Goal: Task Accomplishment & Management: Manage account settings

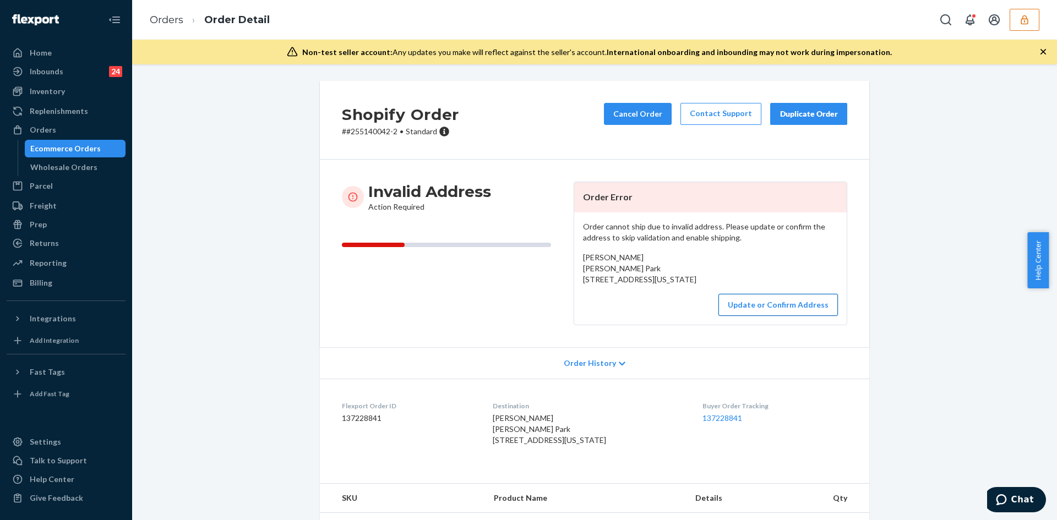
click at [752, 316] on button "Update or Confirm Address" at bounding box center [777, 305] width 119 height 22
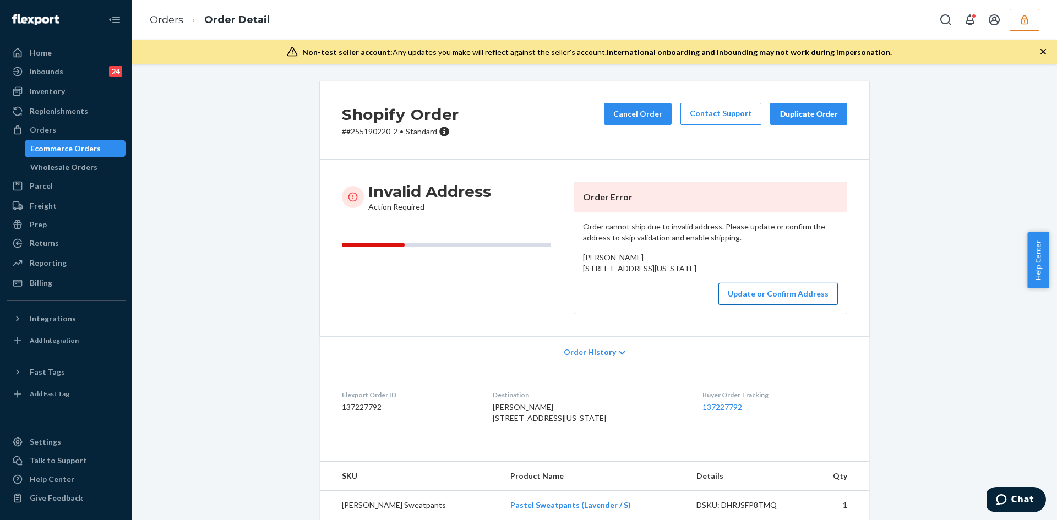
click at [754, 305] on button "Update or Confirm Address" at bounding box center [777, 294] width 119 height 22
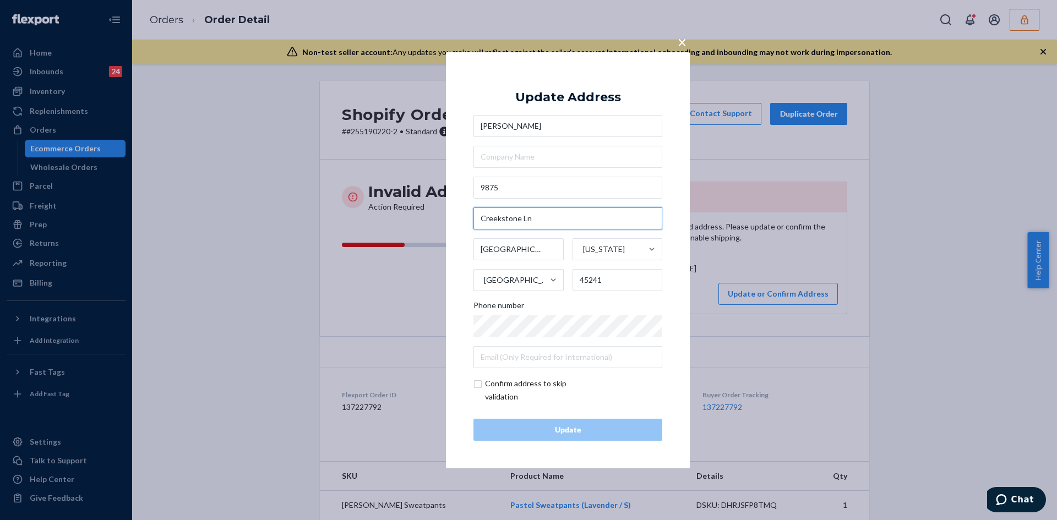
drag, startPoint x: 537, startPoint y: 210, endPoint x: 455, endPoint y: 222, distance: 83.4
click at [455, 222] on div "× Update Address Amy Kirk 9875 Creekstone Ln Cincinnati Ohio United States 4524…" at bounding box center [568, 260] width 244 height 416
click at [497, 188] on input "9875" at bounding box center [567, 188] width 189 height 22
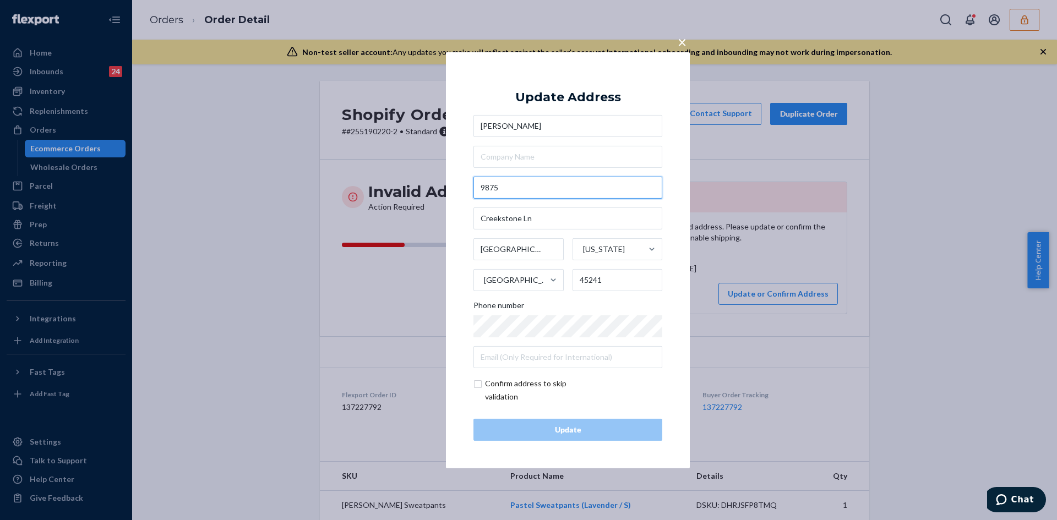
paste input "Creekstone LnWest Chester Township, OH 45241"
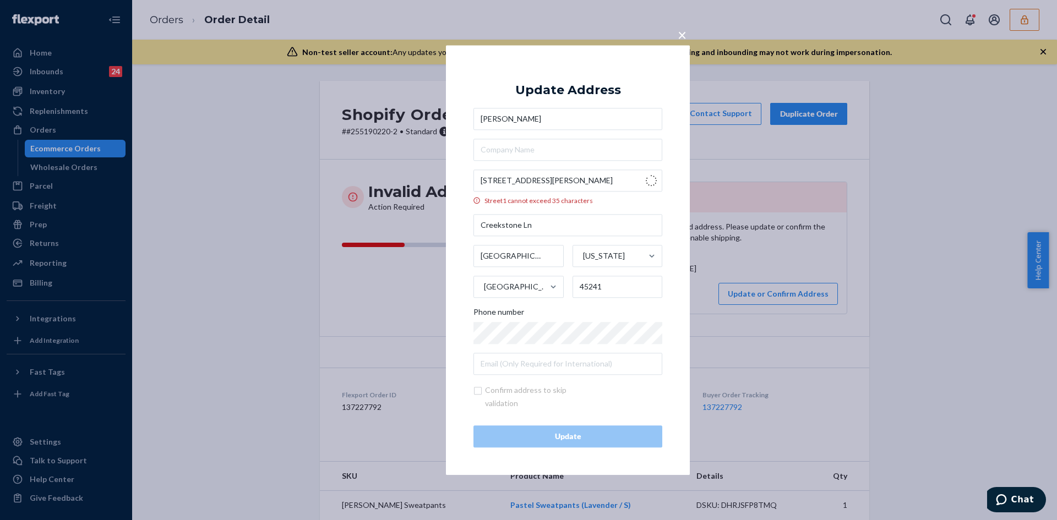
type input "9875 Creekstone Ln"
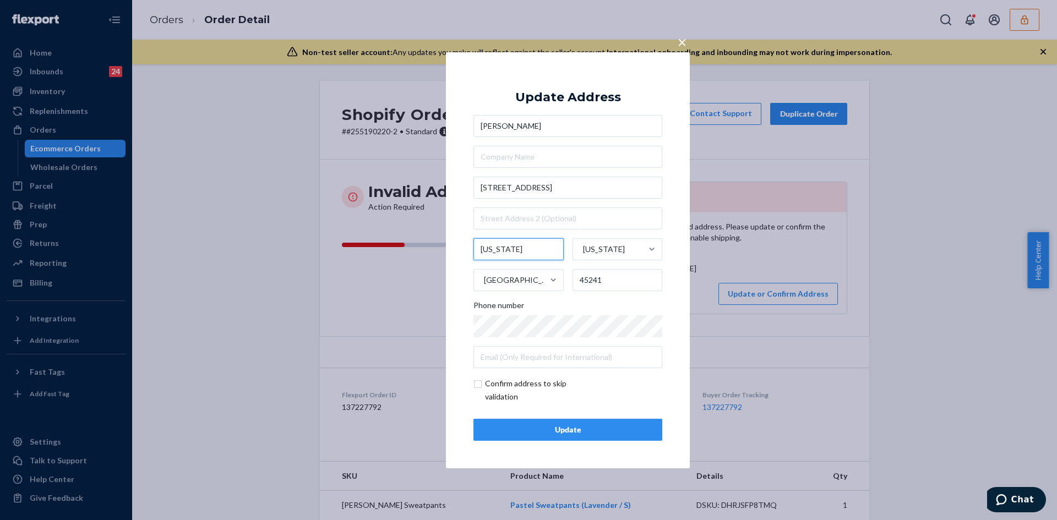
click at [494, 248] on input "Ohio" at bounding box center [518, 249] width 90 height 22
paste input "West Chester Township"
type input "West Chester Township"
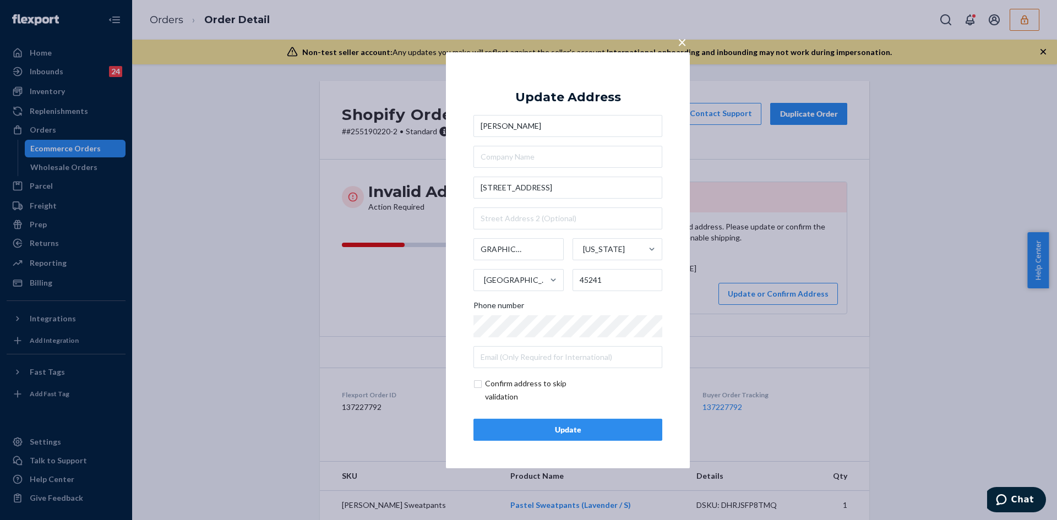
scroll to position [0, 0]
click at [478, 385] on input "checkbox" at bounding box center [537, 390] width 128 height 26
checkbox input "true"
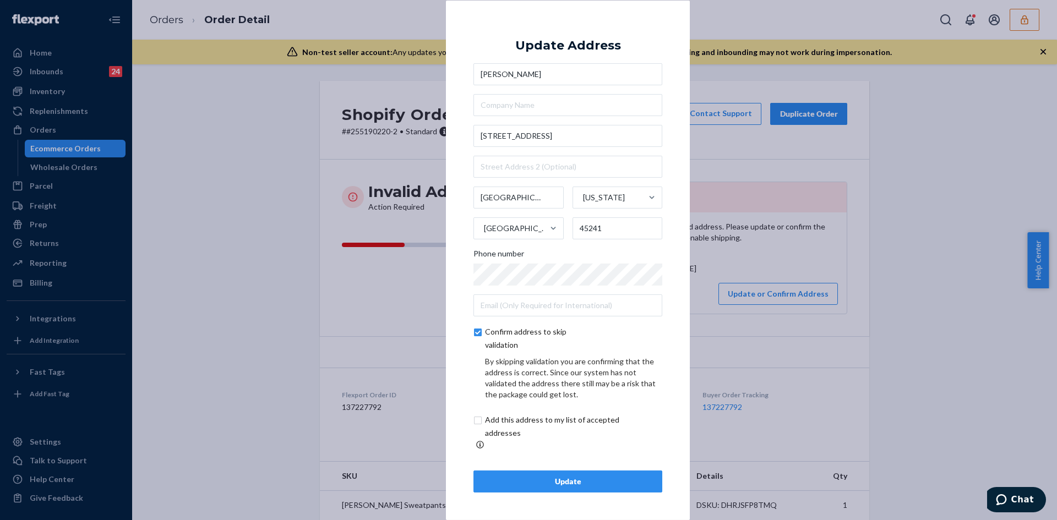
click at [528, 460] on div "Update Address Amy Kirk 9875 Creekstone Ln West Chester Township Ohio United St…" at bounding box center [567, 260] width 189 height 465
click at [521, 471] on button "Update" at bounding box center [567, 482] width 189 height 22
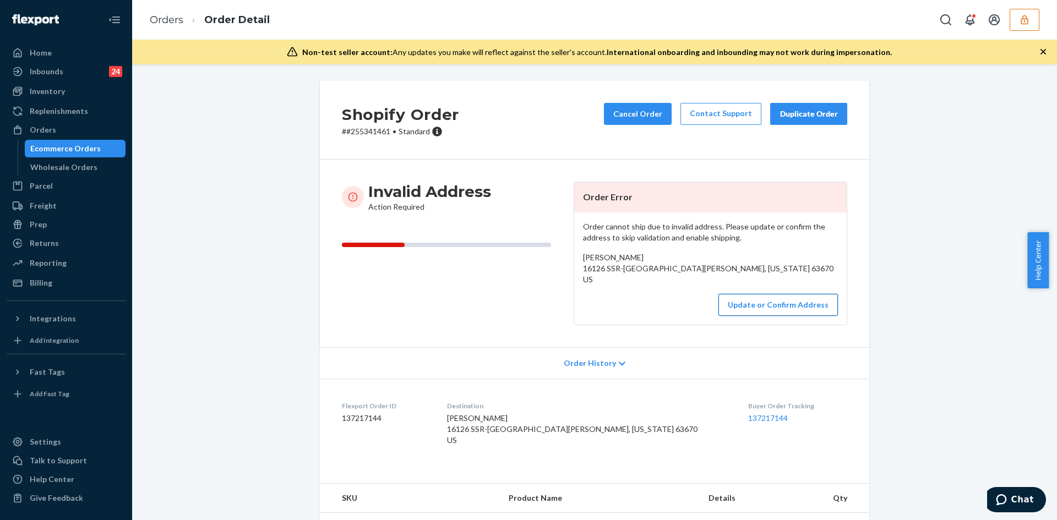
click at [752, 316] on button "Update or Confirm Address" at bounding box center [777, 305] width 119 height 22
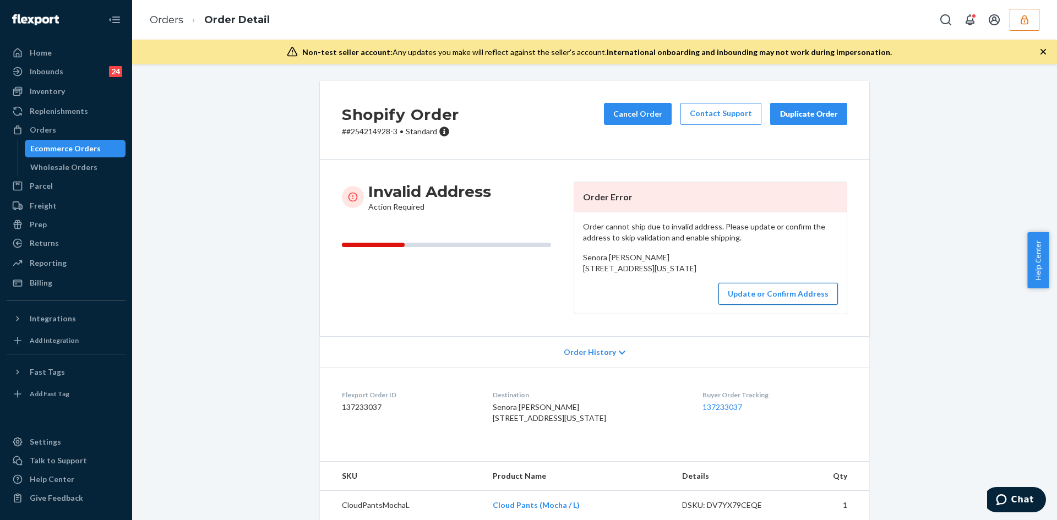
click at [758, 305] on button "Update or Confirm Address" at bounding box center [777, 294] width 119 height 22
click at [767, 305] on button "Update or Confirm Address" at bounding box center [777, 294] width 119 height 22
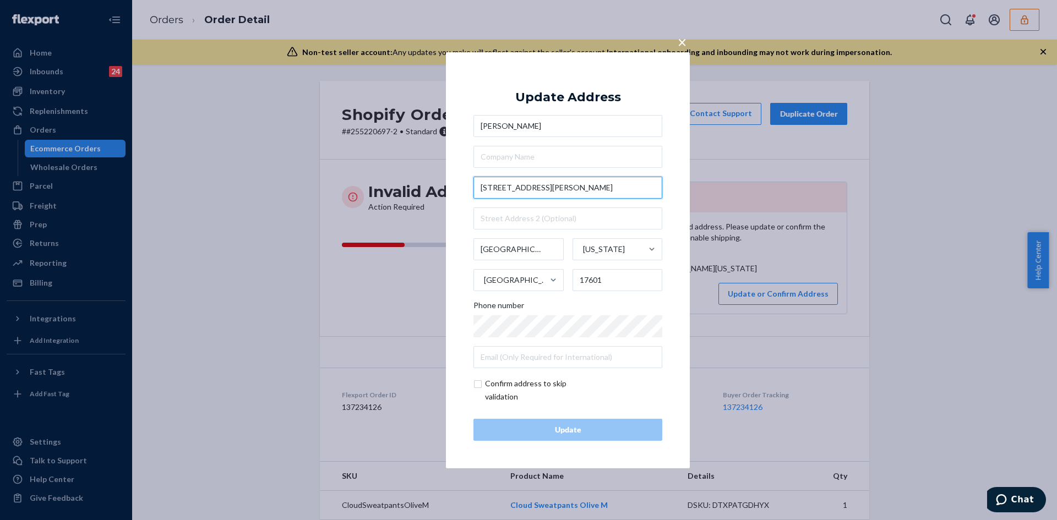
click at [535, 190] on input "238 Old Leacock Rd" at bounding box center [567, 188] width 189 height 22
paste input "Gordonville, PA 17529"
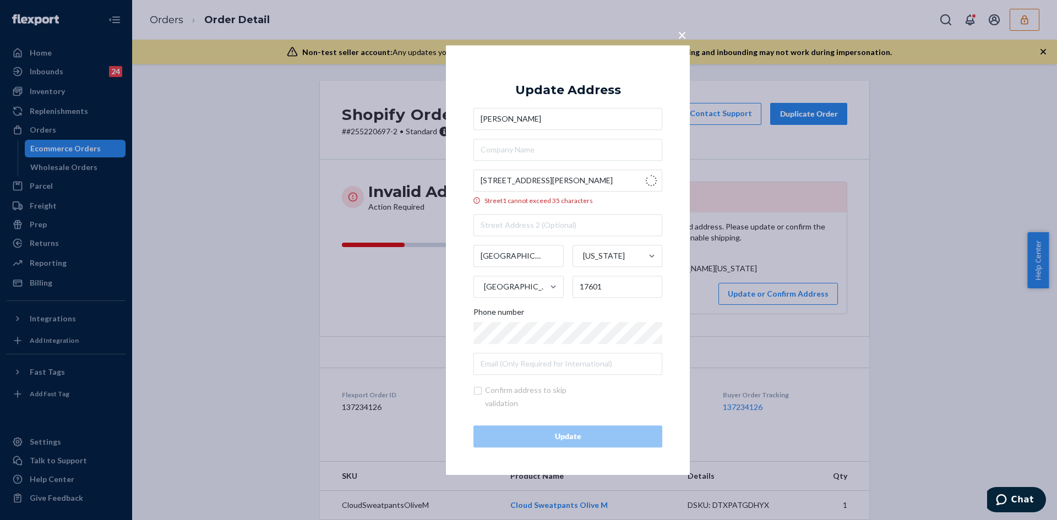
type input "238 Old Leacock Rd"
type input "Gordonville"
type input "17529"
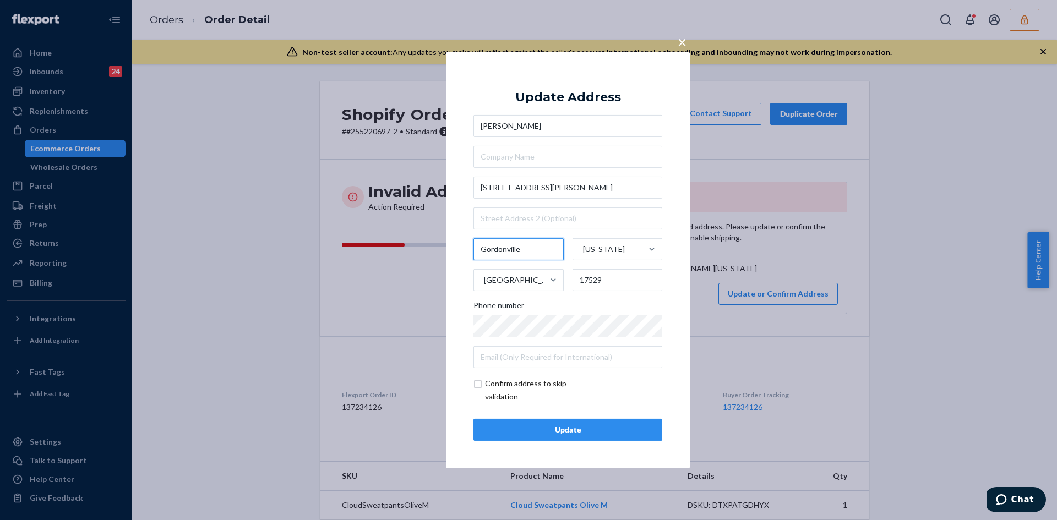
click at [488, 249] on input "Gordonville" at bounding box center [518, 249] width 90 height 22
click at [477, 388] on input "checkbox" at bounding box center [537, 390] width 128 height 26
checkbox input "true"
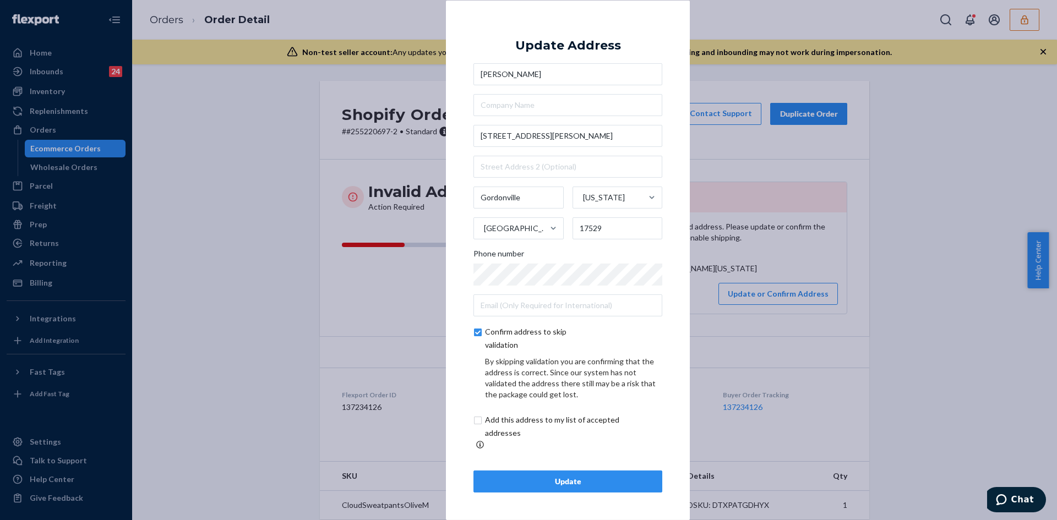
click at [575, 481] on div "Update" at bounding box center [568, 481] width 170 height 11
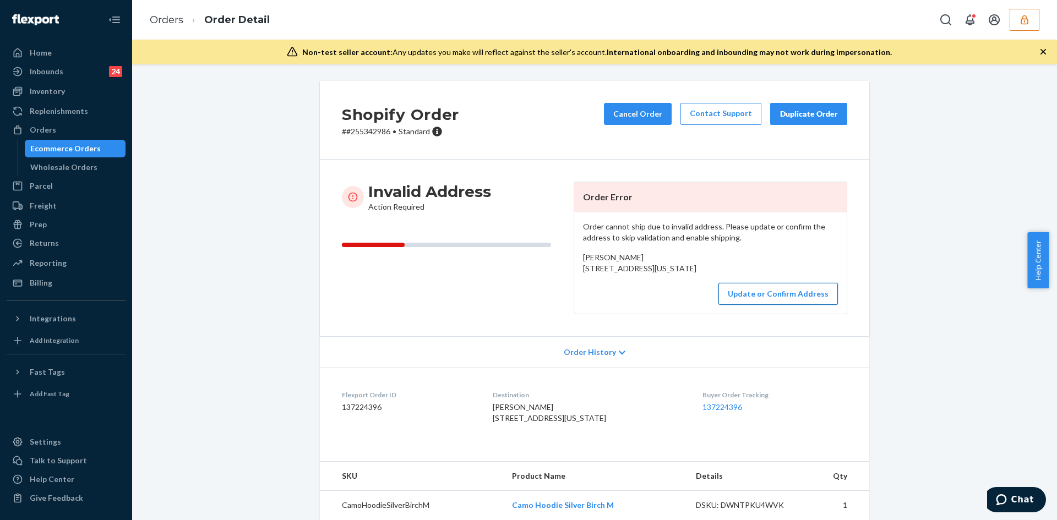
click at [741, 305] on button "Update or Confirm Address" at bounding box center [777, 294] width 119 height 22
click at [769, 305] on button "Update or Confirm Address" at bounding box center [777, 294] width 119 height 22
click at [772, 305] on button "Update or Confirm Address" at bounding box center [777, 294] width 119 height 22
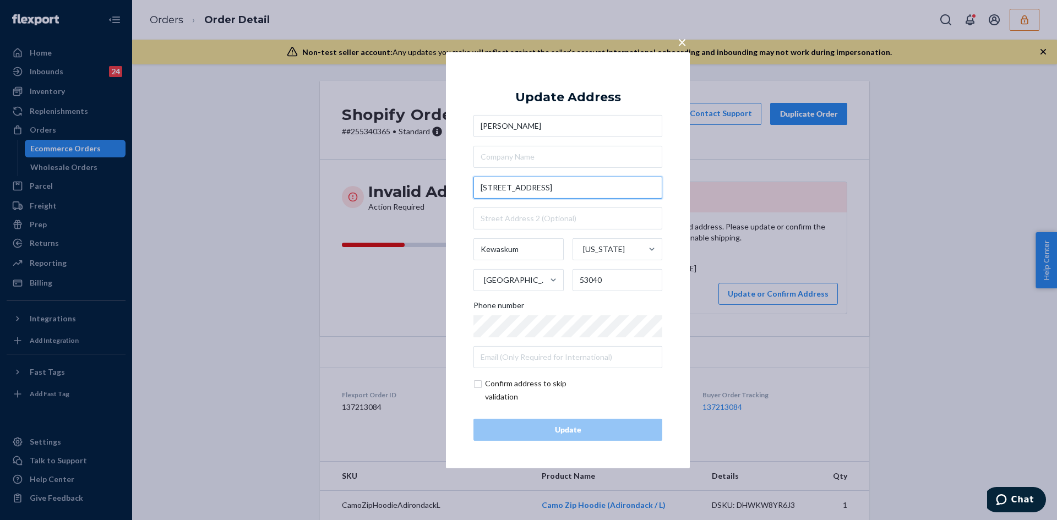
click at [505, 195] on input "[STREET_ADDRESS]" at bounding box center [567, 188] width 189 height 22
click at [505, 195] on input "3424 State Road 24" at bounding box center [567, 188] width 189 height 22
paste input "WI-28 #24Kewaskum, WI 53040"
type input "3424 WI-28"
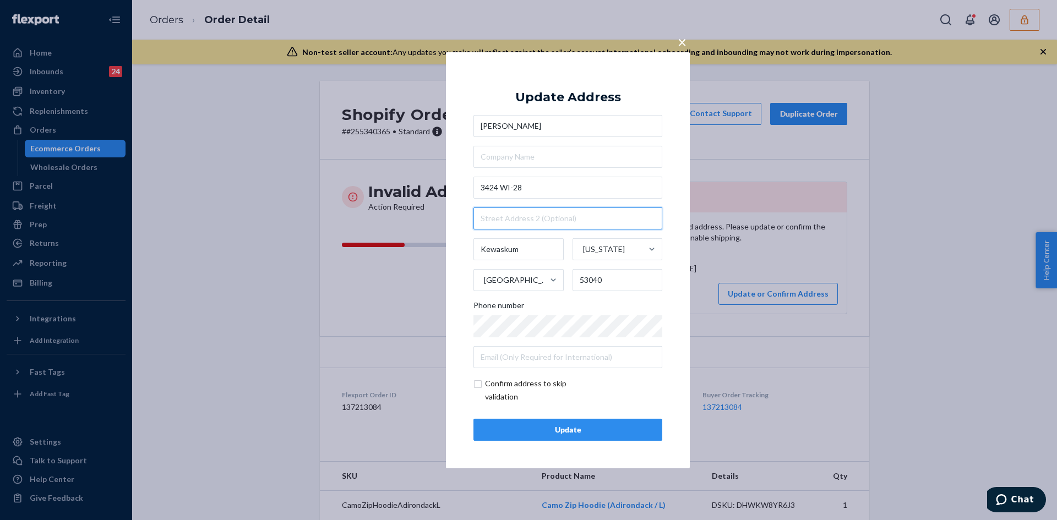
click at [559, 222] on input "text" at bounding box center [567, 219] width 189 height 22
paste input "#24"
type input "#24"
click at [479, 385] on input "checkbox" at bounding box center [537, 390] width 128 height 26
checkbox input "true"
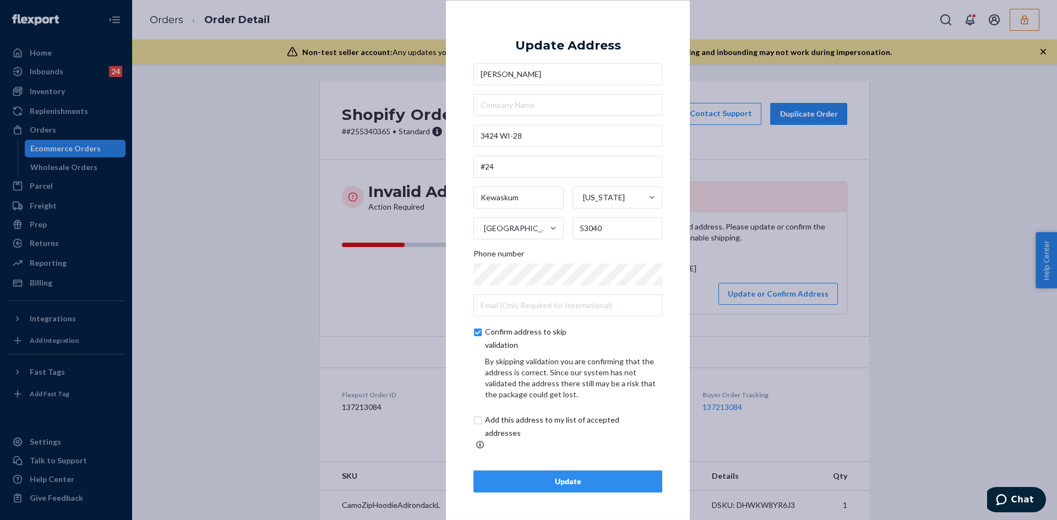
click at [571, 476] on div "Update" at bounding box center [568, 481] width 170 height 11
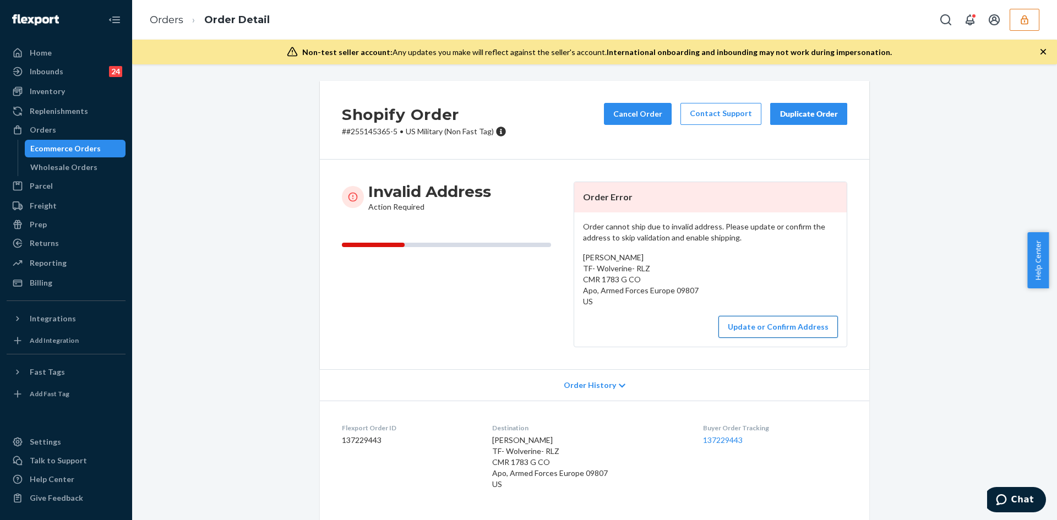
click at [734, 327] on button "Update or Confirm Address" at bounding box center [777, 327] width 119 height 22
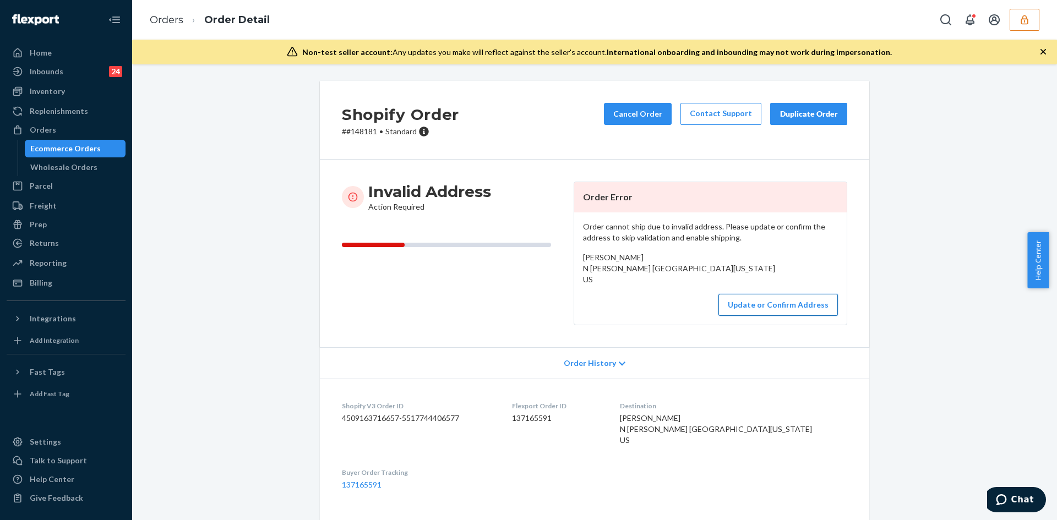
click at [781, 314] on button "Update or Confirm Address" at bounding box center [777, 305] width 119 height 22
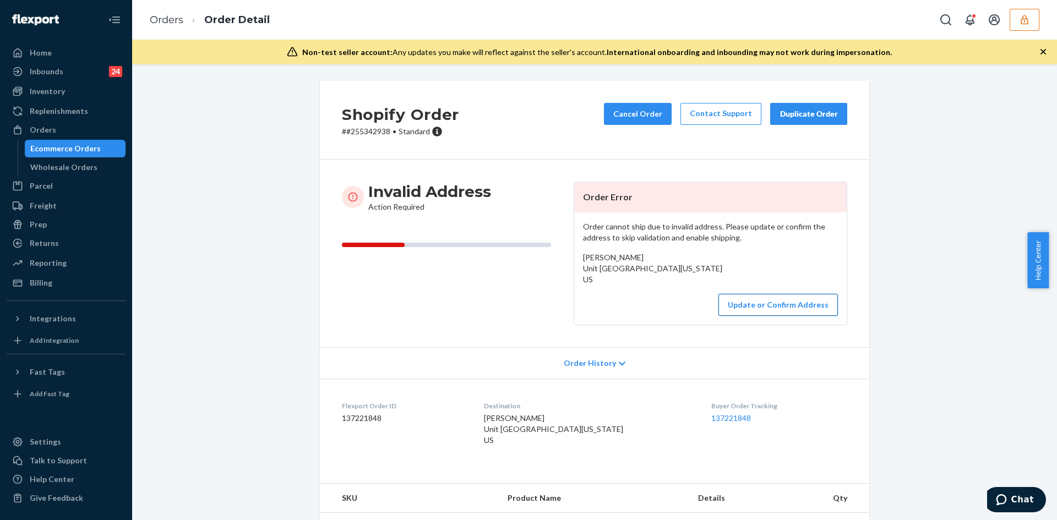
click at [763, 316] on button "Update or Confirm Address" at bounding box center [777, 305] width 119 height 22
click at [783, 316] on button "Update or Confirm Address" at bounding box center [777, 305] width 119 height 22
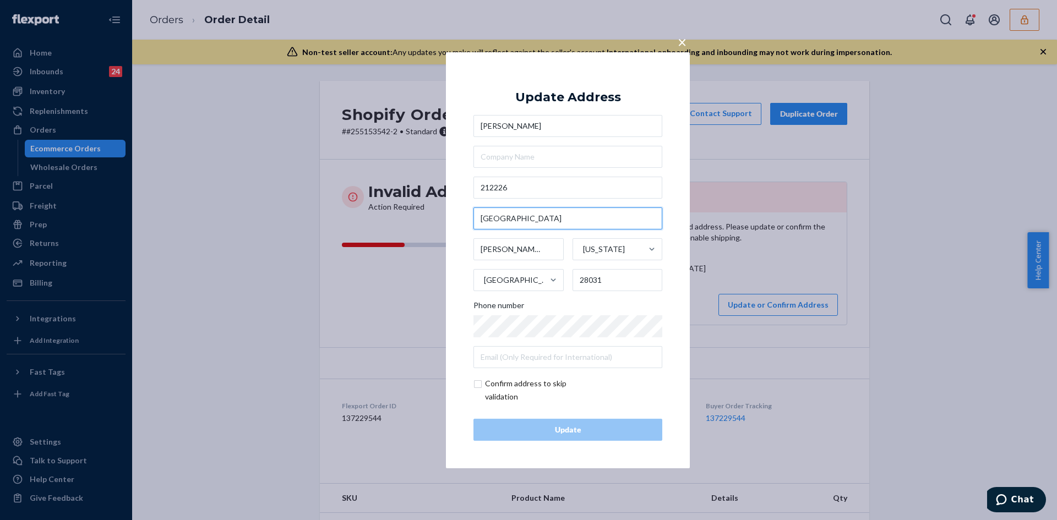
drag, startPoint x: 552, startPoint y: 222, endPoint x: 473, endPoint y: 222, distance: 78.2
click at [473, 222] on input "Crown Harbor" at bounding box center [567, 219] width 189 height 22
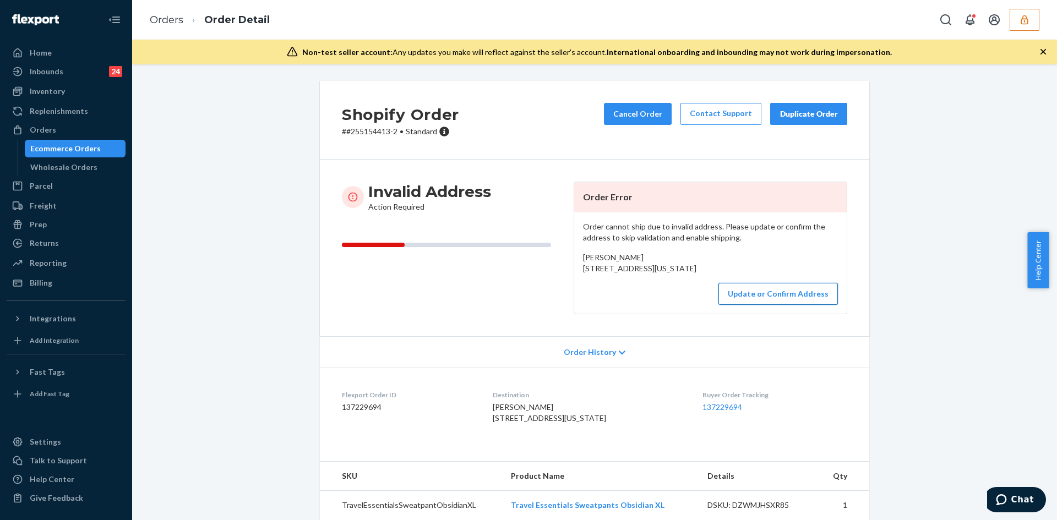
click at [749, 305] on button "Update or Confirm Address" at bounding box center [777, 294] width 119 height 22
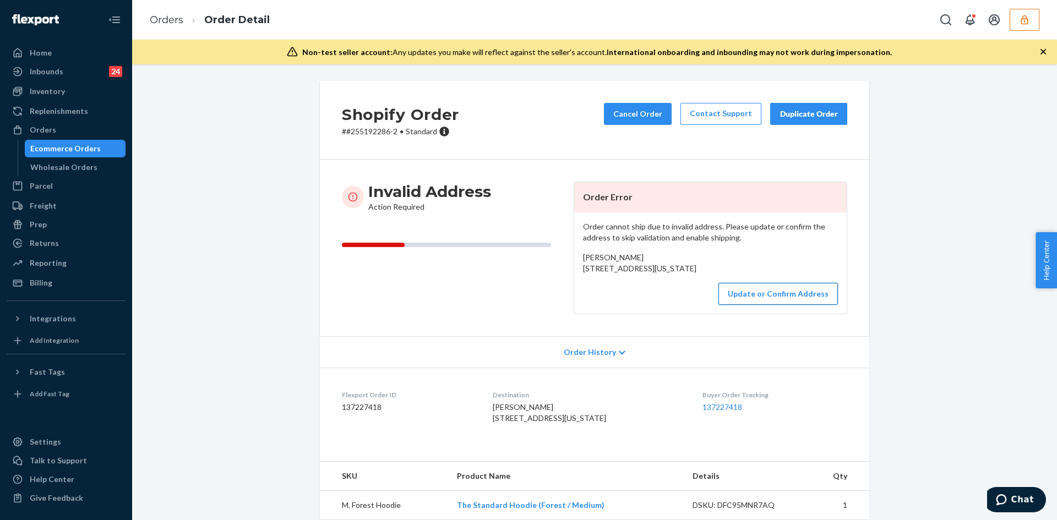
click at [757, 305] on button "Update or Confirm Address" at bounding box center [777, 294] width 119 height 22
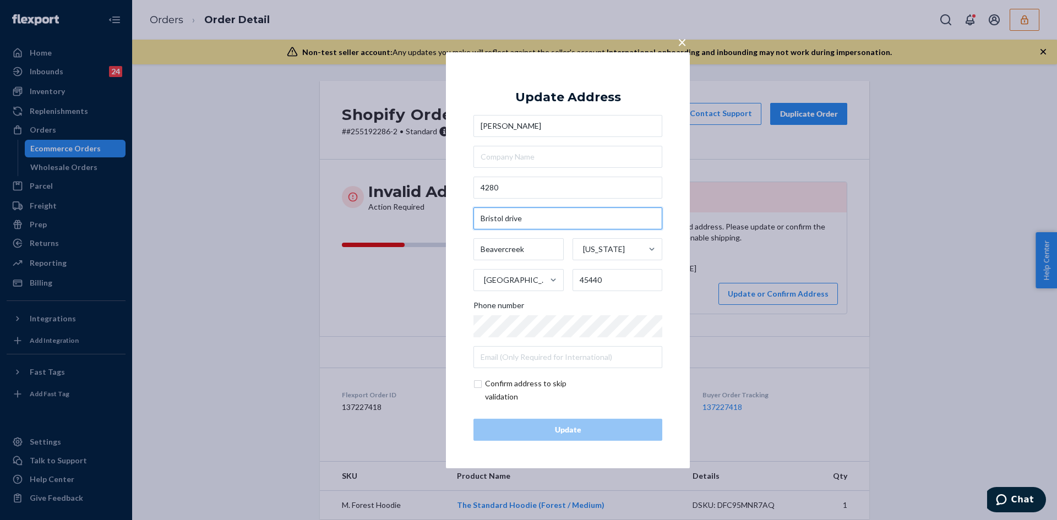
drag, startPoint x: 535, startPoint y: 213, endPoint x: 475, endPoint y: 213, distance: 60.6
click at [475, 213] on input "Bristol drive" at bounding box center [567, 219] width 189 height 22
click at [506, 189] on input "4280" at bounding box center [567, 188] width 189 height 22
paste input "Bristol DrDayton, OH 45440"
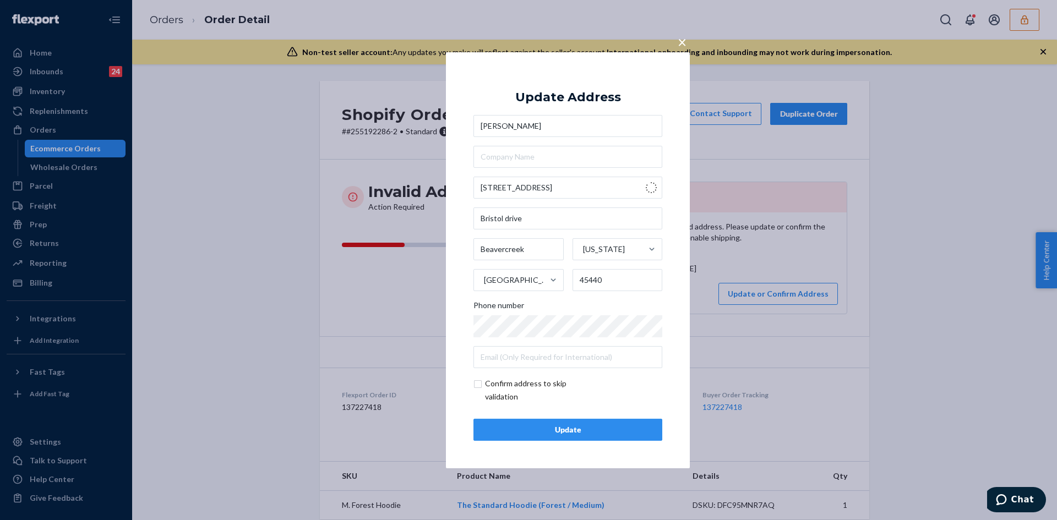
type input "4280 Bristol Dr"
type input "Dayton"
click at [479, 388] on input "checkbox" at bounding box center [537, 390] width 128 height 26
checkbox input "true"
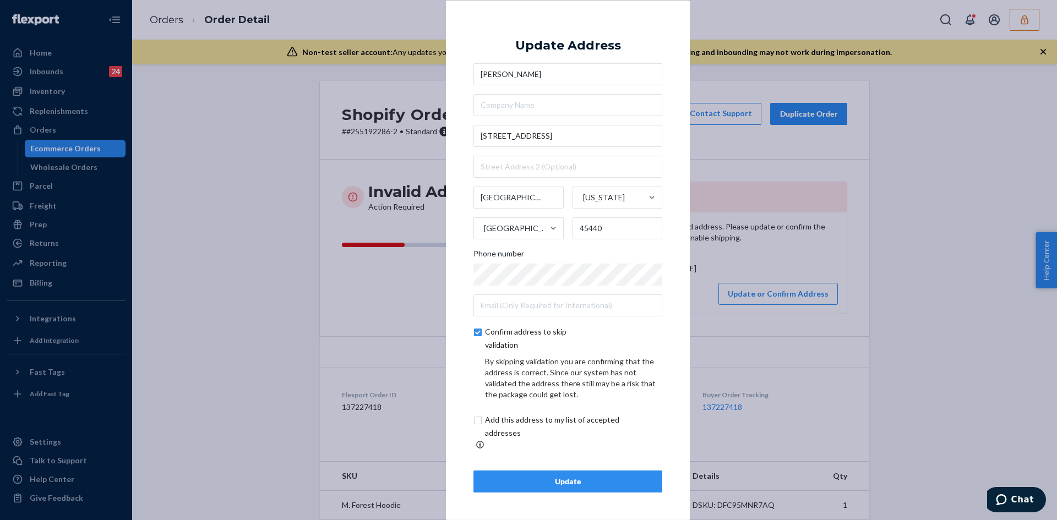
click at [558, 471] on button "Update" at bounding box center [567, 482] width 189 height 22
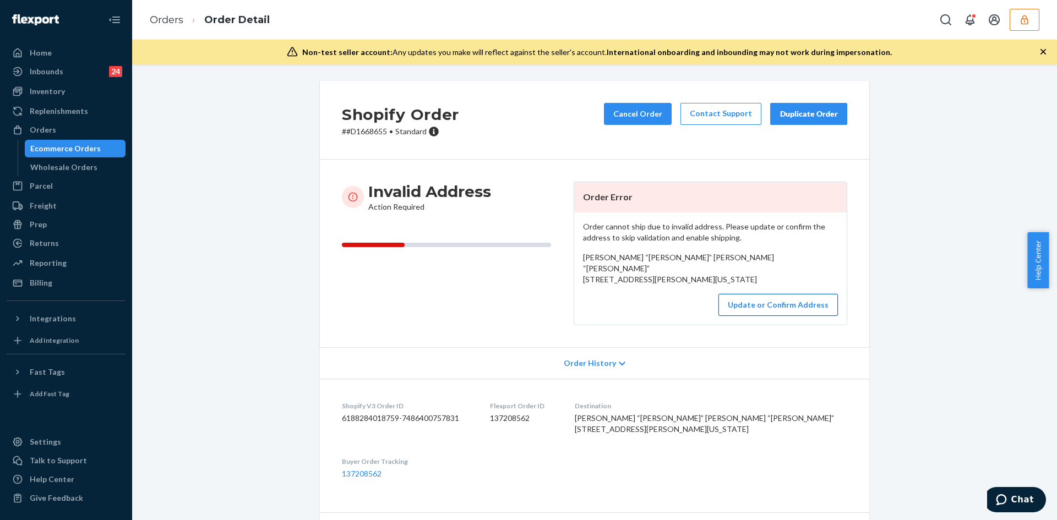
click at [750, 310] on button "Update or Confirm Address" at bounding box center [777, 305] width 119 height 22
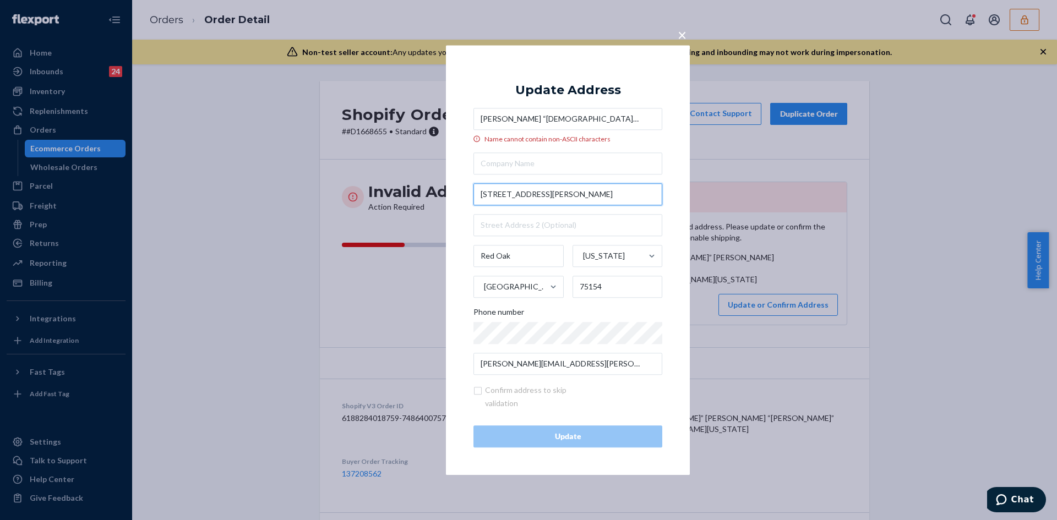
click at [533, 189] on input "2607 S Anson Rd" at bounding box center [567, 194] width 189 height 22
paste input "StGlenn Heights, TX 75154"
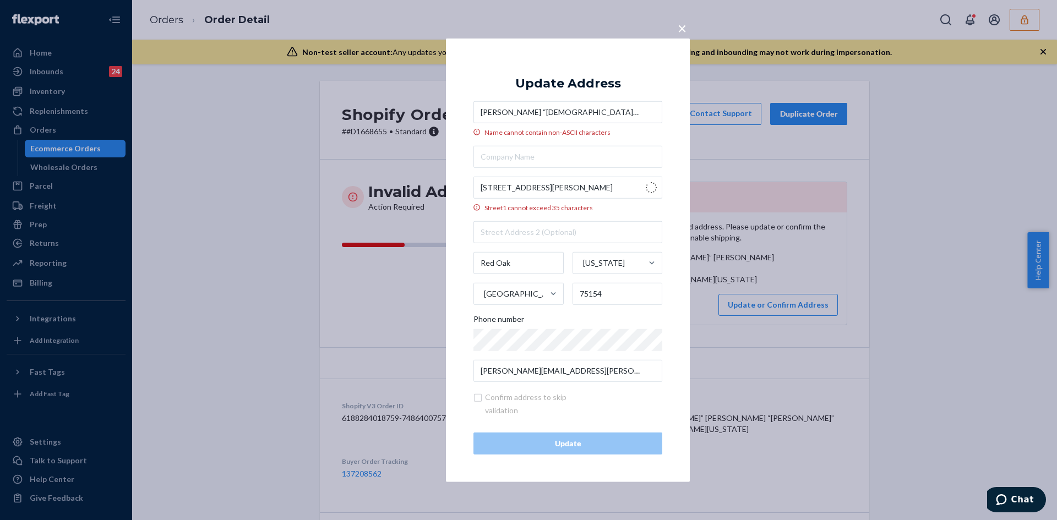
type input "2607 S Anson St"
type input "Glenn Heights"
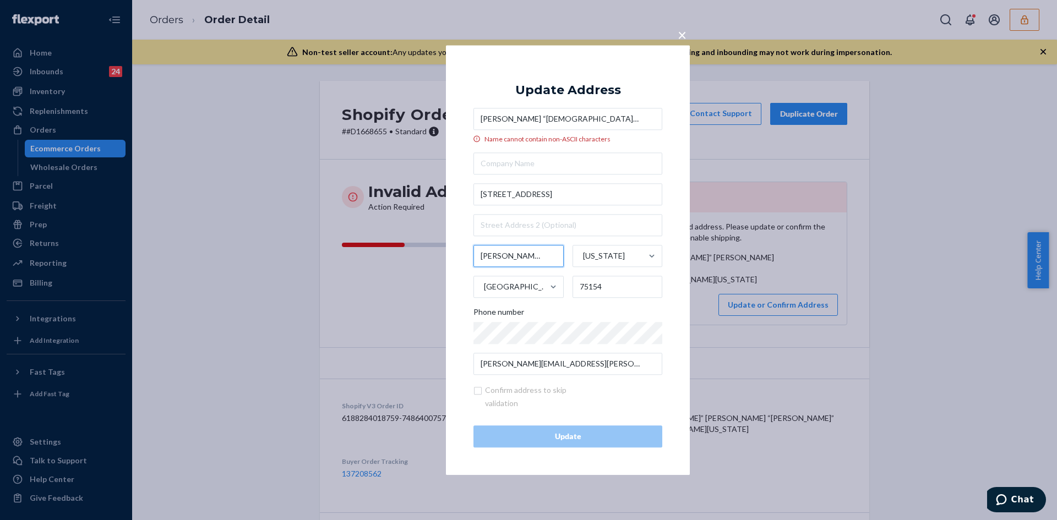
click at [498, 254] on input "Glenn Heights" at bounding box center [518, 256] width 90 height 22
drag, startPoint x: 532, startPoint y: 117, endPoint x: 515, endPoint y: 116, distance: 17.1
click at [515, 116] on input "Johnique “Jojo” Johnique “Jojo”" at bounding box center [567, 119] width 189 height 22
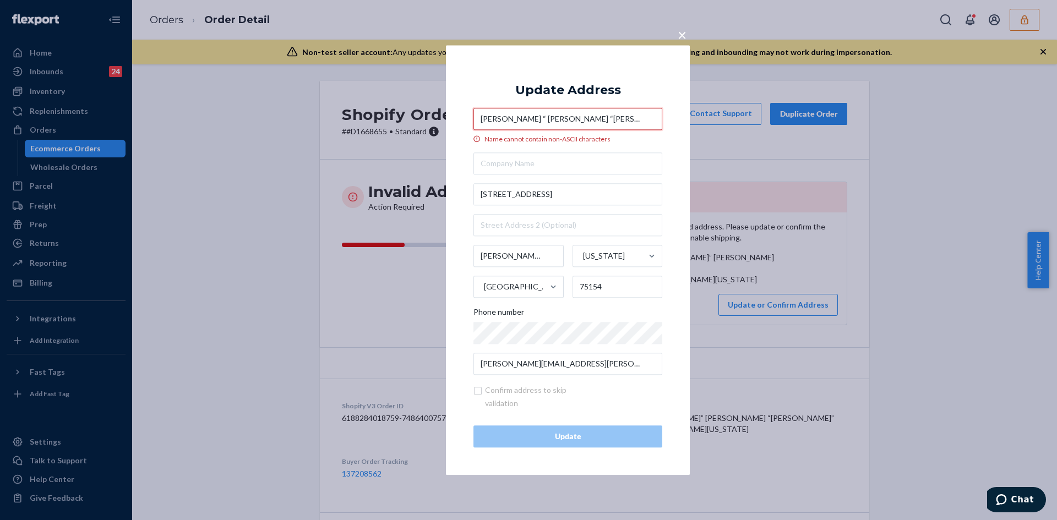
drag, startPoint x: 580, startPoint y: 112, endPoint x: 513, endPoint y: 119, distance: 68.0
click at [513, 119] on input "Johnique “ Johnique “Jojo”" at bounding box center [567, 119] width 189 height 22
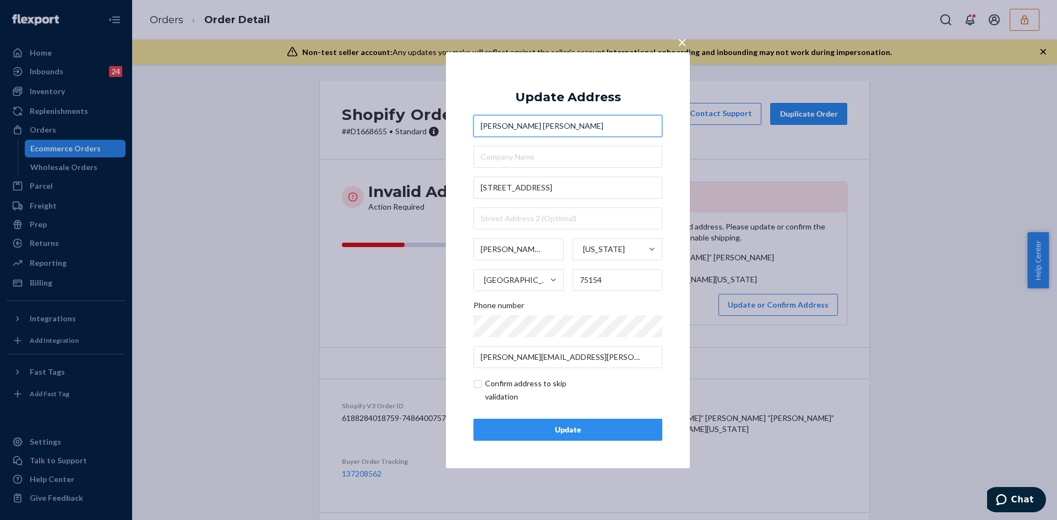
type input "Johnique Jojo"
click at [479, 385] on input "checkbox" at bounding box center [537, 390] width 128 height 26
checkbox input "true"
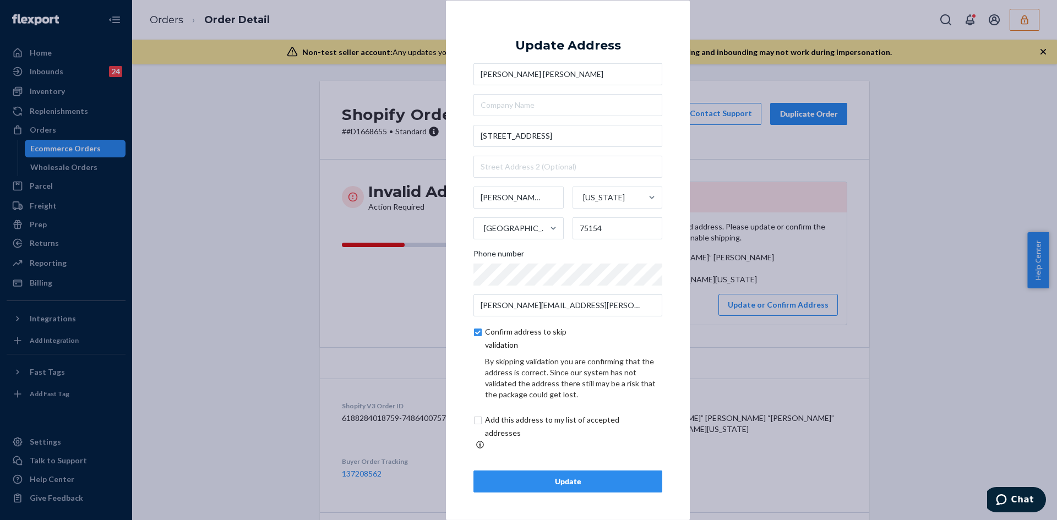
click at [565, 476] on div "Update" at bounding box center [568, 481] width 170 height 11
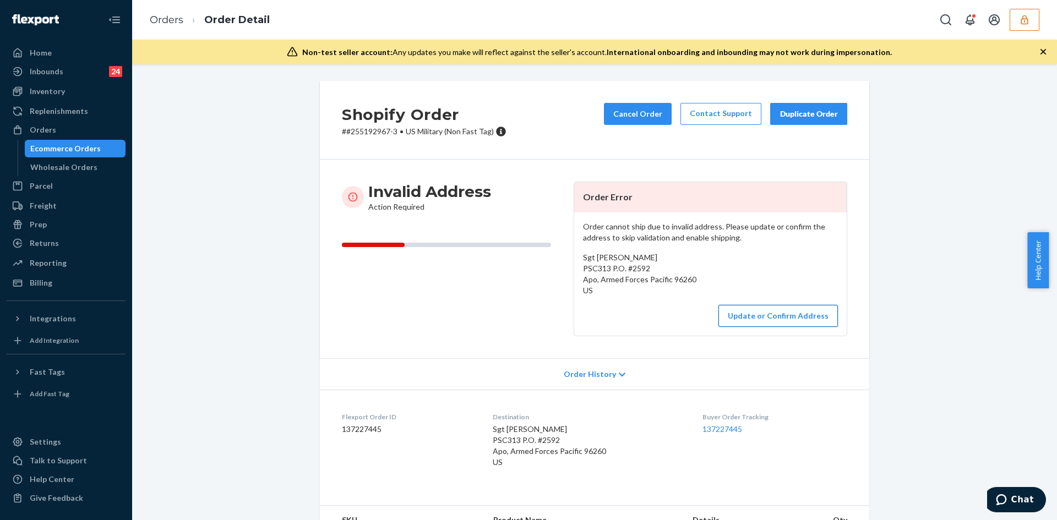
click at [777, 315] on button "Update or Confirm Address" at bounding box center [777, 316] width 119 height 22
click at [770, 319] on button "Update or Confirm Address" at bounding box center [777, 316] width 119 height 22
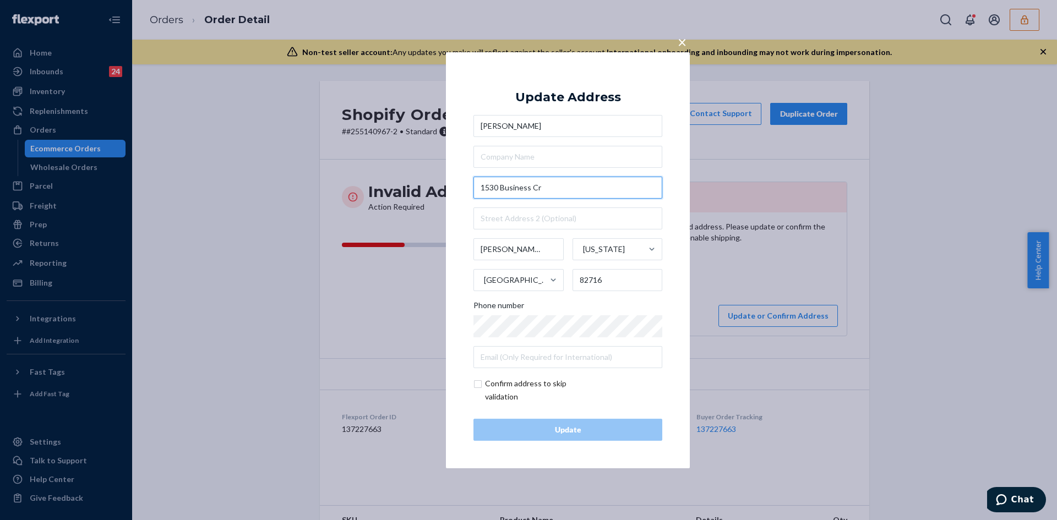
click at [529, 181] on input "1530 Business Cr" at bounding box center [567, 188] width 189 height 22
paste input "irGillette, WY 82716"
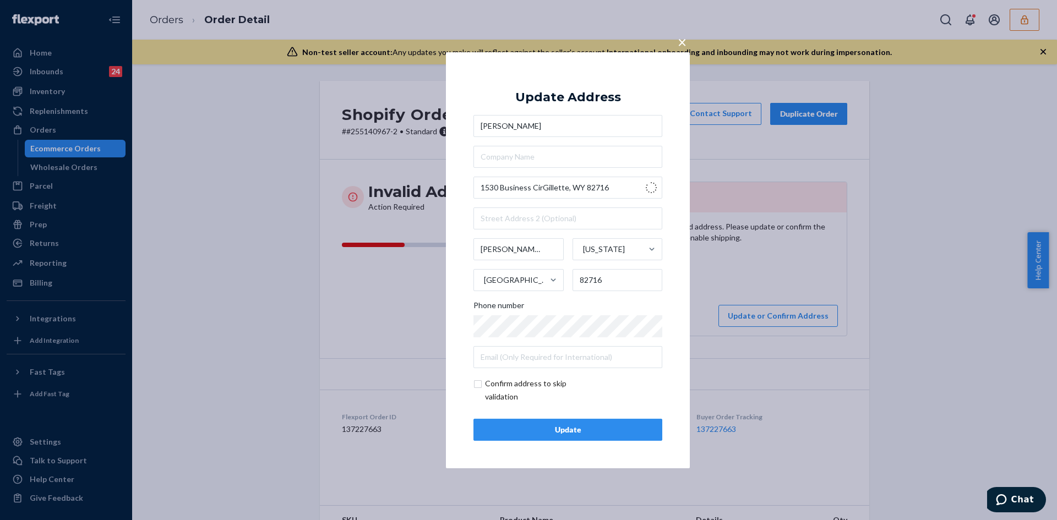
type input "1530 Business Cir"
click at [472, 388] on div "× Update Address Sherri Rohde 1530 Business Cir Gillette Wyoming United States …" at bounding box center [568, 260] width 244 height 416
click at [478, 387] on input "checkbox" at bounding box center [537, 390] width 128 height 26
checkbox input "true"
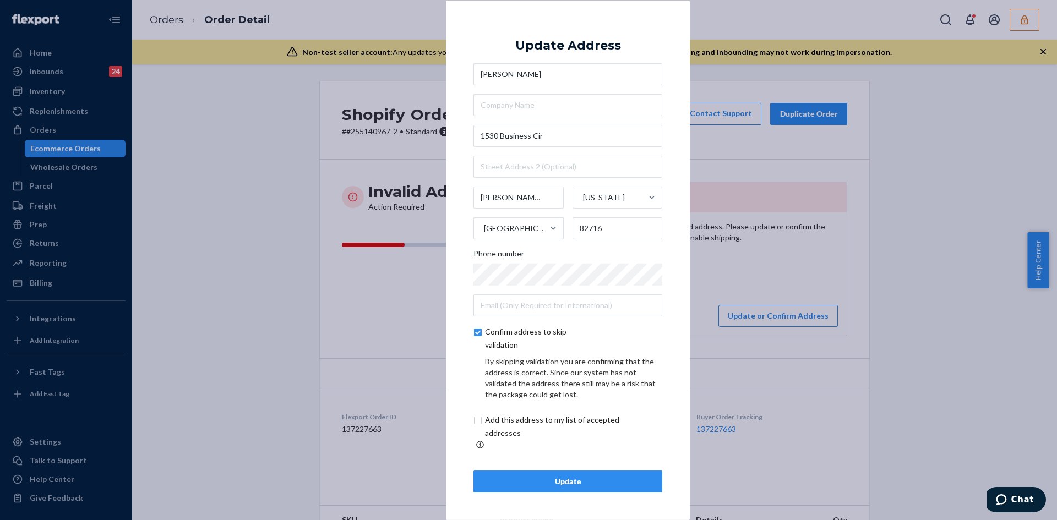
click at [542, 471] on button "Update" at bounding box center [567, 482] width 189 height 22
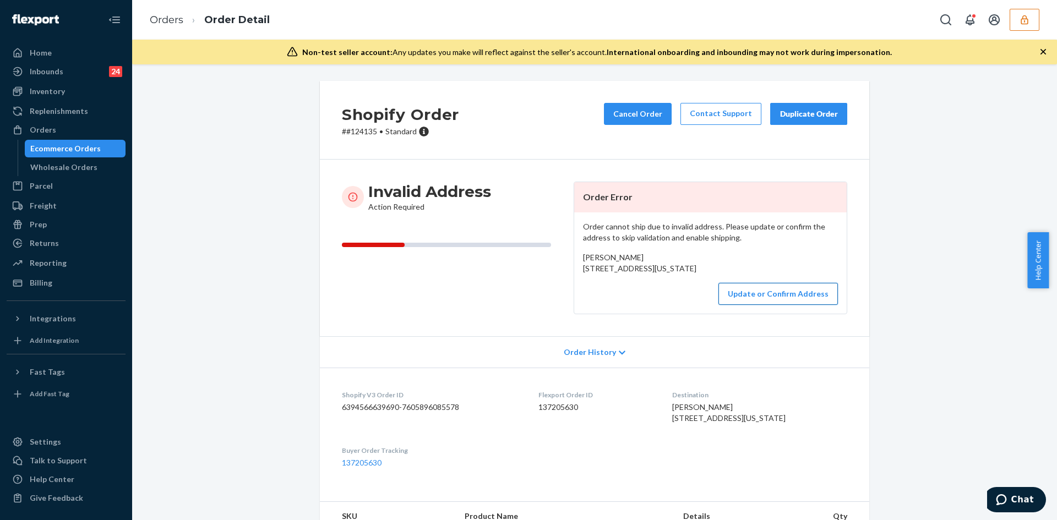
click at [782, 305] on button "Update or Confirm Address" at bounding box center [777, 294] width 119 height 22
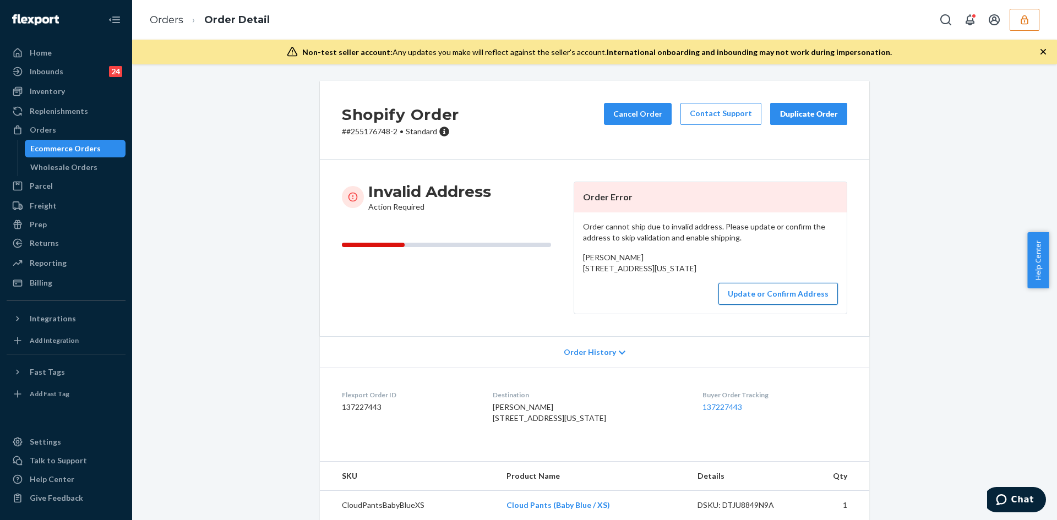
click at [754, 305] on button "Update or Confirm Address" at bounding box center [777, 294] width 119 height 22
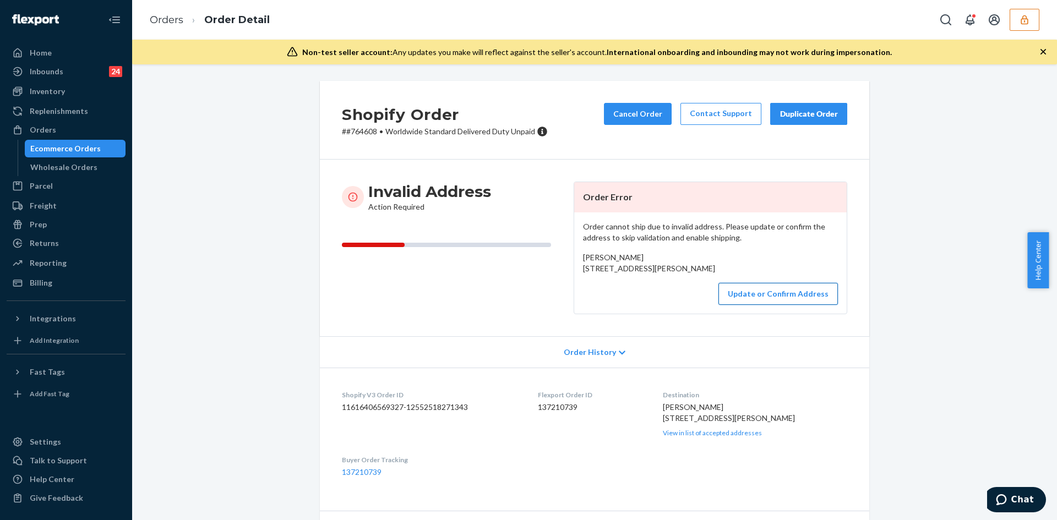
click at [761, 305] on button "Update or Confirm Address" at bounding box center [777, 294] width 119 height 22
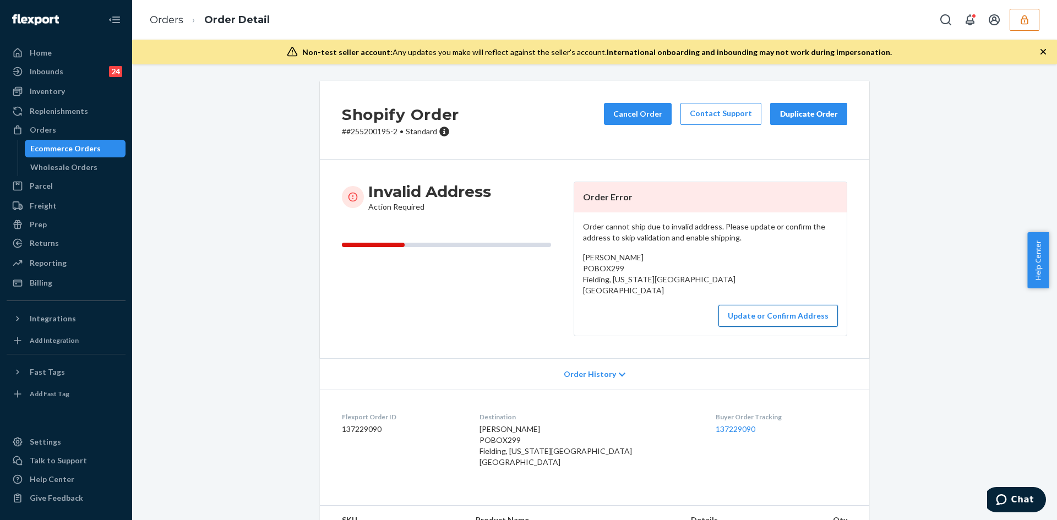
click at [789, 308] on button "Update or Confirm Address" at bounding box center [777, 316] width 119 height 22
click at [755, 323] on button "Update or Confirm Address" at bounding box center [777, 316] width 119 height 22
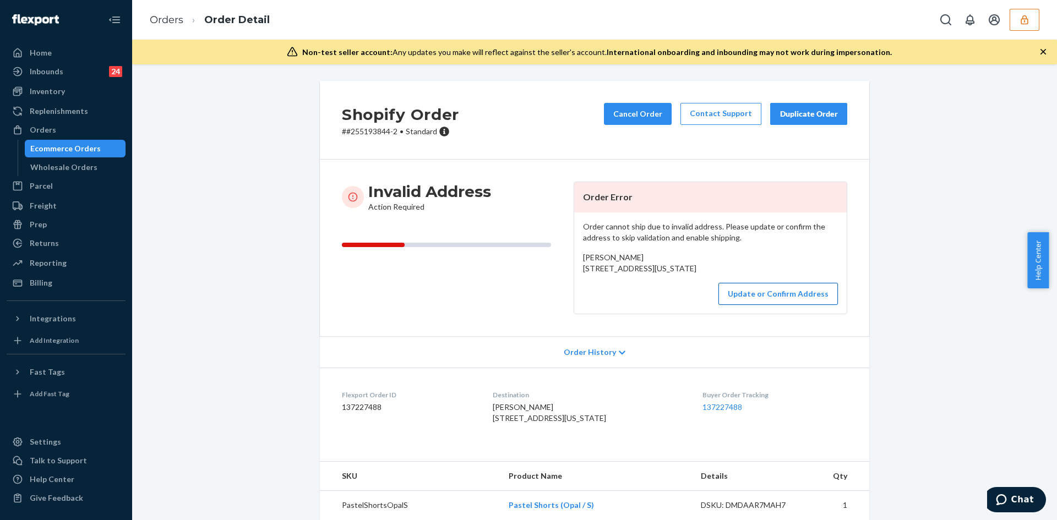
click at [775, 305] on button "Update or Confirm Address" at bounding box center [777, 294] width 119 height 22
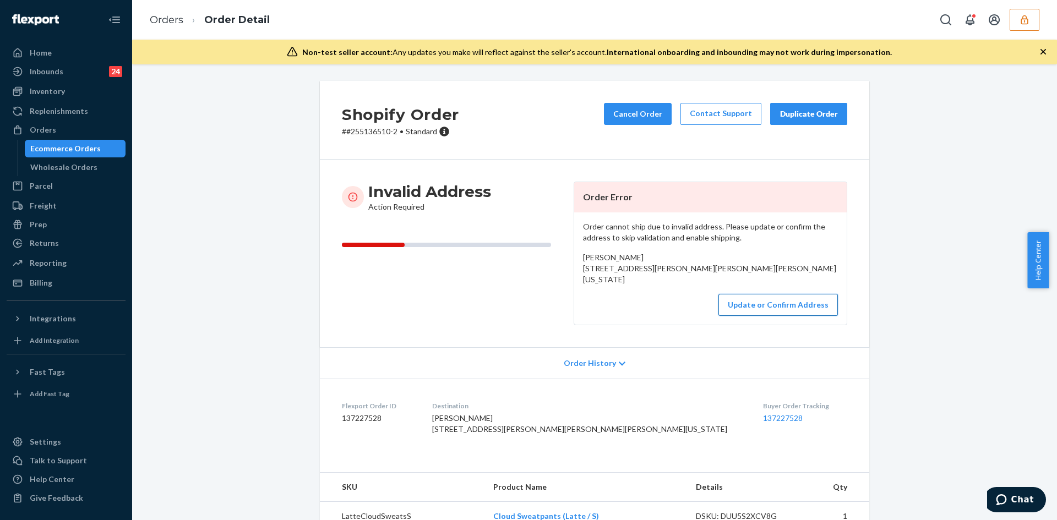
click at [760, 316] on button "Update or Confirm Address" at bounding box center [777, 305] width 119 height 22
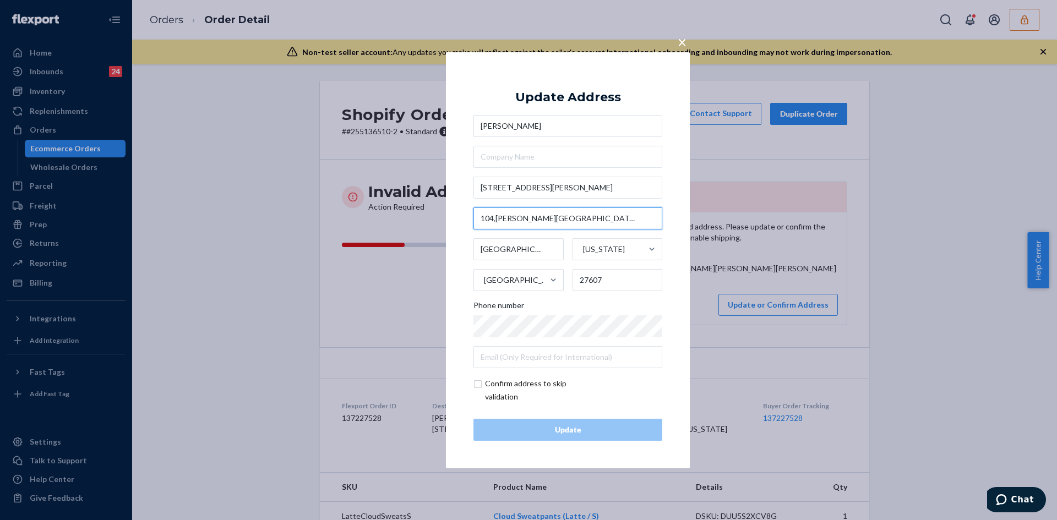
drag, startPoint x: 538, startPoint y: 223, endPoint x: 483, endPoint y: 222, distance: 55.1
click at [483, 222] on input "104,Syme Hall" at bounding box center [567, 219] width 189 height 22
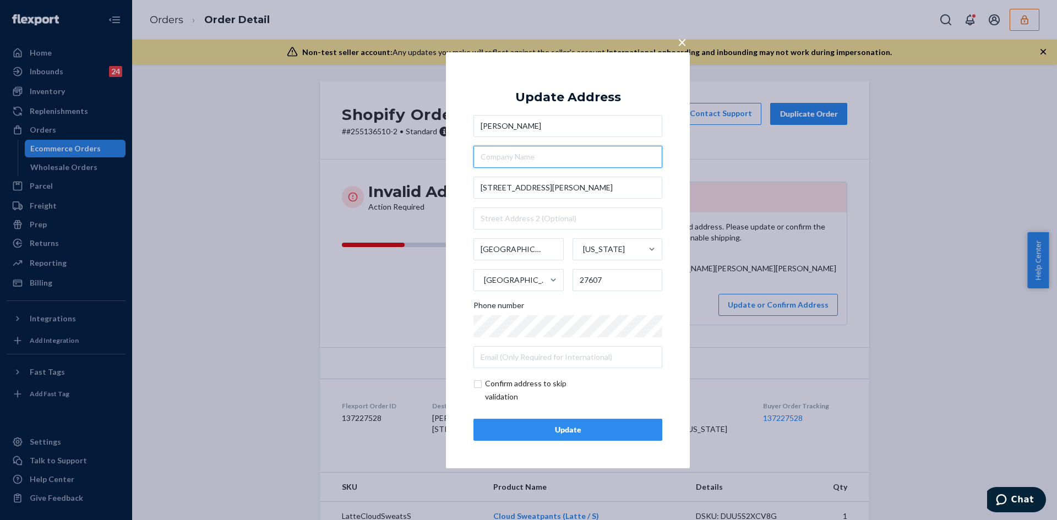
click at [511, 149] on input "text" at bounding box center [567, 157] width 189 height 22
paste input "104,Syme Hall"
type input "104,Syme Hall"
click at [535, 188] on input "2221 Dunn Avenue" at bounding box center [567, 188] width 189 height 22
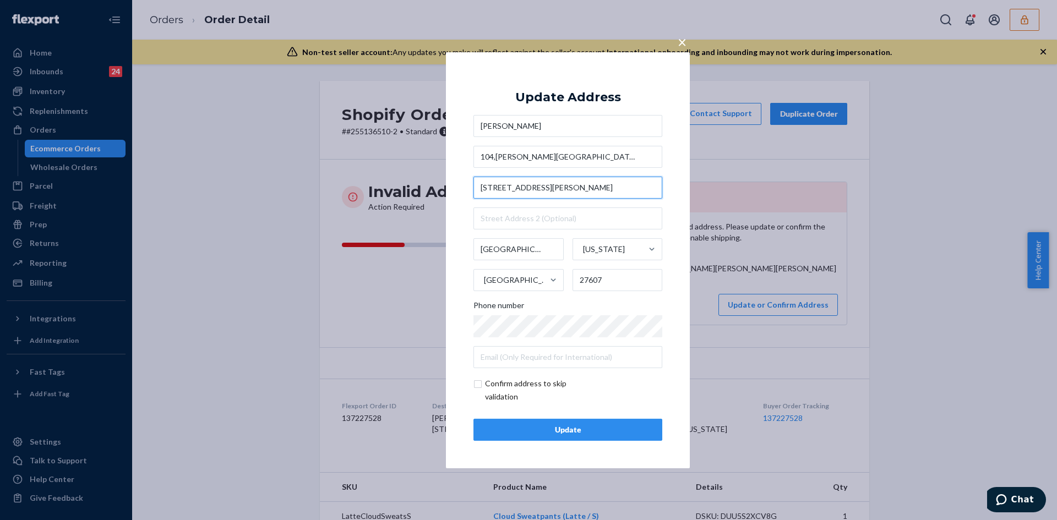
click at [535, 188] on input "2221 Dunn Avenue" at bounding box center [567, 188] width 189 height 22
paste input "Raleigh, NC 27607"
type input "2221 Dunn Ave"
drag, startPoint x: 538, startPoint y: 157, endPoint x: 457, endPoint y: 158, distance: 80.9
click at [457, 158] on div "× Update Address Shashank Vemireddy 104,Syme Hall 2221 Dunn Ave Raleigh North C…" at bounding box center [568, 260] width 244 height 416
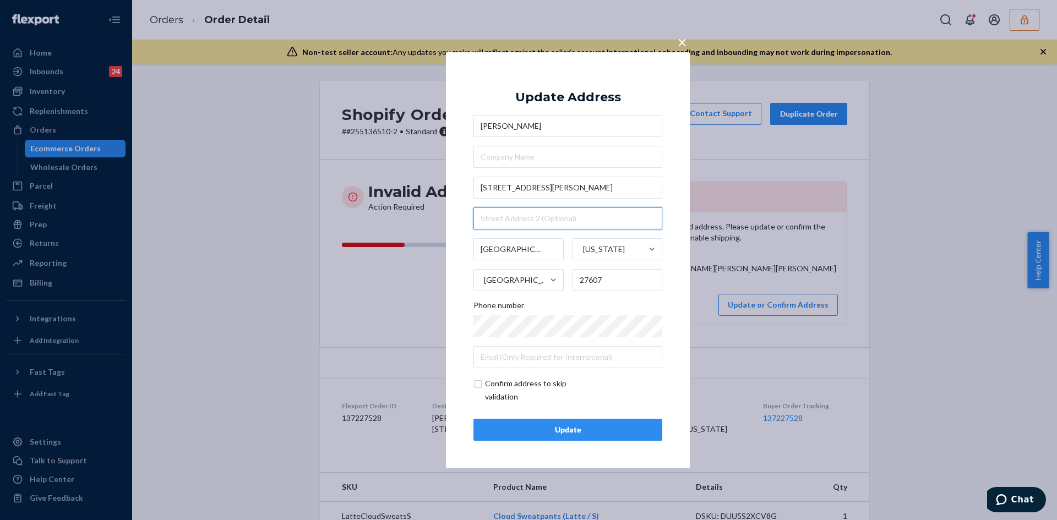
click at [515, 219] on input "text" at bounding box center [567, 219] width 189 height 22
paste input "104,Syme Hall"
click at [495, 222] on input "104,Syme Hall" at bounding box center [567, 219] width 189 height 22
type input "104, Syme Hall"
click at [476, 386] on input "checkbox" at bounding box center [537, 390] width 128 height 26
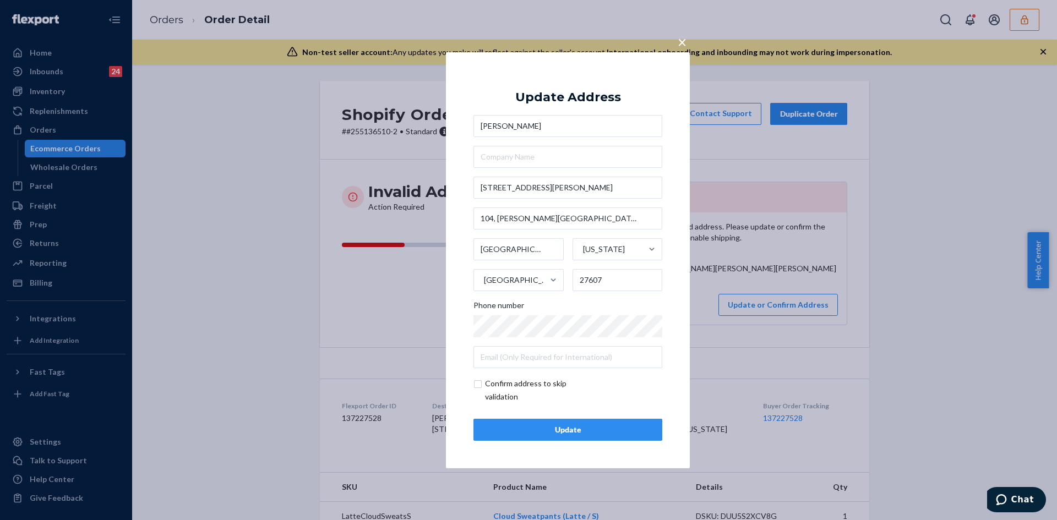
checkbox input "true"
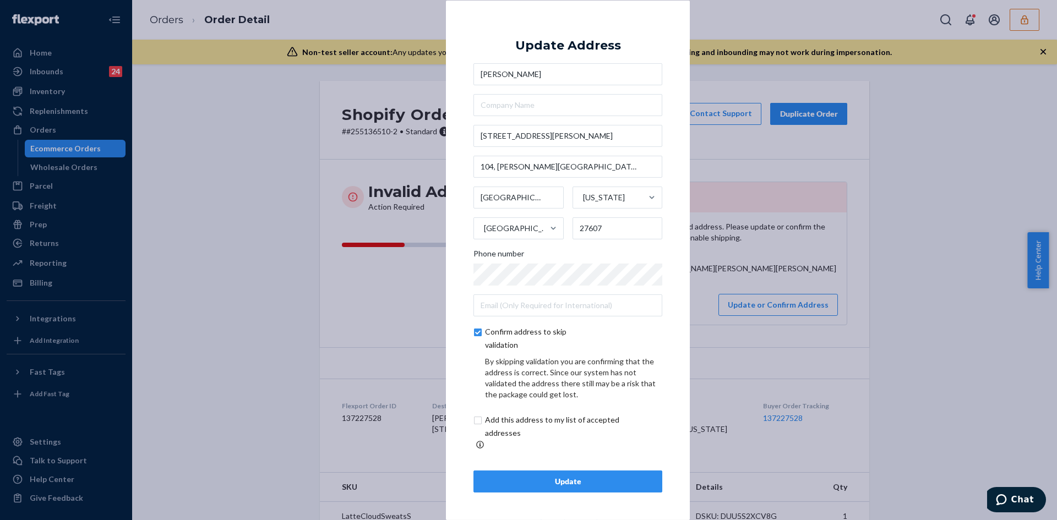
drag, startPoint x: 551, startPoint y: 473, endPoint x: 596, endPoint y: 449, distance: 50.5
click at [553, 476] on div "Update" at bounding box center [568, 481] width 170 height 11
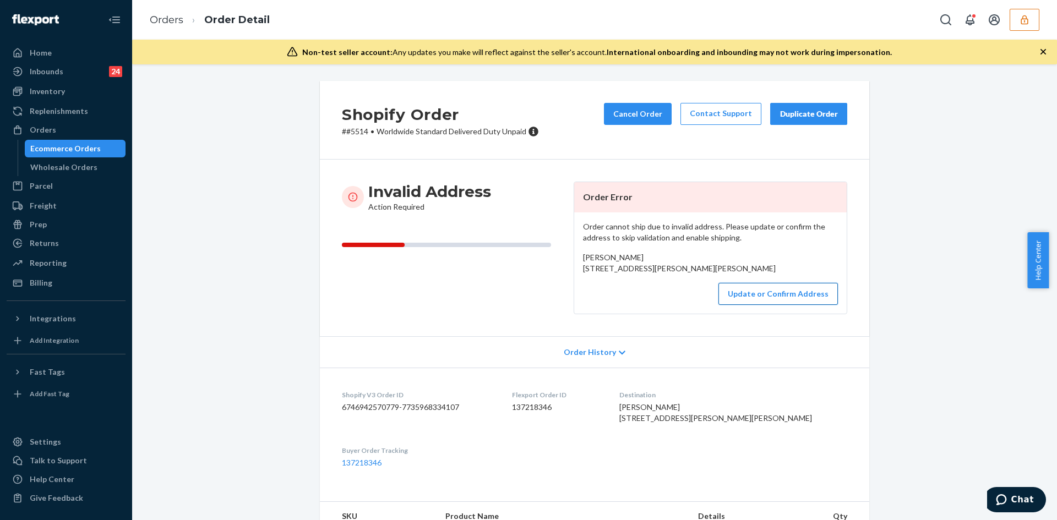
click at [792, 305] on button "Update or Confirm Address" at bounding box center [777, 294] width 119 height 22
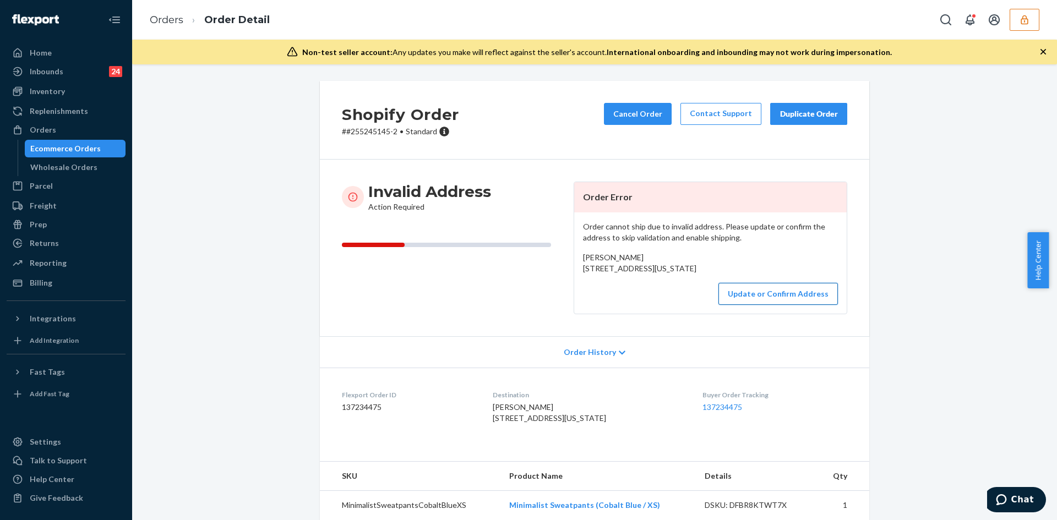
click at [748, 305] on button "Update or Confirm Address" at bounding box center [777, 294] width 119 height 22
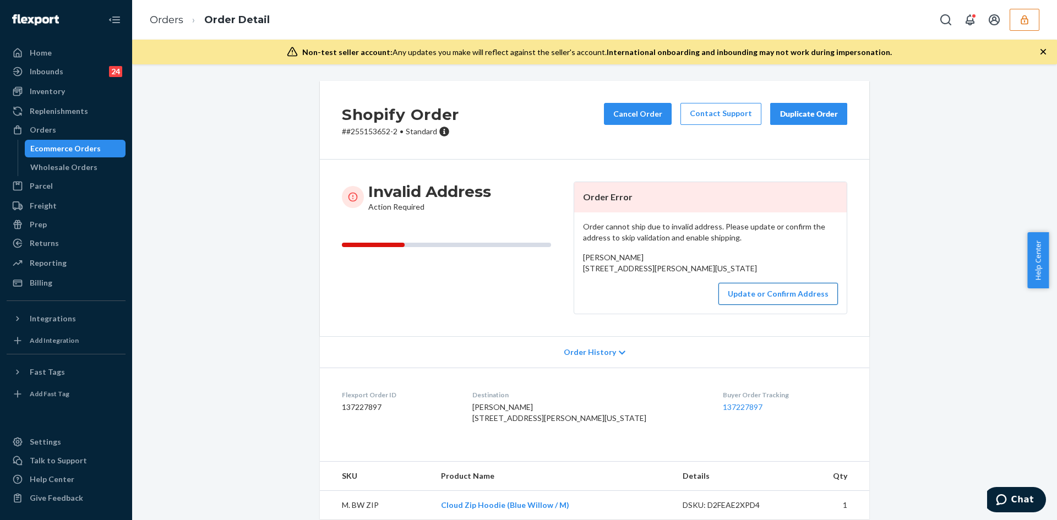
click at [739, 305] on button "Update or Confirm Address" at bounding box center [777, 294] width 119 height 22
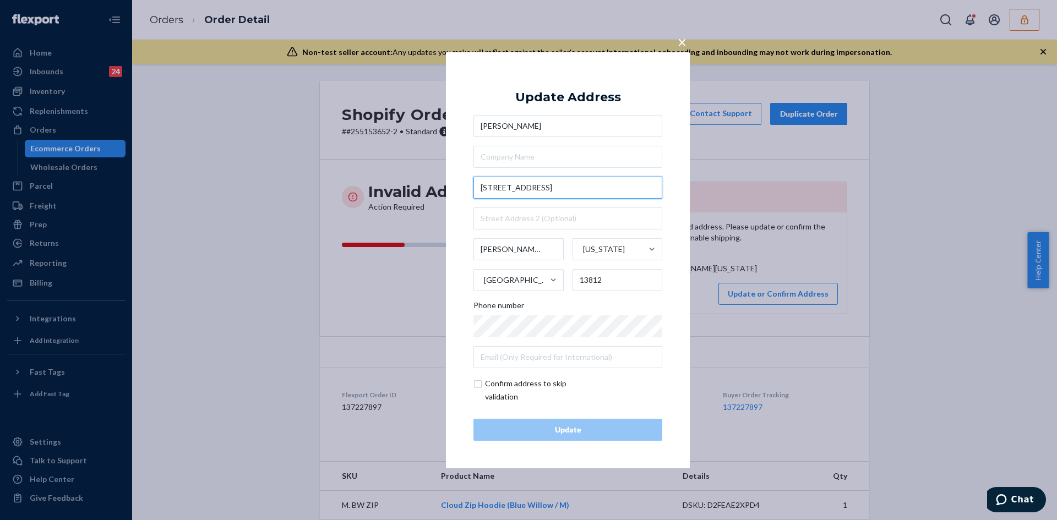
click at [524, 181] on input "1520 my pleasant rd" at bounding box center [567, 188] width 189 height 22
paste input "Mt Pleasant RdNichols, NY 13812"
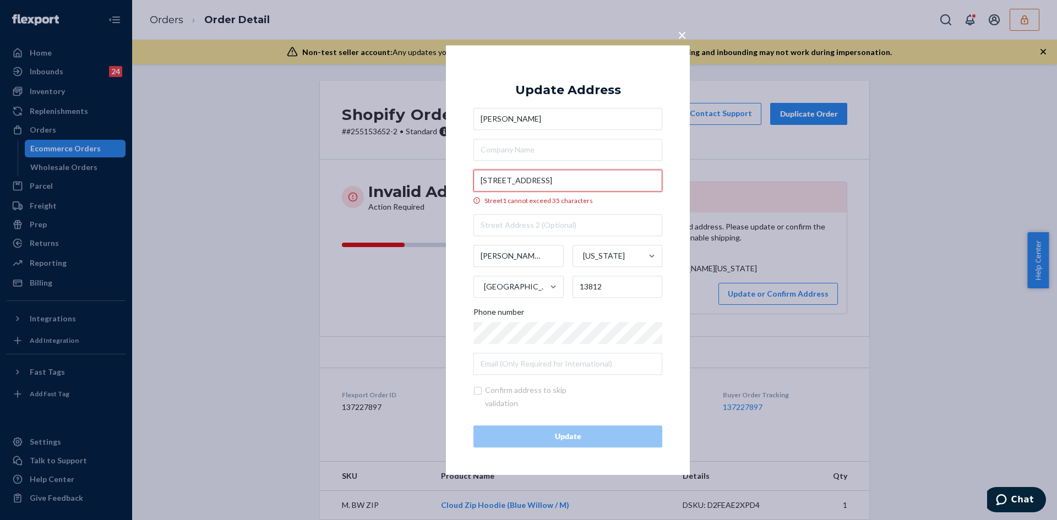
click at [550, 182] on input "1520 Mt Pleasant RdNichols, NY 13812" at bounding box center [567, 181] width 189 height 22
type input "1520 Mt Pleasant Rd"
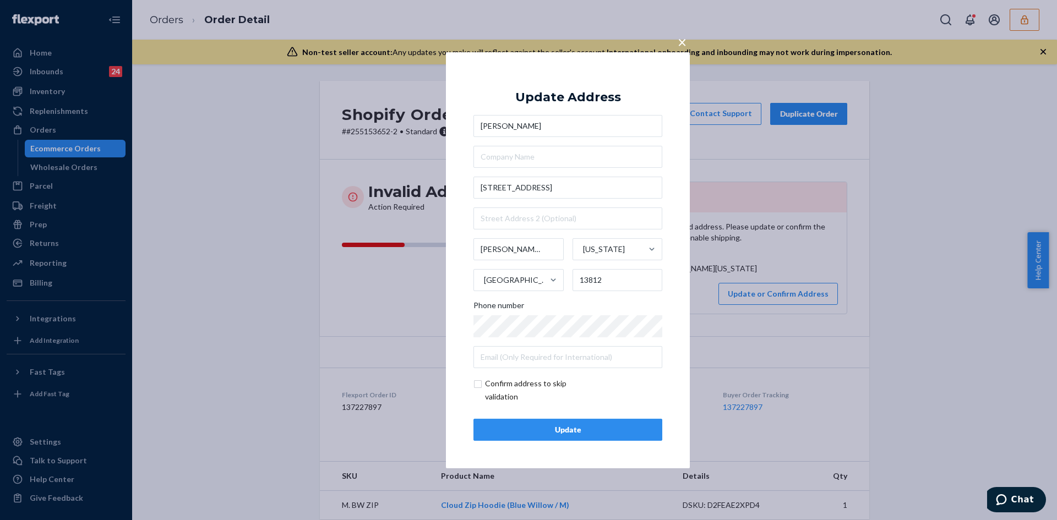
click at [473, 387] on div "× Update Address Mary Ellen Middleton 1520 Mt Pleasant Rd Nichols New York Unit…" at bounding box center [568, 260] width 244 height 416
click at [480, 388] on input "checkbox" at bounding box center [537, 390] width 128 height 26
checkbox input "true"
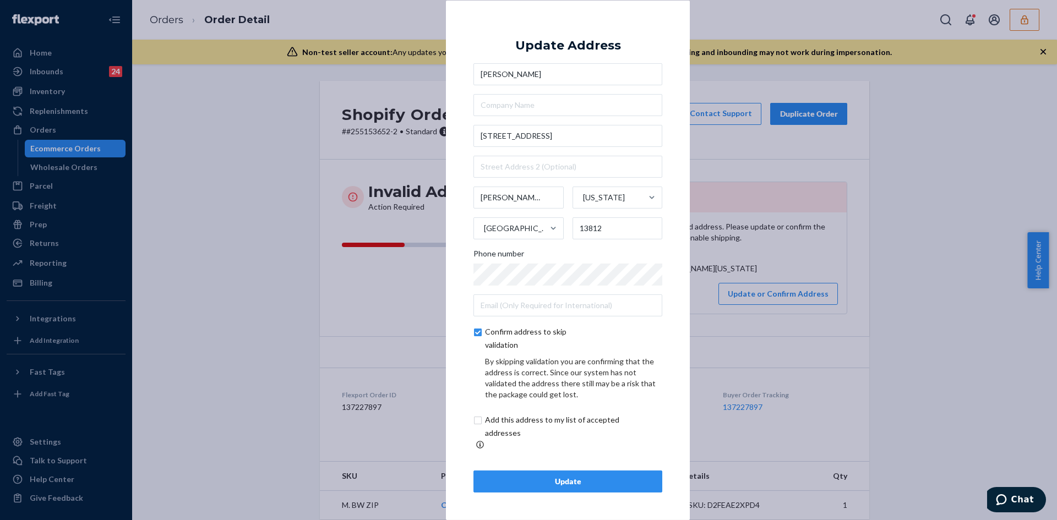
click at [566, 477] on div "Update" at bounding box center [568, 481] width 170 height 11
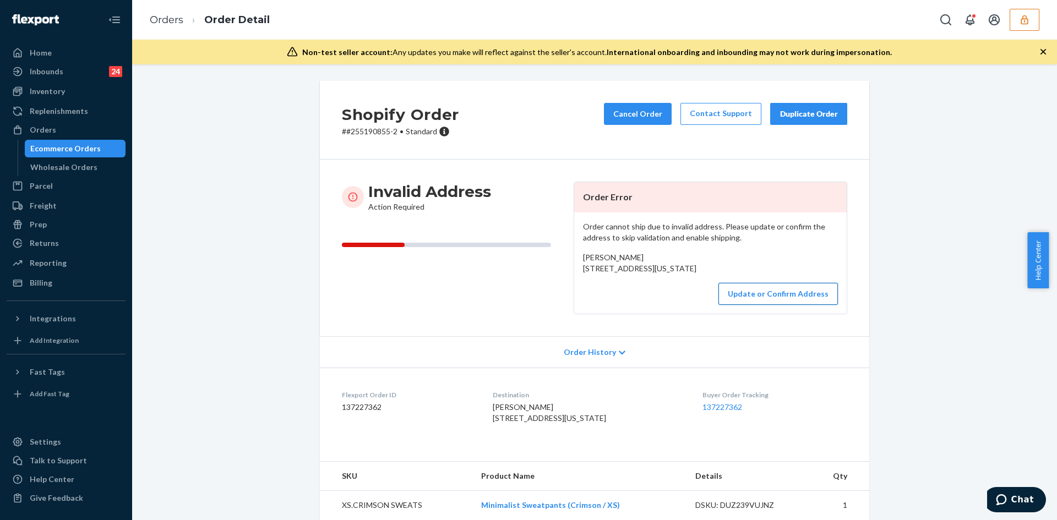
click at [765, 305] on button "Update or Confirm Address" at bounding box center [777, 294] width 119 height 22
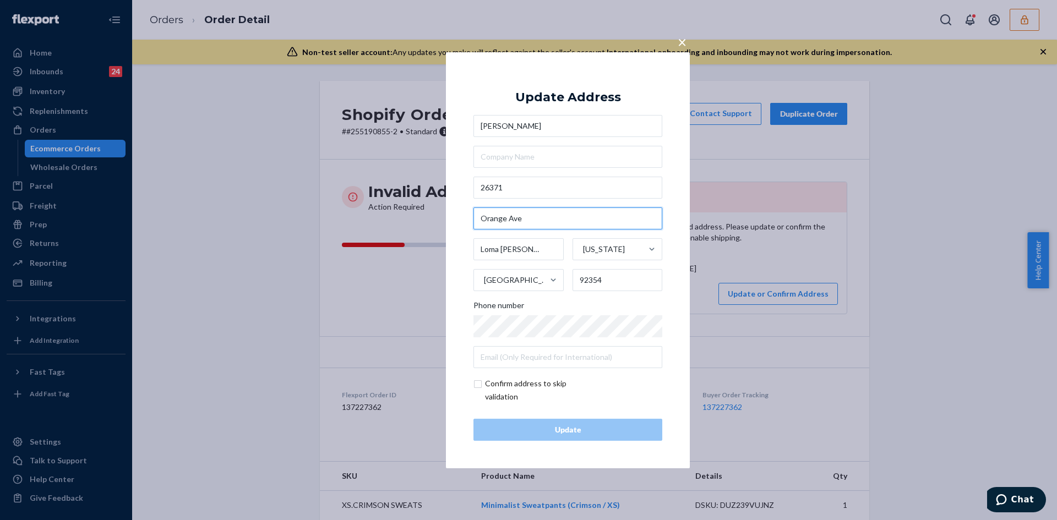
drag, startPoint x: 527, startPoint y: 221, endPoint x: 467, endPoint y: 217, distance: 59.6
click at [467, 217] on div "× Update Address Christelle Labelle 26371 Orange Ave Loma Linda California Unit…" at bounding box center [568, 260] width 244 height 416
click at [530, 194] on input "26371" at bounding box center [567, 188] width 189 height 22
paste input "Orange AveRedlands, CA 92373"
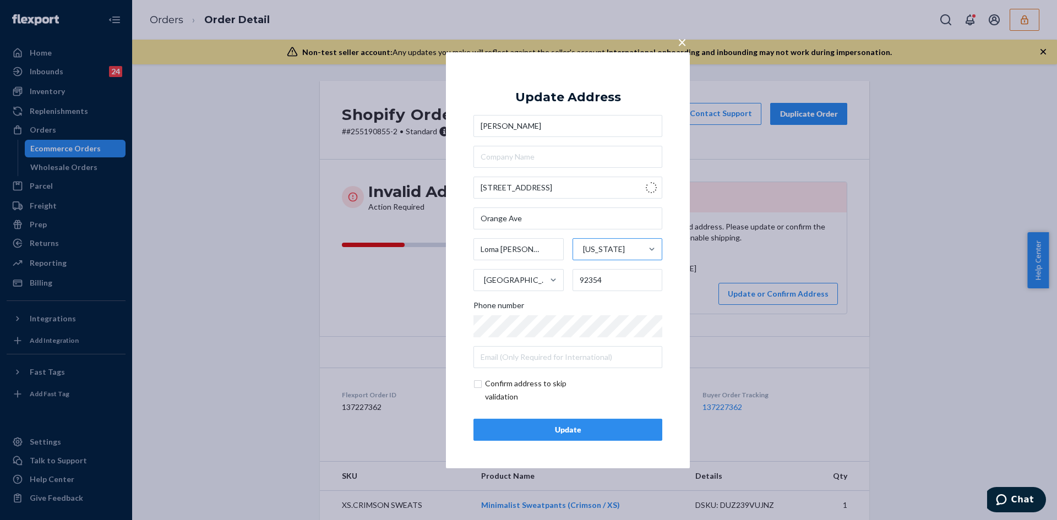
type input "26371 Orange Ave"
type input "Redlands"
type input "92373"
click at [478, 381] on input "checkbox" at bounding box center [537, 390] width 128 height 26
checkbox input "true"
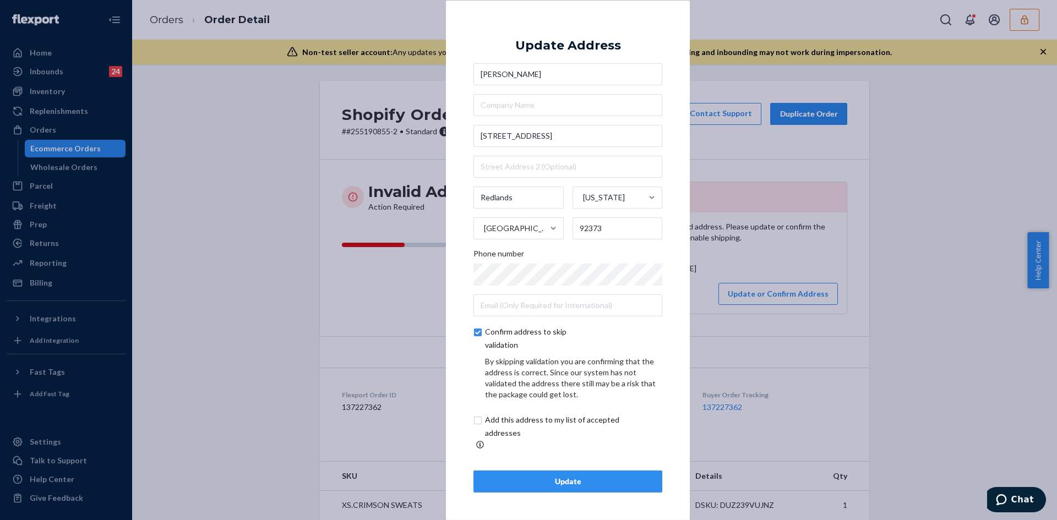
click at [550, 476] on div "Update" at bounding box center [568, 481] width 170 height 11
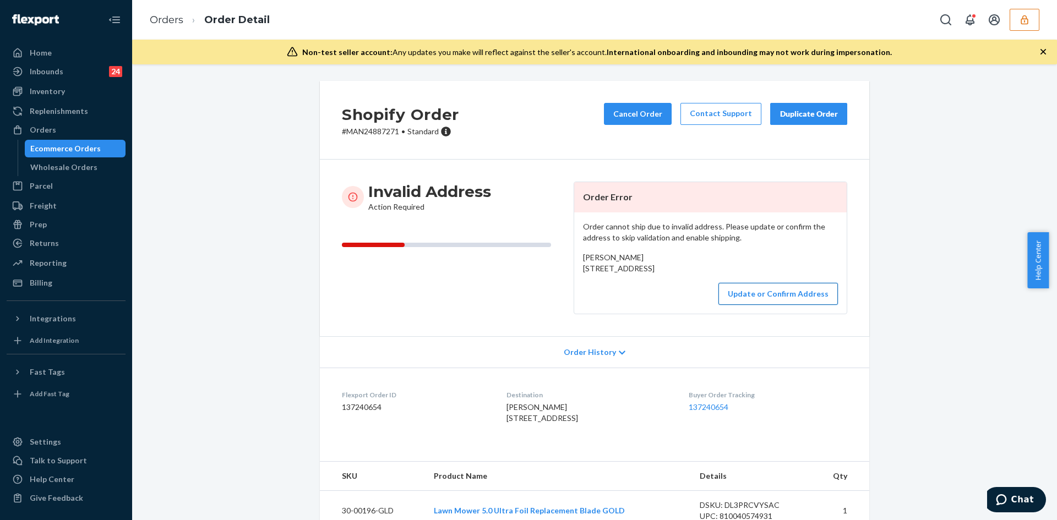
click at [759, 305] on button "Update or Confirm Address" at bounding box center [777, 294] width 119 height 22
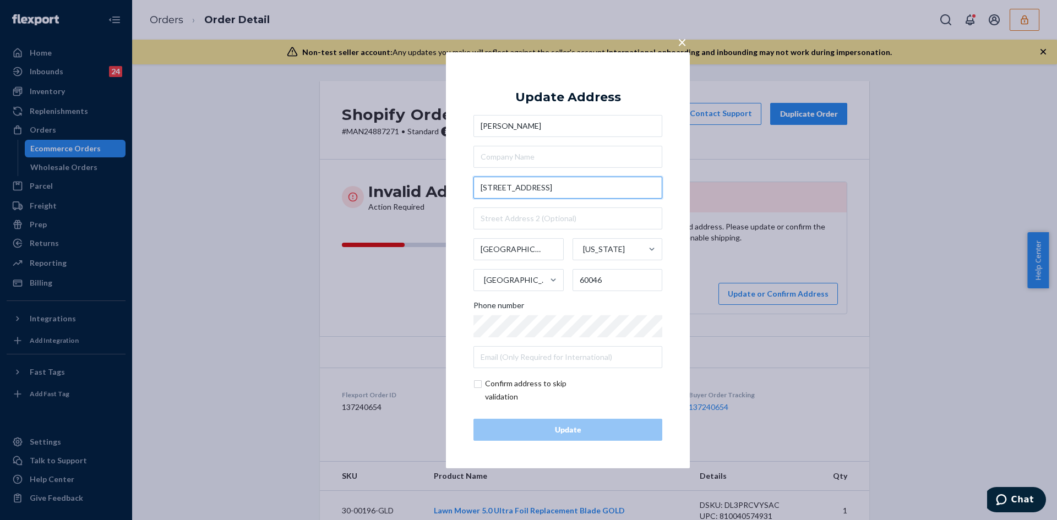
click at [551, 184] on input "[STREET_ADDRESS]" at bounding box center [567, 188] width 189 height 22
click at [551, 184] on input "18954 North Woodale Trail" at bounding box center [567, 188] width 189 height 22
paste input "Woodale TrailOld Mill Creek, IL 60046"
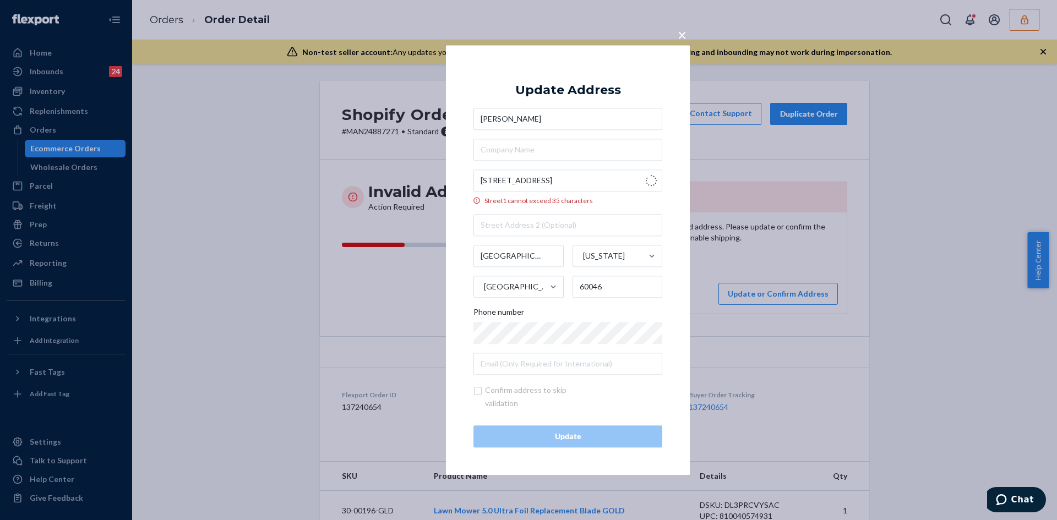
type input "18954 N Woodale Trail"
type input "Old Mill Creek"
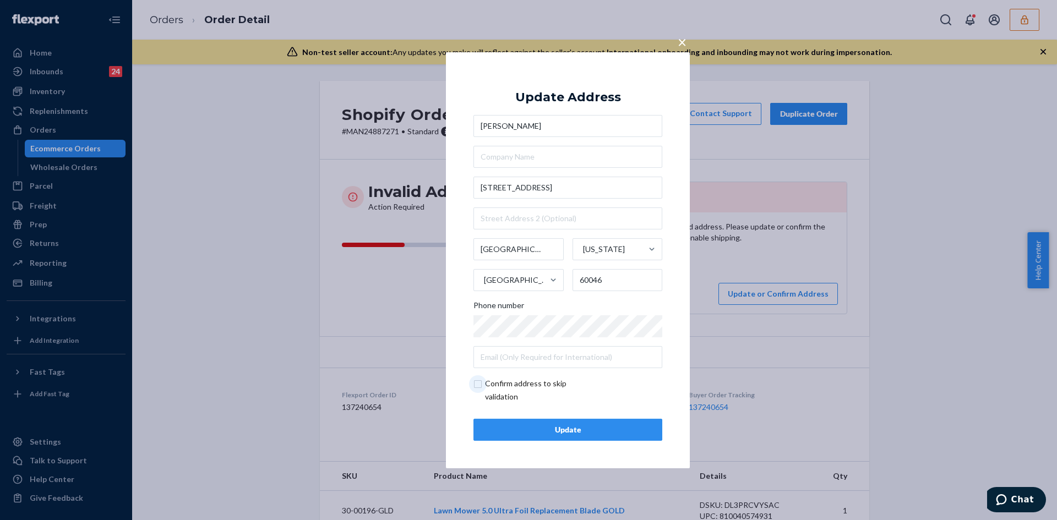
click at [484, 382] on input "checkbox" at bounding box center [537, 390] width 128 height 26
checkbox input "true"
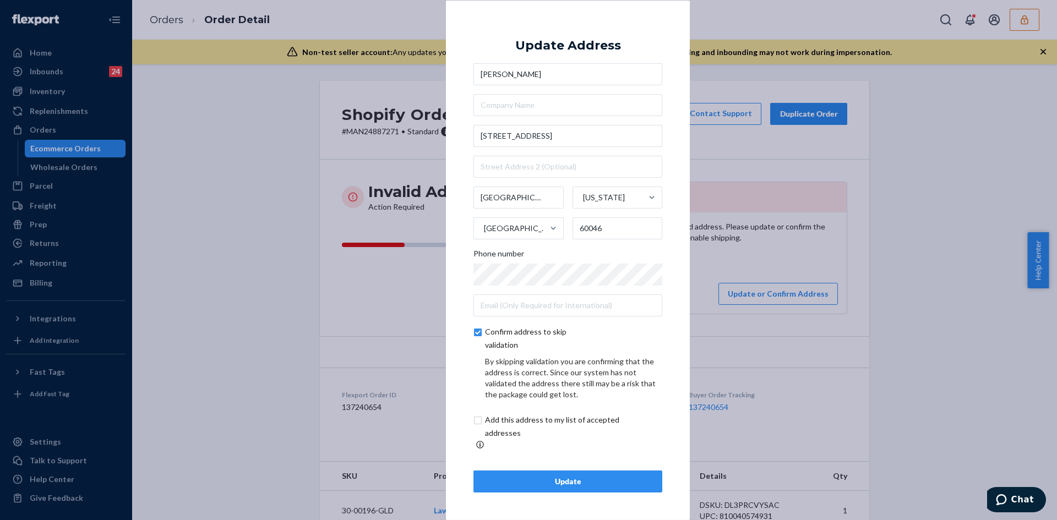
click at [605, 478] on div "Update" at bounding box center [568, 481] width 170 height 11
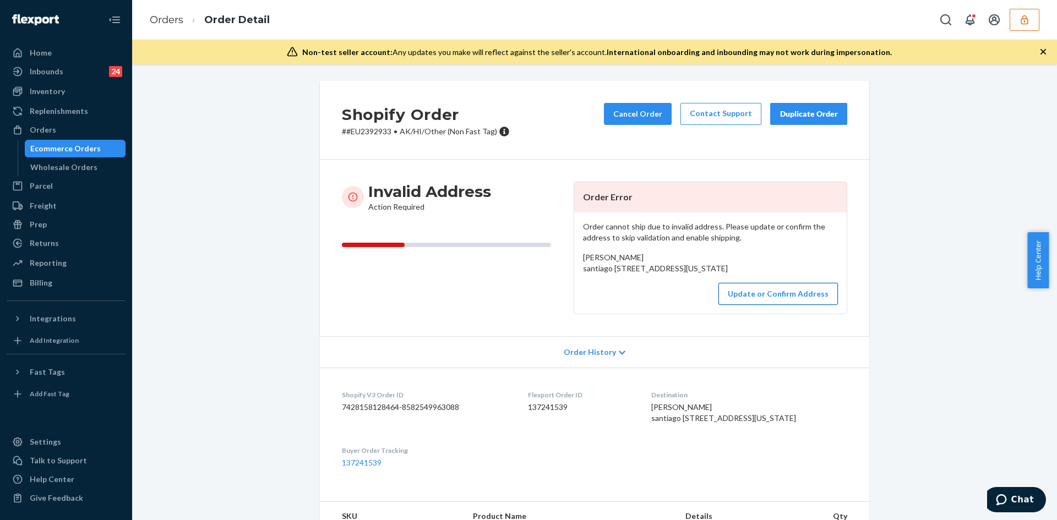
click at [766, 305] on button "Update or Confirm Address" at bounding box center [777, 294] width 119 height 22
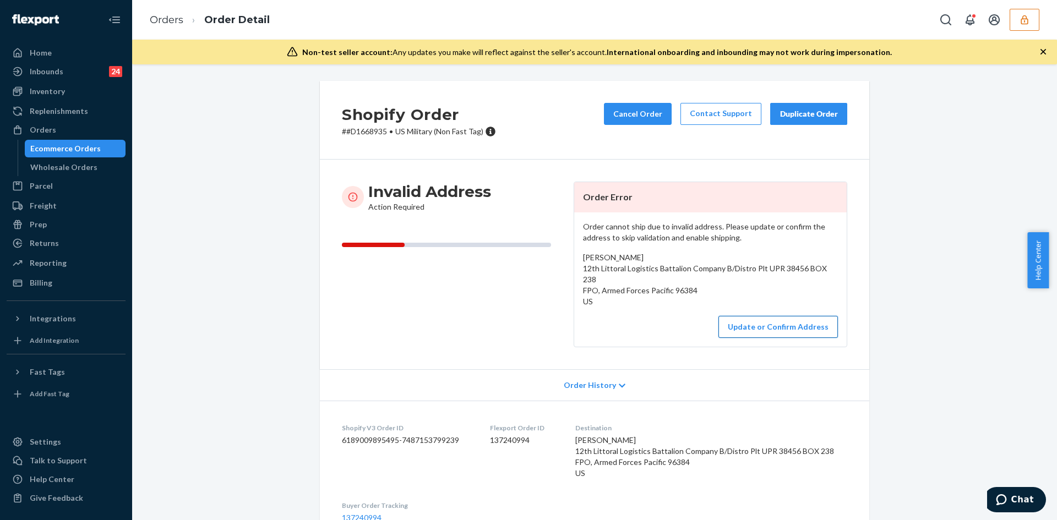
click at [761, 316] on button "Update or Confirm Address" at bounding box center [777, 327] width 119 height 22
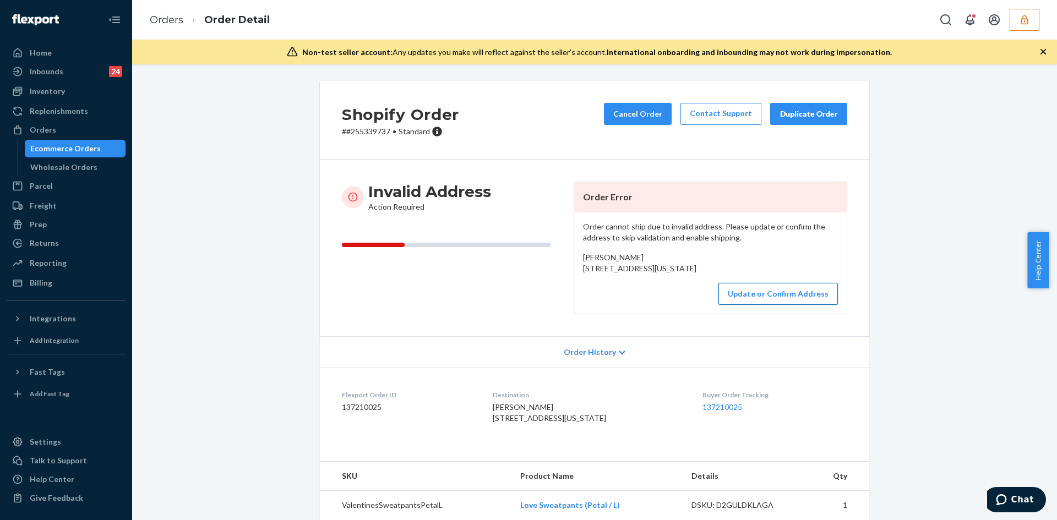
click at [759, 305] on button "Update or Confirm Address" at bounding box center [777, 294] width 119 height 22
click at [737, 305] on button "Update or Confirm Address" at bounding box center [777, 294] width 119 height 22
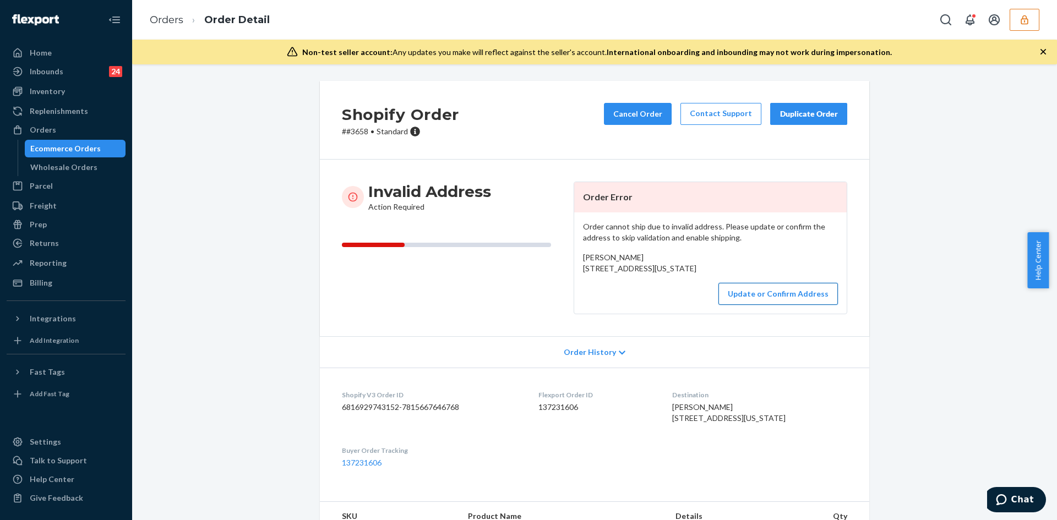
click at [766, 305] on button "Update or Confirm Address" at bounding box center [777, 294] width 119 height 22
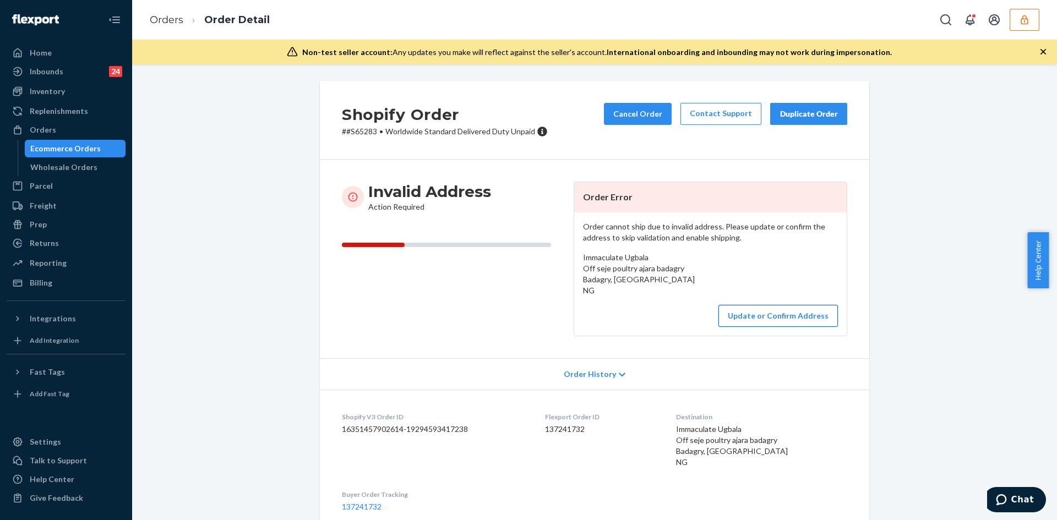
click at [780, 311] on button "Update or Confirm Address" at bounding box center [777, 316] width 119 height 22
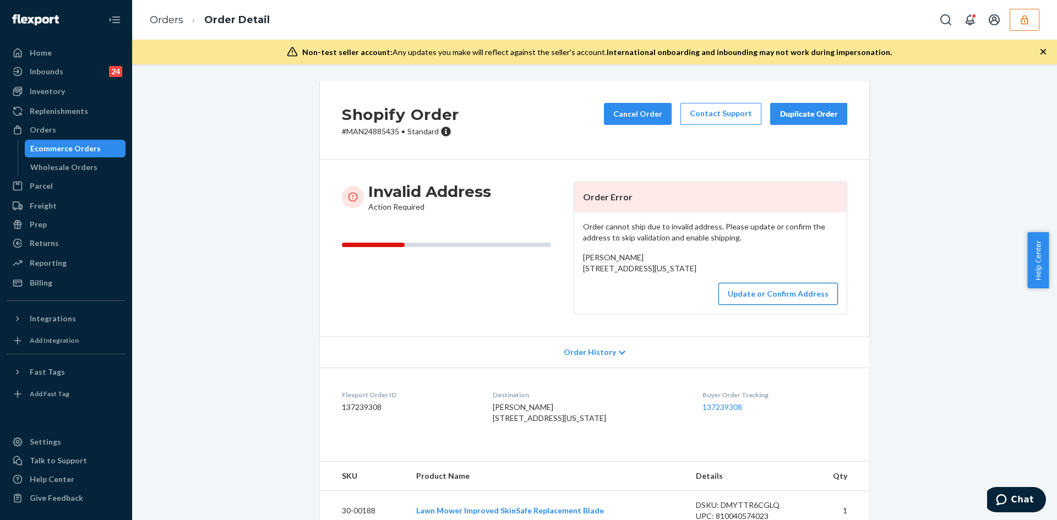
click at [759, 305] on button "Update or Confirm Address" at bounding box center [777, 294] width 119 height 22
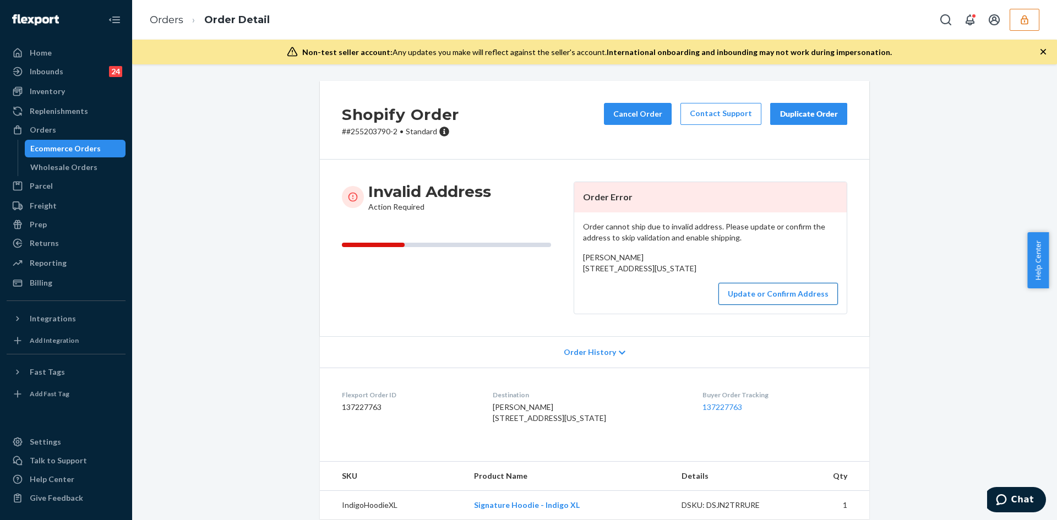
click at [787, 305] on button "Update or Confirm Address" at bounding box center [777, 294] width 119 height 22
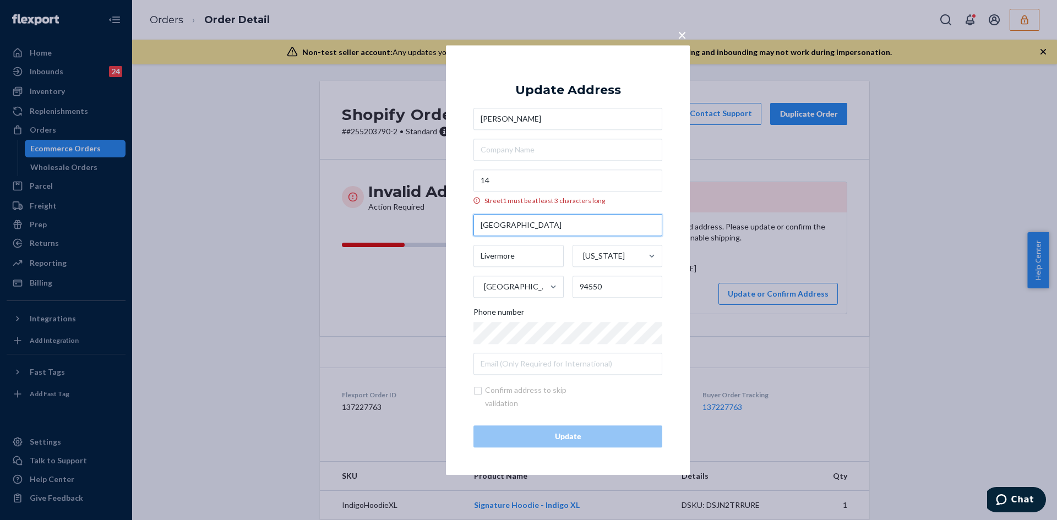
drag, startPoint x: 527, startPoint y: 225, endPoint x: 468, endPoint y: 217, distance: 58.9
click at [468, 217] on div "× Update Address Caroline Forde 14 Street1 must be at least 3 characters long G…" at bounding box center [568, 260] width 244 height 430
click at [504, 182] on input "14" at bounding box center [567, 181] width 189 height 22
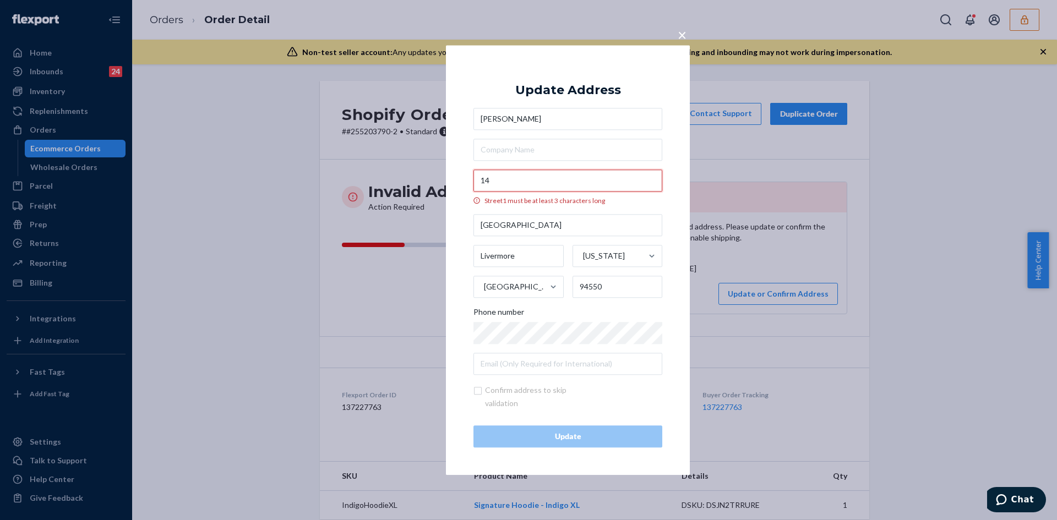
paste input "Glacier PlLivermore, CA 94551"
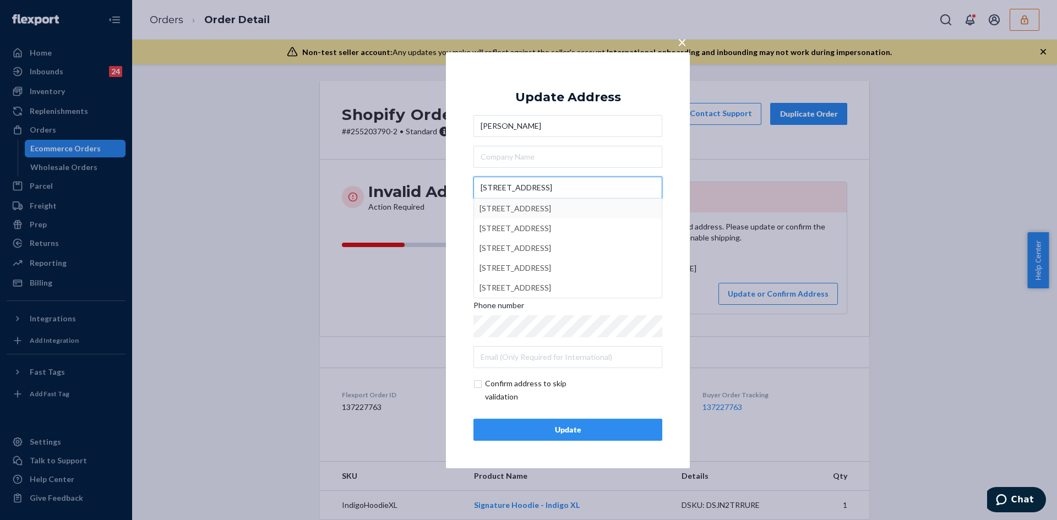
type input "14 Glacier PlLivermore, CA 94551"
type input "94551"
type input "14 Glacier Pl"
click at [484, 384] on input "checkbox" at bounding box center [537, 390] width 128 height 26
checkbox input "true"
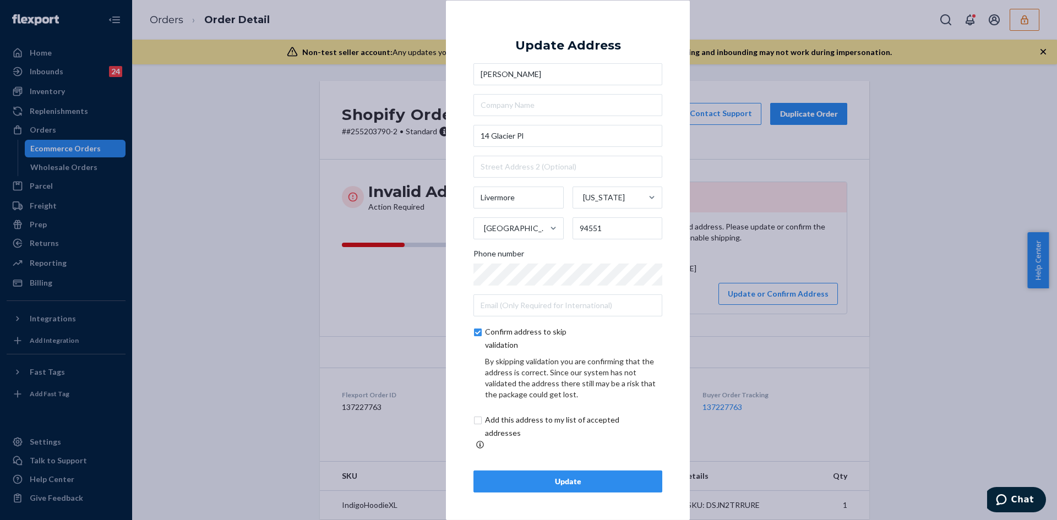
click at [549, 480] on div "Update" at bounding box center [568, 481] width 170 height 11
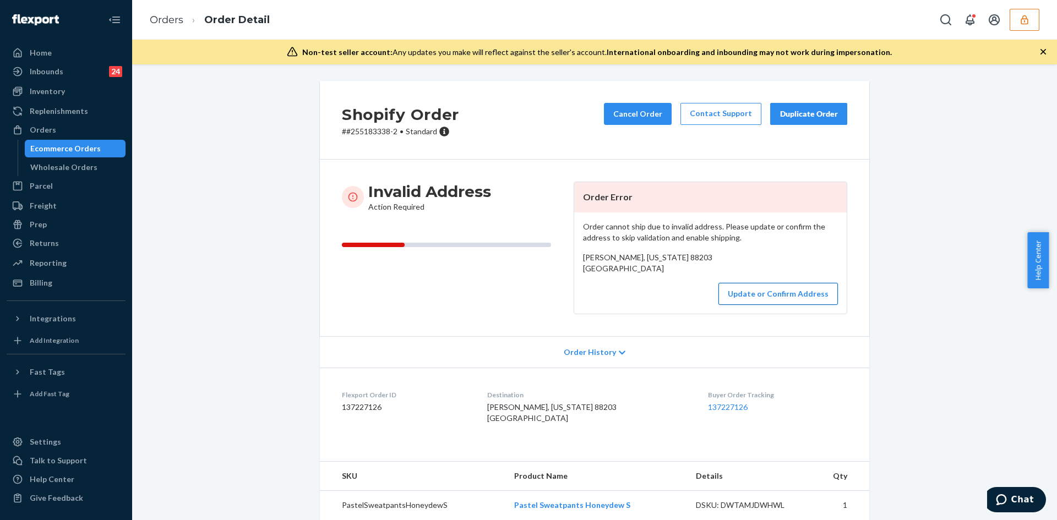
click at [766, 305] on button "Update or Confirm Address" at bounding box center [777, 294] width 119 height 22
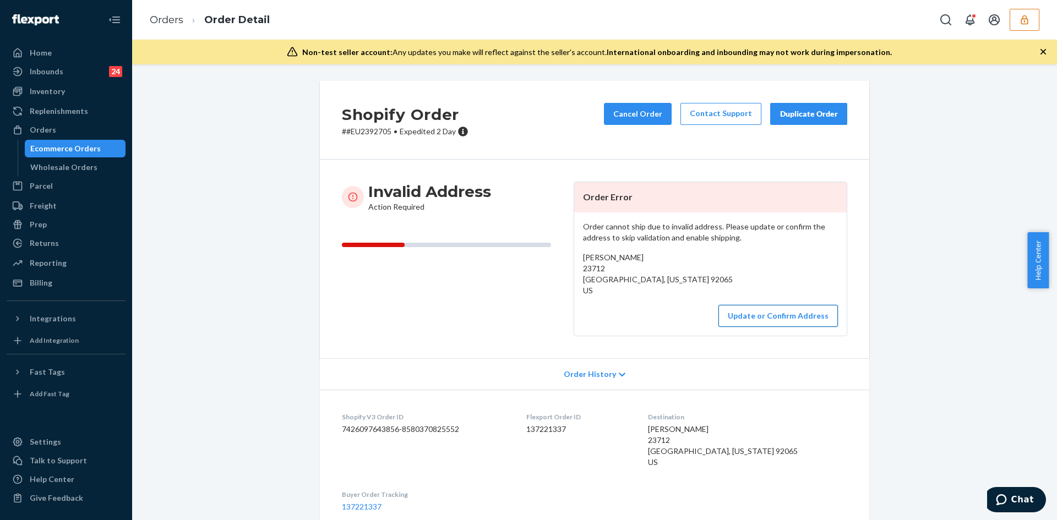
click at [764, 310] on button "Update or Confirm Address" at bounding box center [777, 316] width 119 height 22
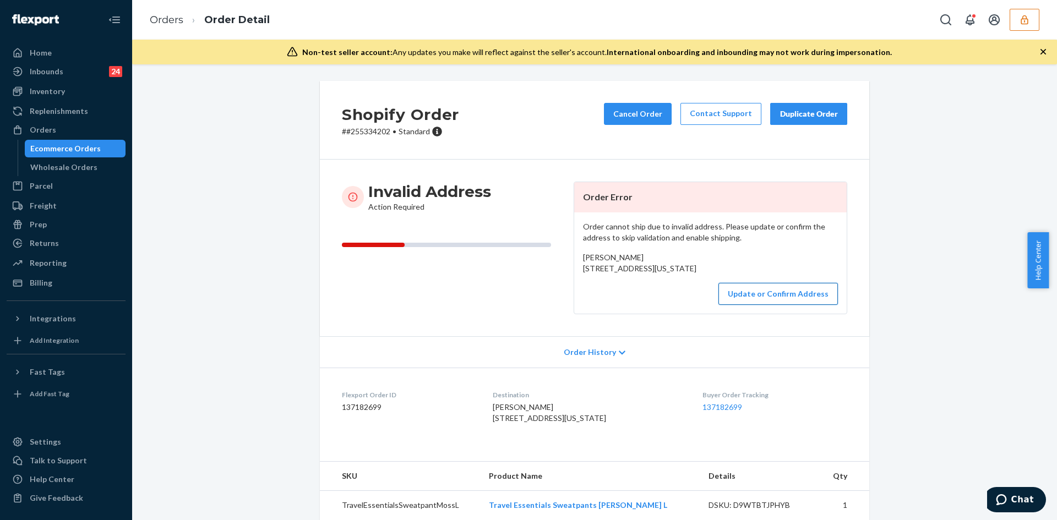
click at [759, 305] on button "Update or Confirm Address" at bounding box center [777, 294] width 119 height 22
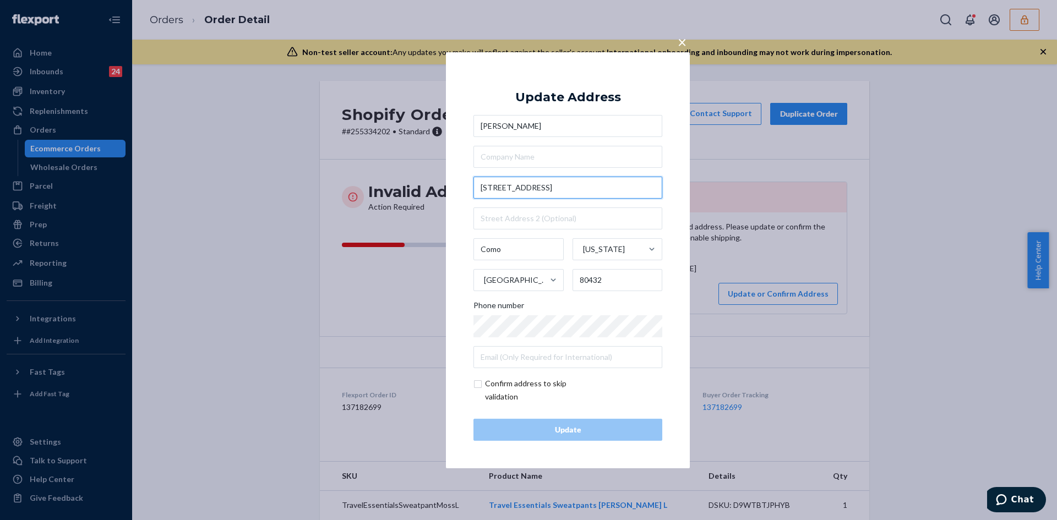
click at [532, 185] on input "[STREET_ADDRESS]" at bounding box center [567, 188] width 189 height 22
paste input "text"
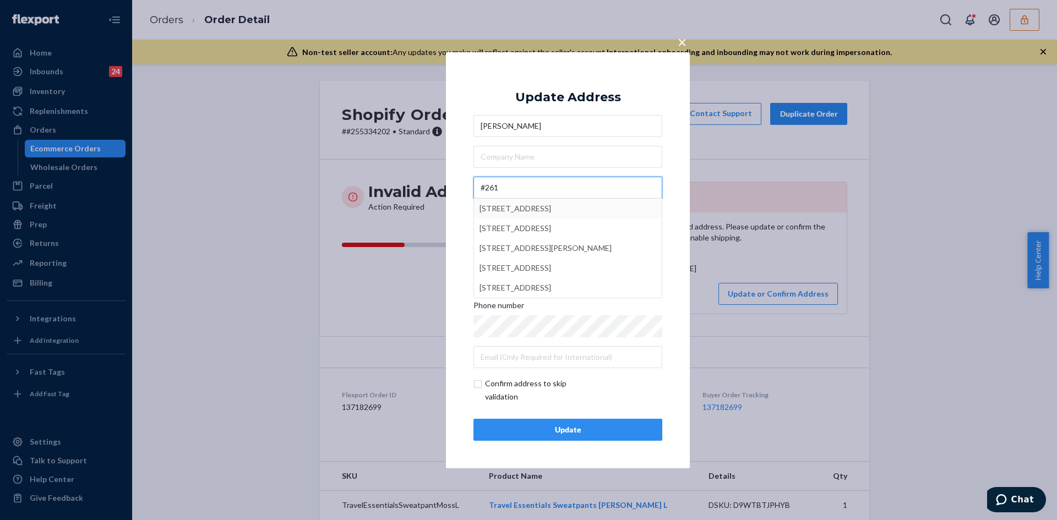
type input "#261"
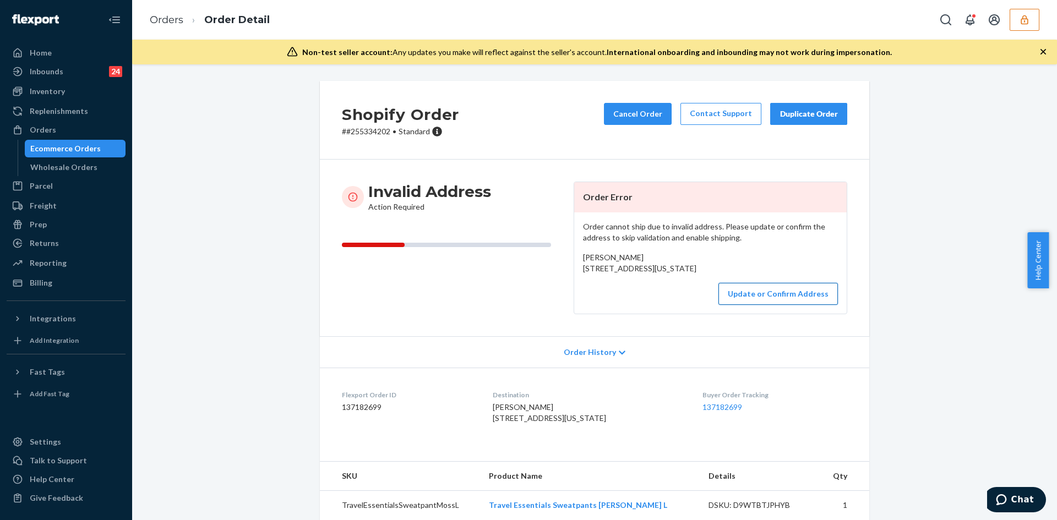
click at [739, 305] on button "Update or Confirm Address" at bounding box center [777, 294] width 119 height 22
click at [767, 305] on button "Update or Confirm Address" at bounding box center [777, 294] width 119 height 22
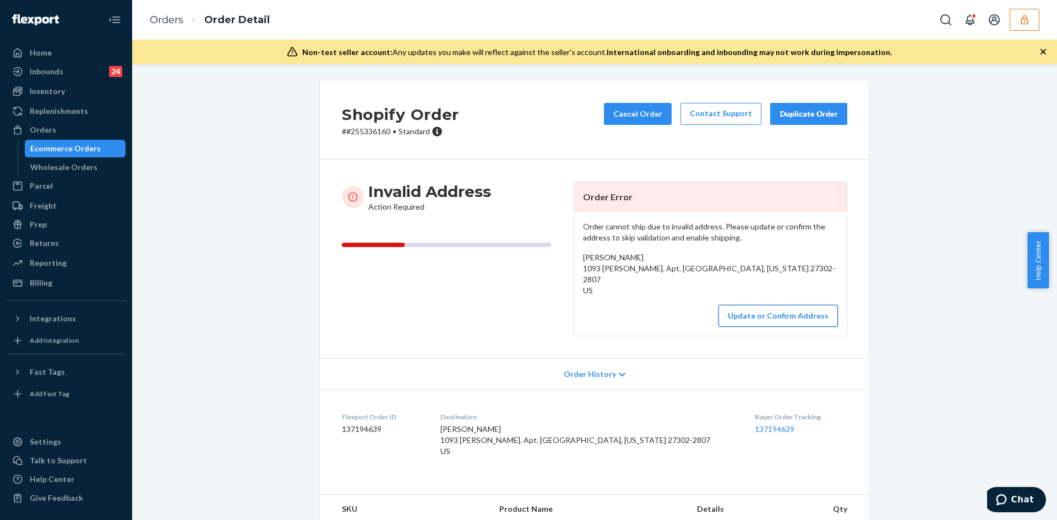
click at [769, 317] on button "Update or Confirm Address" at bounding box center [777, 316] width 119 height 22
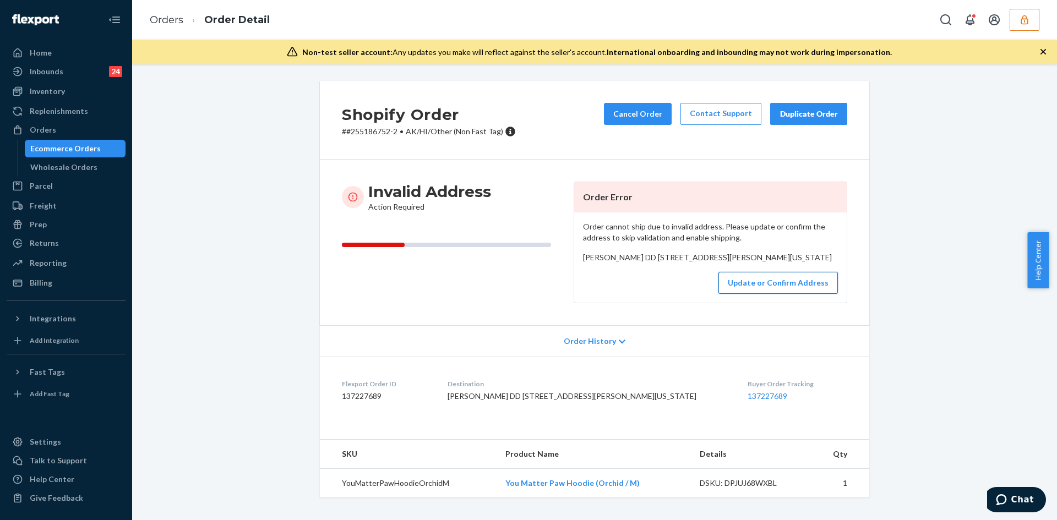
click at [767, 294] on button "Update or Confirm Address" at bounding box center [777, 283] width 119 height 22
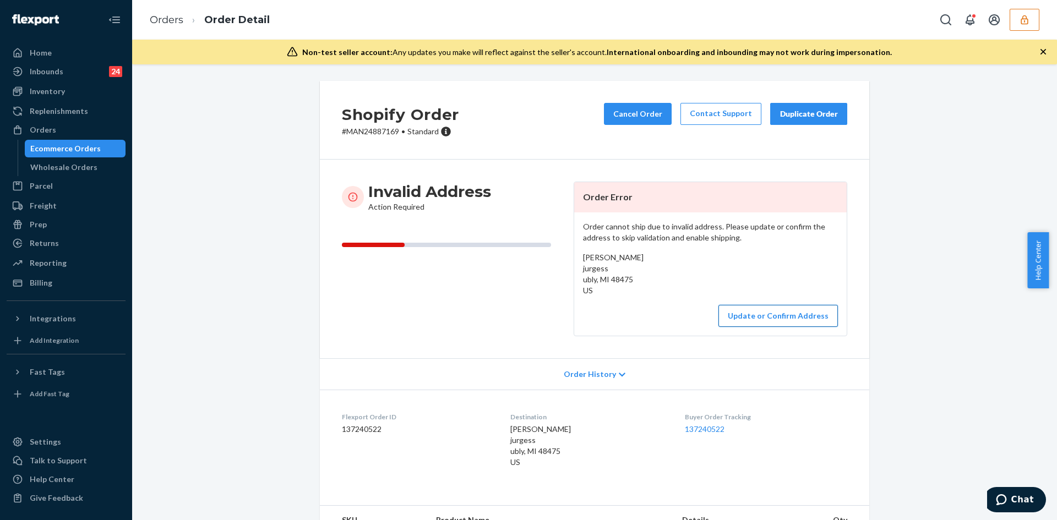
click at [766, 315] on button "Update or Confirm Address" at bounding box center [777, 316] width 119 height 22
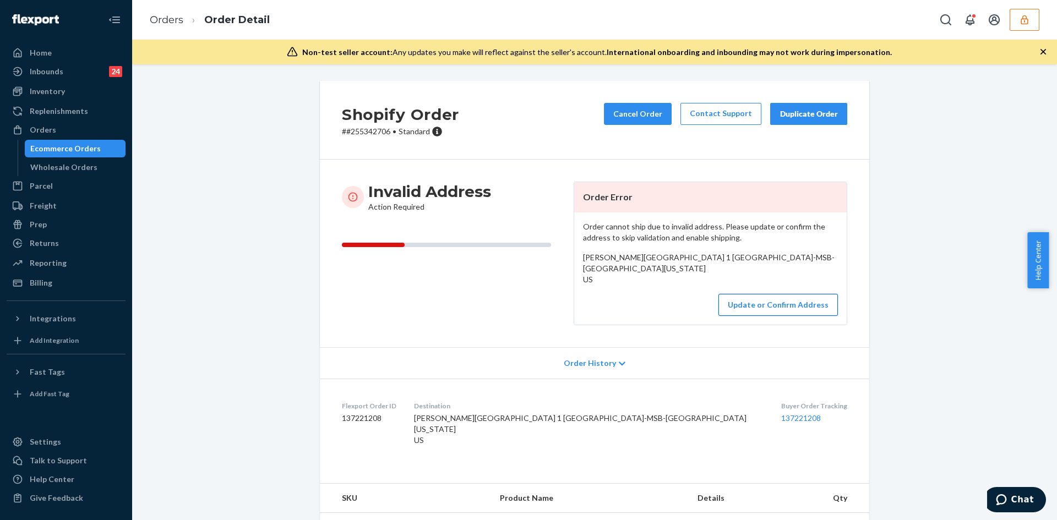
click at [775, 316] on button "Update or Confirm Address" at bounding box center [777, 305] width 119 height 22
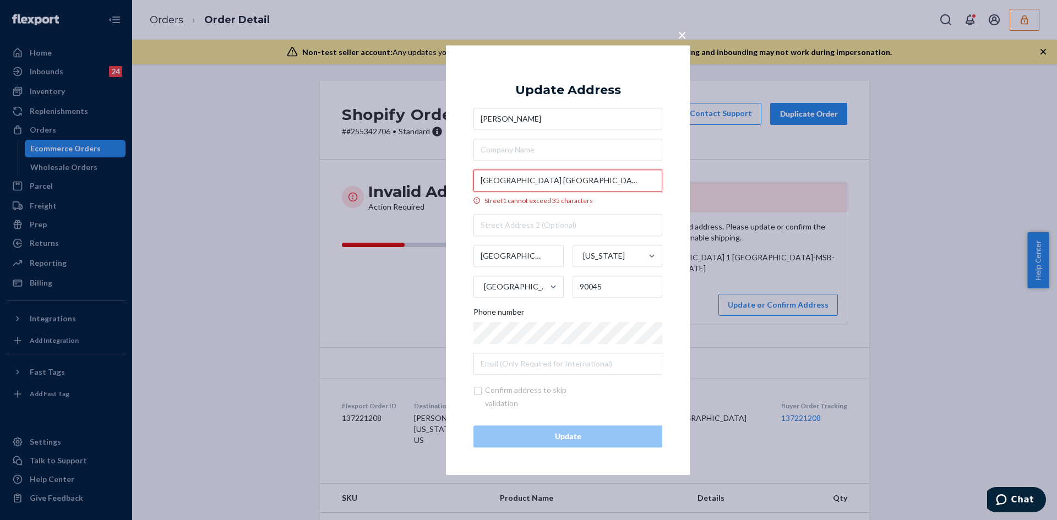
click at [515, 175] on input "Loyola Marymount University 1 LMU Drive-MSB-20428 Los Angeles CA 90045" at bounding box center [567, 181] width 189 height 22
paste input "text"
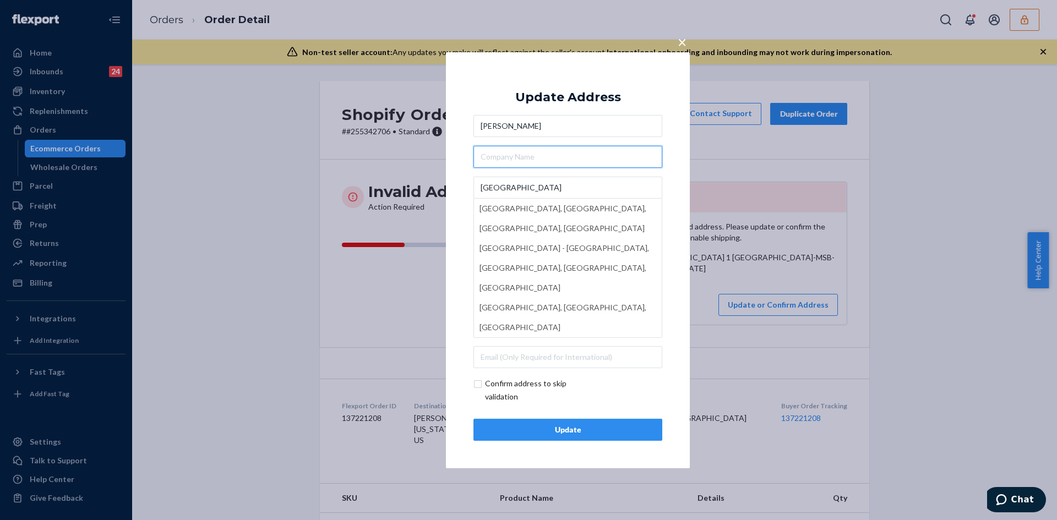
click at [583, 149] on input "text" at bounding box center [567, 157] width 189 height 22
click at [482, 187] on input "Loyola Marymount University" at bounding box center [567, 188] width 189 height 22
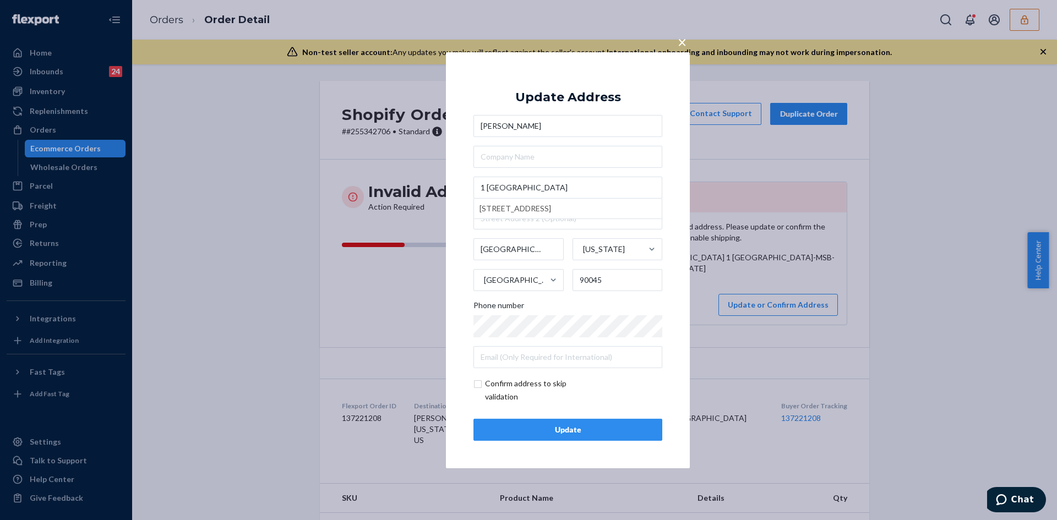
click at [590, 139] on div "Fernanda Sieber 1 Loyola Marymount University 1 Loyola Marymount University Dri…" at bounding box center [567, 241] width 189 height 253
click at [536, 181] on input "1 Loyola Marymount University" at bounding box center [567, 188] width 189 height 22
paste input "Dr"
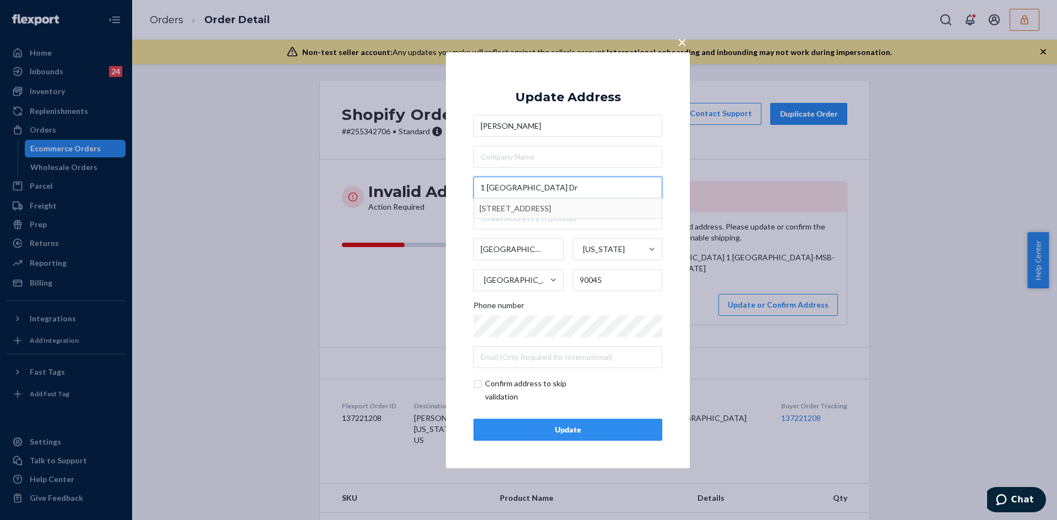
type input "1 Loyola Marymount University Dr"
click at [532, 212] on input "text" at bounding box center [567, 219] width 189 height 22
paste input "MSB-20428"
type input "MSB-20428"
click at [480, 382] on input "checkbox" at bounding box center [537, 390] width 128 height 26
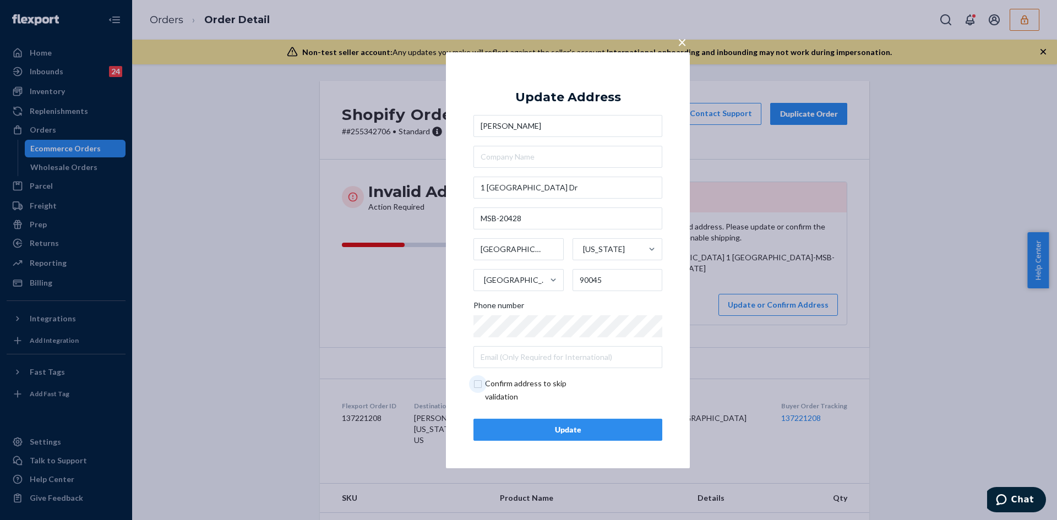
checkbox input "true"
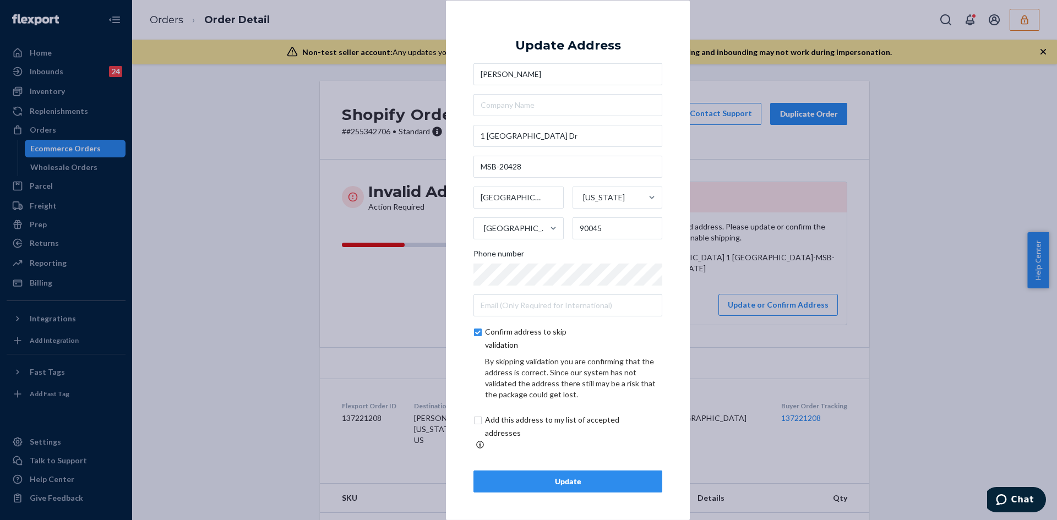
click at [577, 471] on button "Update" at bounding box center [567, 482] width 189 height 22
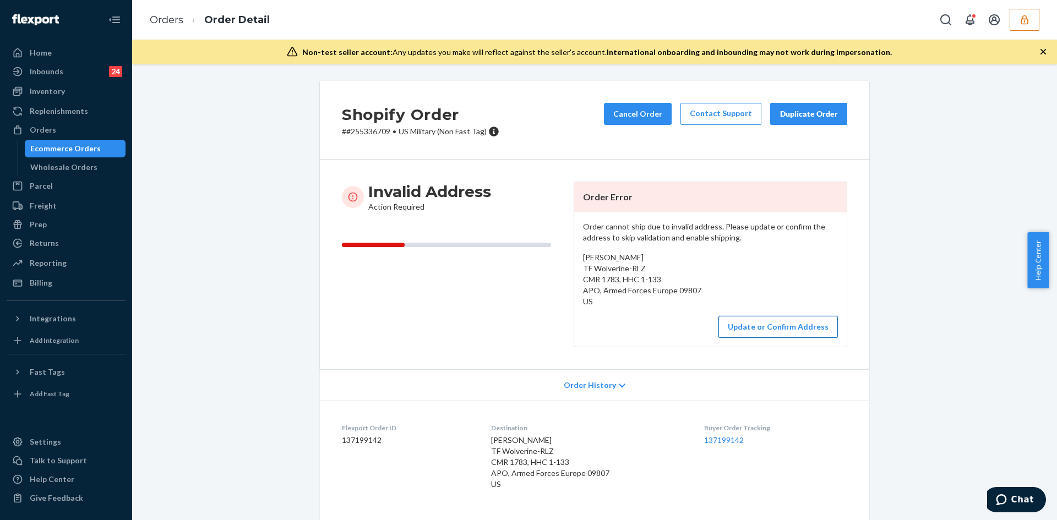
click at [754, 326] on button "Update or Confirm Address" at bounding box center [777, 327] width 119 height 22
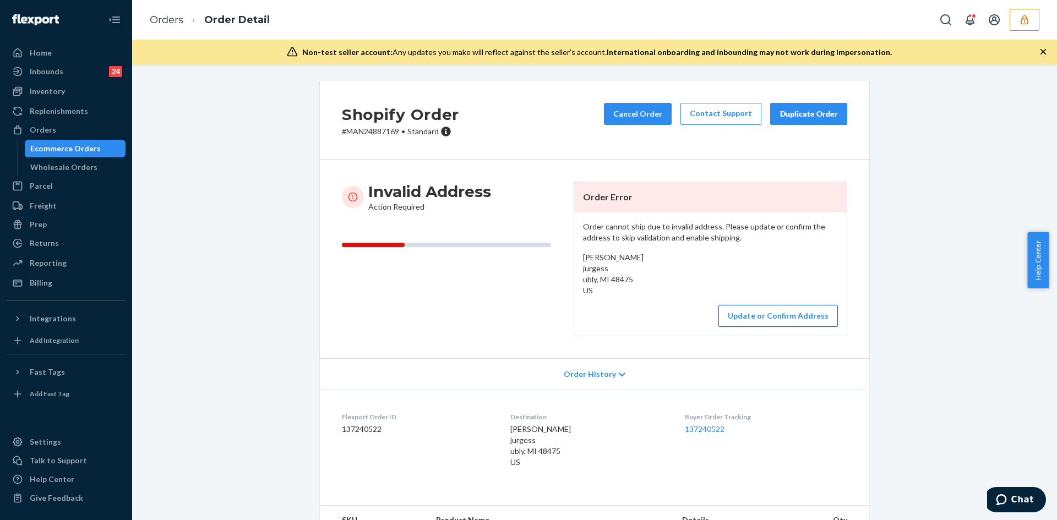
click at [743, 317] on button "Update or Confirm Address" at bounding box center [777, 316] width 119 height 22
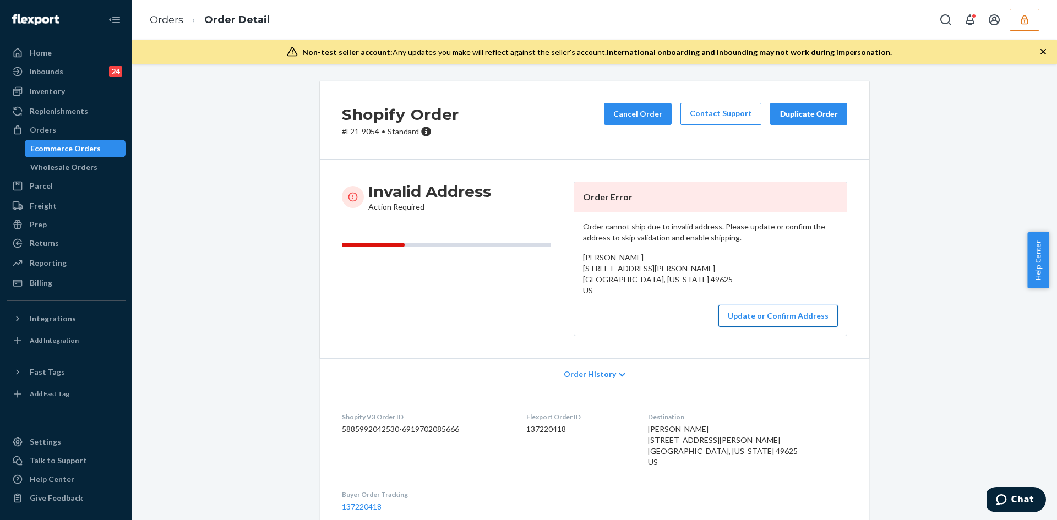
click at [749, 313] on button "Update or Confirm Address" at bounding box center [777, 316] width 119 height 22
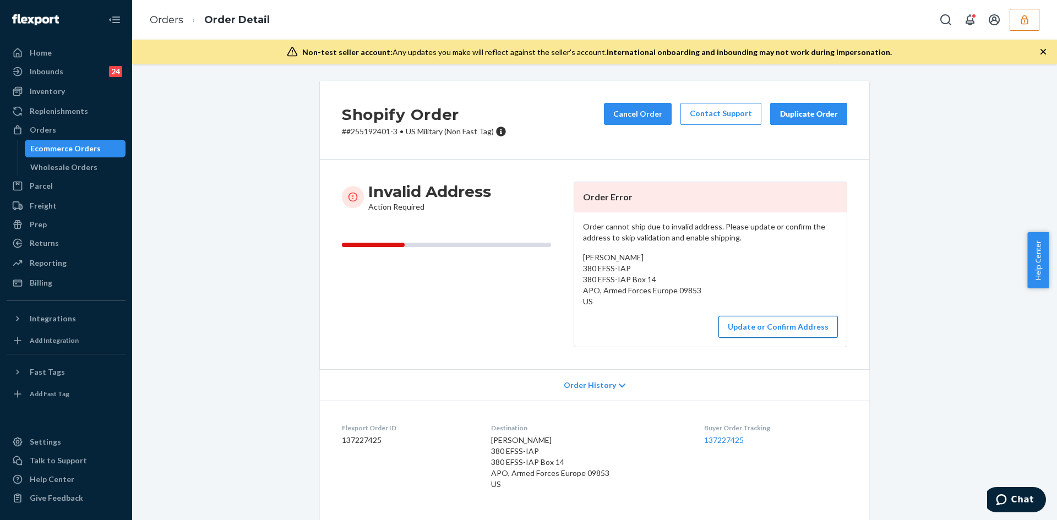
click at [748, 325] on button "Update or Confirm Address" at bounding box center [777, 327] width 119 height 22
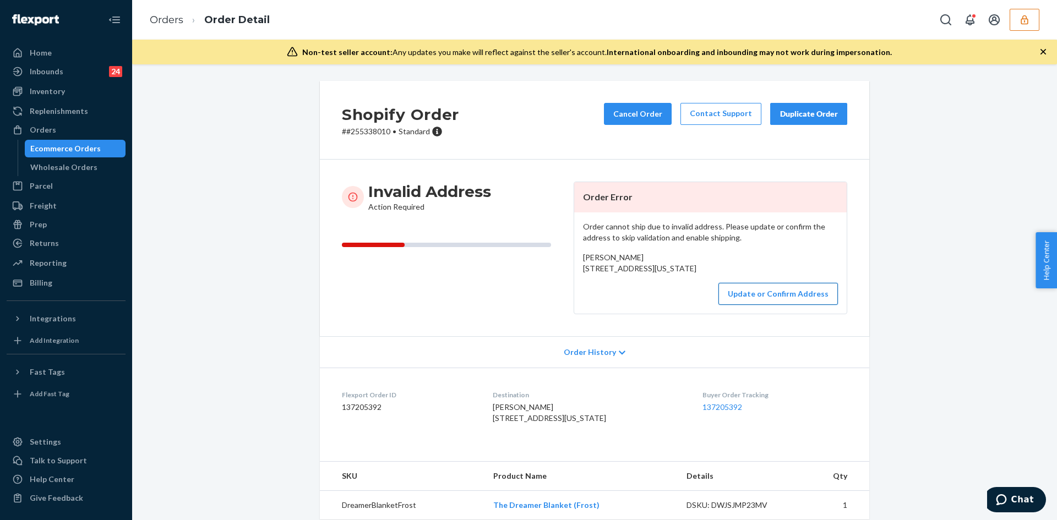
click at [753, 305] on button "Update or Confirm Address" at bounding box center [777, 294] width 119 height 22
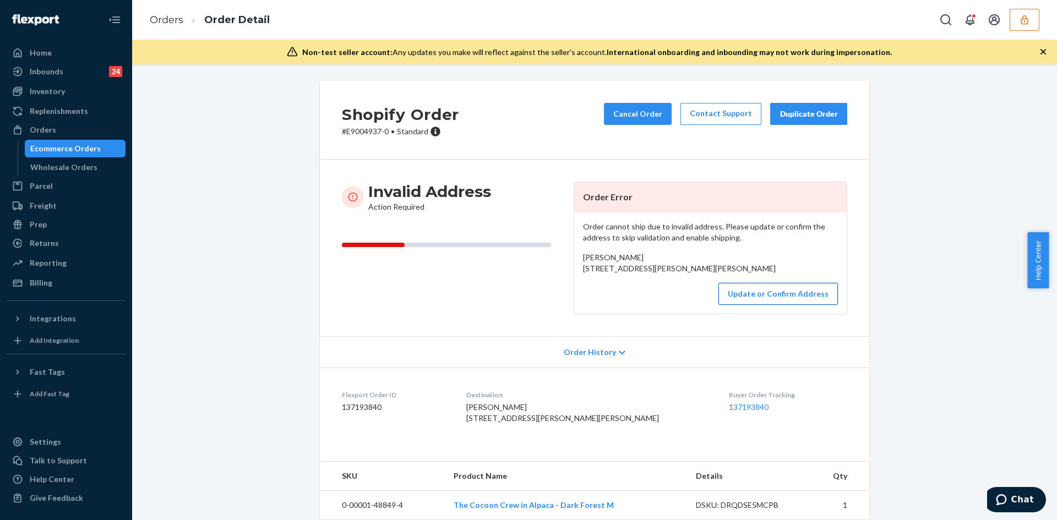
click at [746, 305] on button "Update or Confirm Address" at bounding box center [777, 294] width 119 height 22
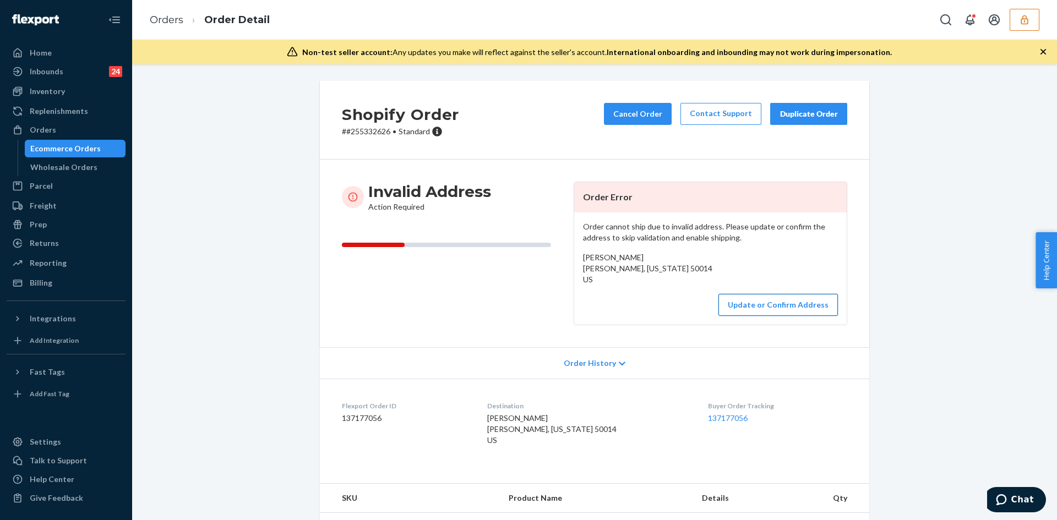
click at [771, 313] on button "Update or Confirm Address" at bounding box center [777, 305] width 119 height 22
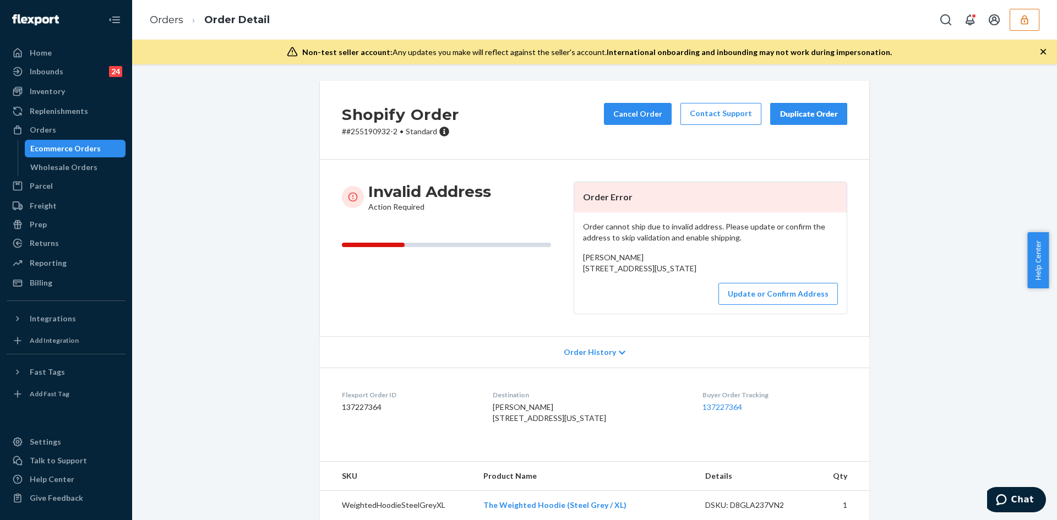
click at [761, 314] on div "Order cannot ship due to invalid address. Please update or confirm the address …" at bounding box center [710, 263] width 273 height 101
click at [763, 305] on button "Update or Confirm Address" at bounding box center [777, 294] width 119 height 22
click at [760, 305] on button "Update or Confirm Address" at bounding box center [777, 294] width 119 height 22
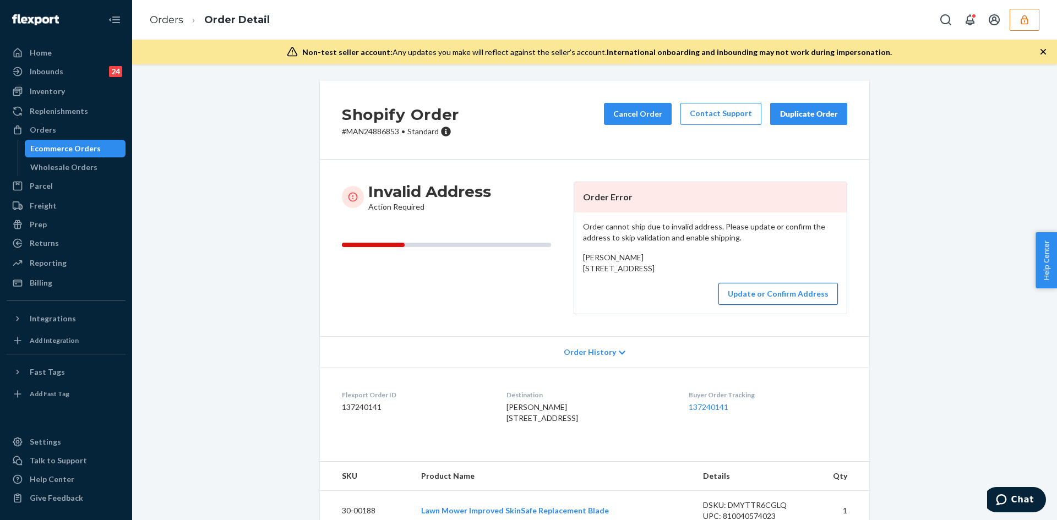
click at [762, 305] on button "Update or Confirm Address" at bounding box center [777, 294] width 119 height 22
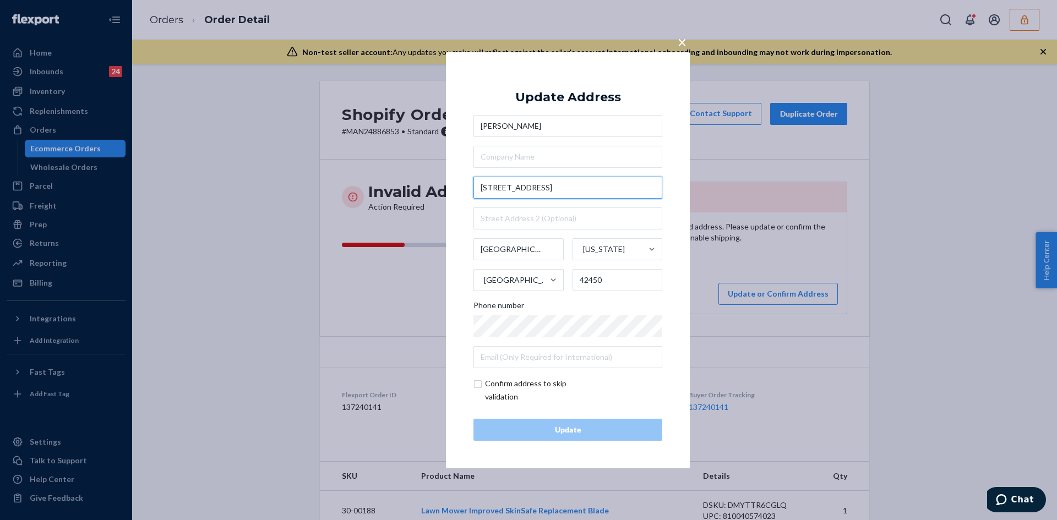
click at [495, 188] on input "3929 St. Road 120w" at bounding box center [567, 188] width 189 height 22
paste input "KY-120Providence, KY 42450"
type input "3929 KY-120"
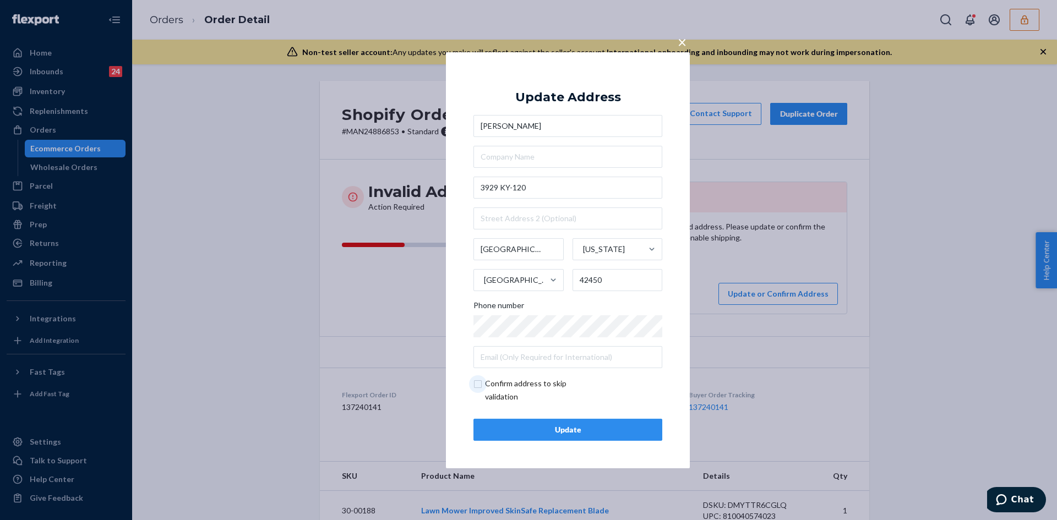
click at [478, 385] on input "checkbox" at bounding box center [537, 390] width 128 height 26
checkbox input "true"
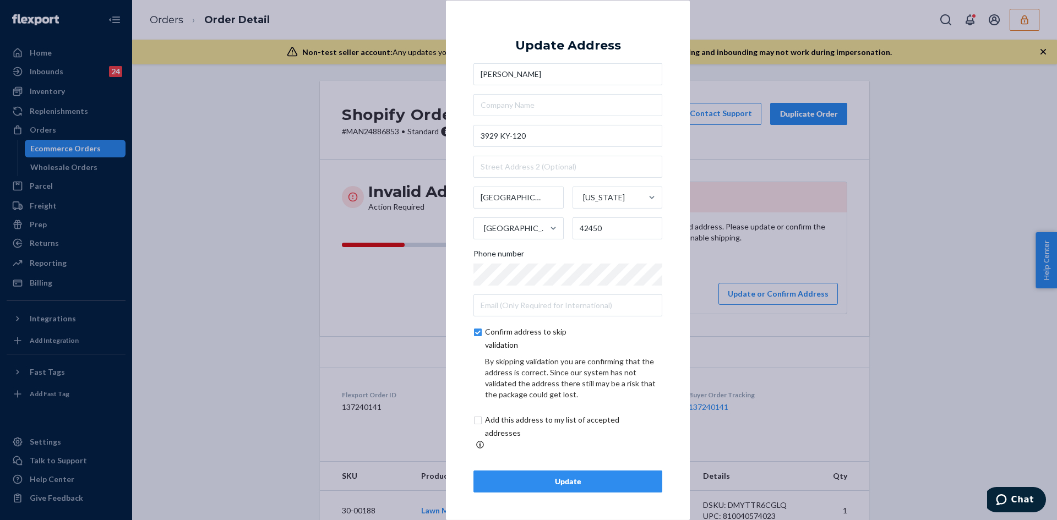
click at [544, 471] on button "Update" at bounding box center [567, 482] width 189 height 22
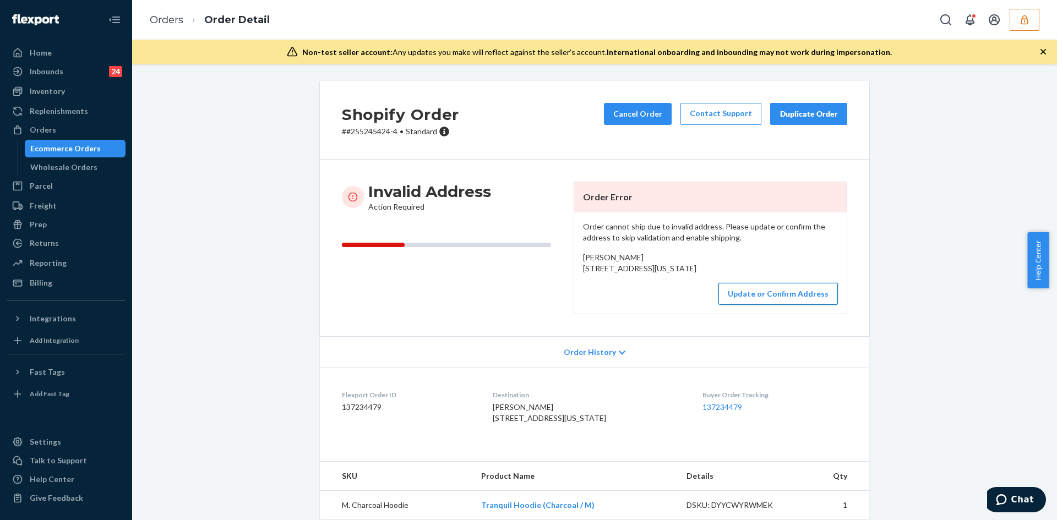
click at [736, 305] on button "Update or Confirm Address" at bounding box center [777, 294] width 119 height 22
click at [740, 305] on button "Update or Confirm Address" at bounding box center [777, 294] width 119 height 22
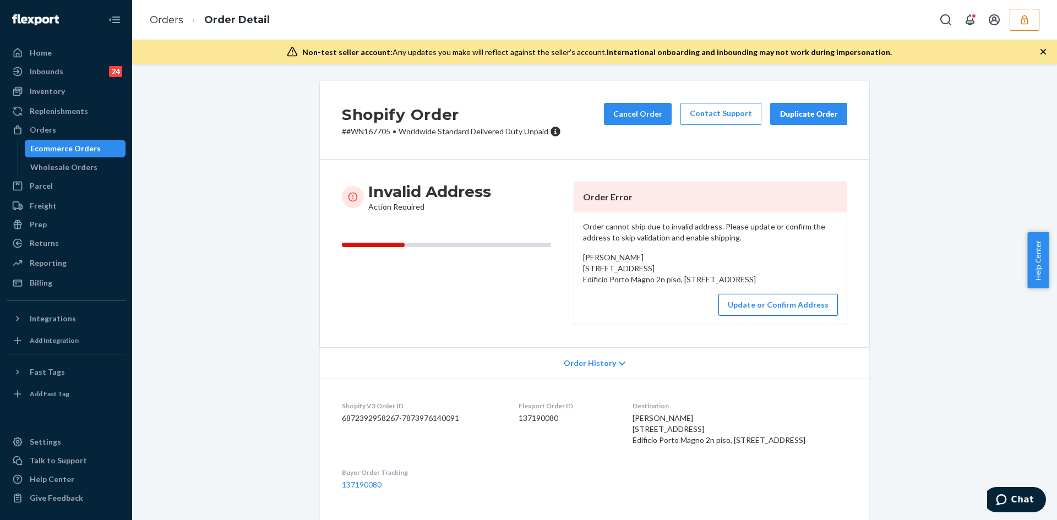
click at [747, 316] on button "Update or Confirm Address" at bounding box center [777, 305] width 119 height 22
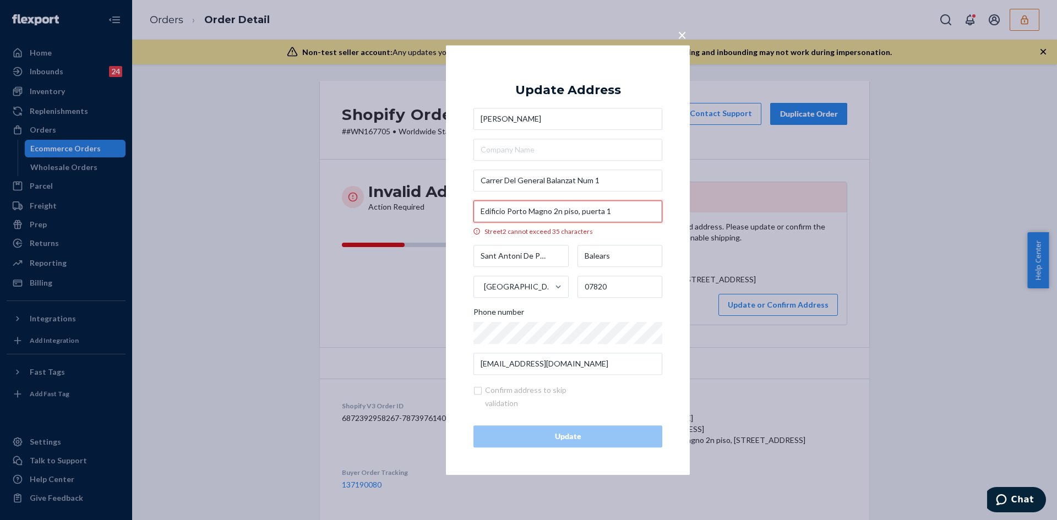
drag, startPoint x: 617, startPoint y: 213, endPoint x: 478, endPoint y: 214, distance: 138.7
click at [478, 214] on input "Edificio Porto Magno 2n piso, puerta 1" at bounding box center [567, 211] width 189 height 22
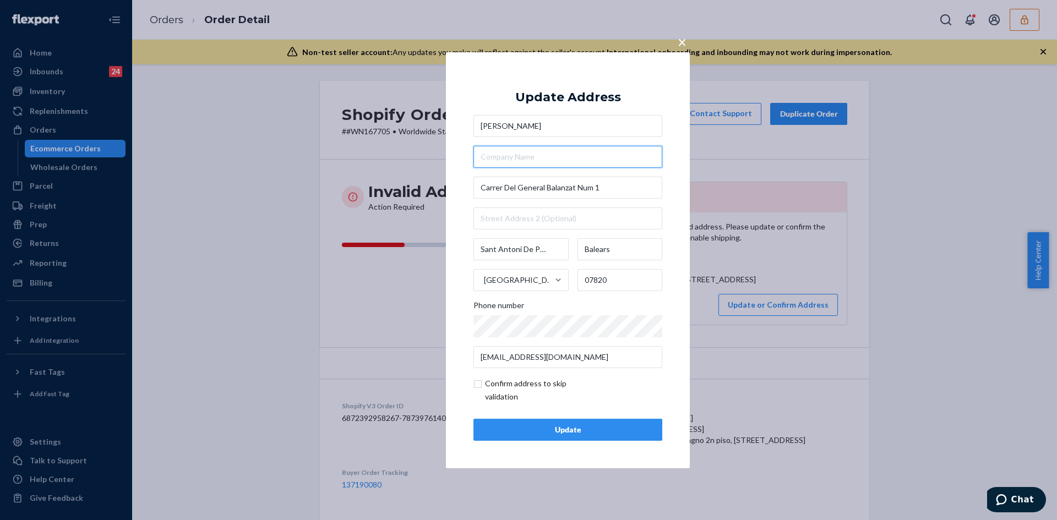
click at [522, 157] on input "text" at bounding box center [567, 157] width 189 height 22
paste input "Edificio Porto Magno 2n piso, puerta 1"
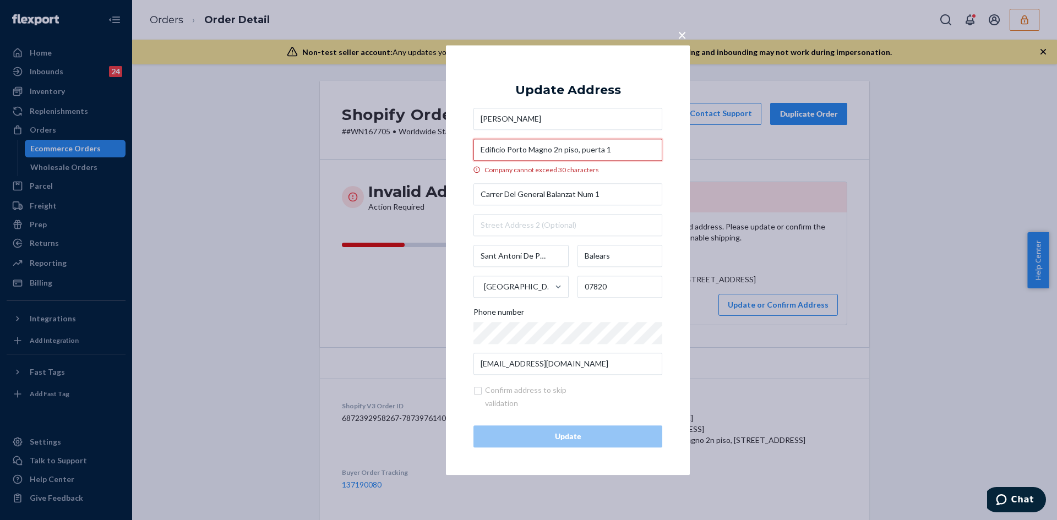
type input "Edificio Porto Magno 2n piso, puerta 1"
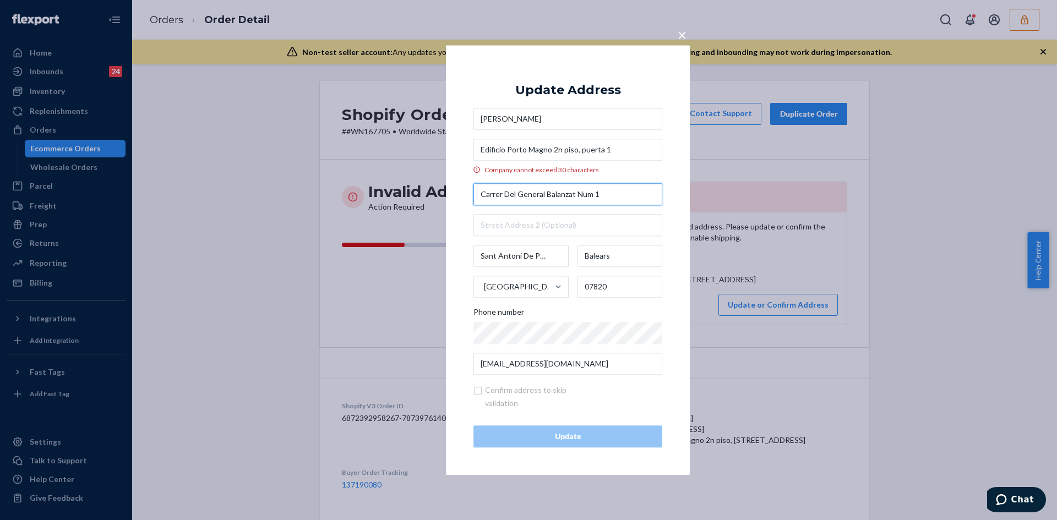
click at [506, 196] on input "Carrer Del General Balanzat Num 1" at bounding box center [567, 194] width 189 height 22
paste input "del General Balanzat, 107820 [GEOGRAPHIC_DATA], [GEOGRAPHIC_DATA], [GEOGRAPHIC_…"
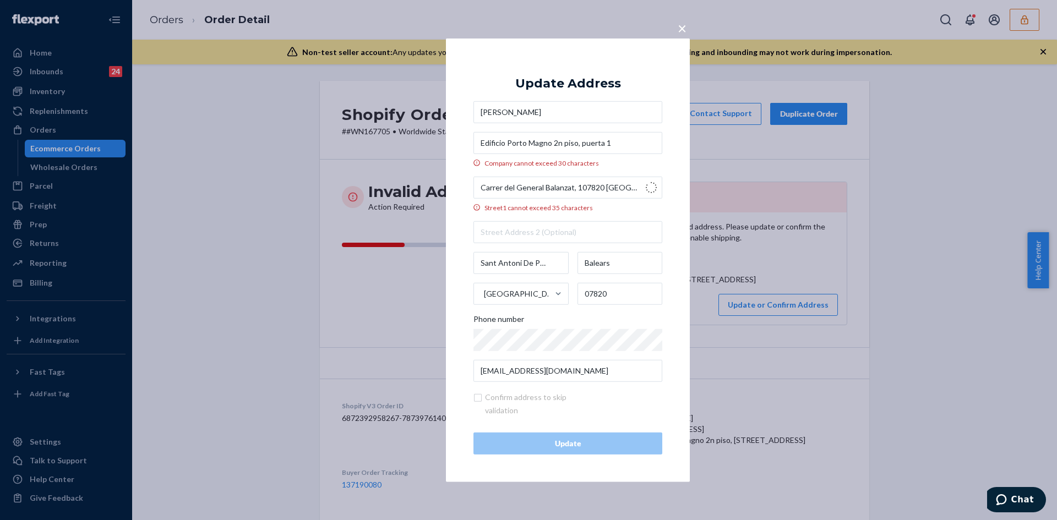
type input "Carrer del General Balanzat"
type input "[GEOGRAPHIC_DATA]"
type input "IB"
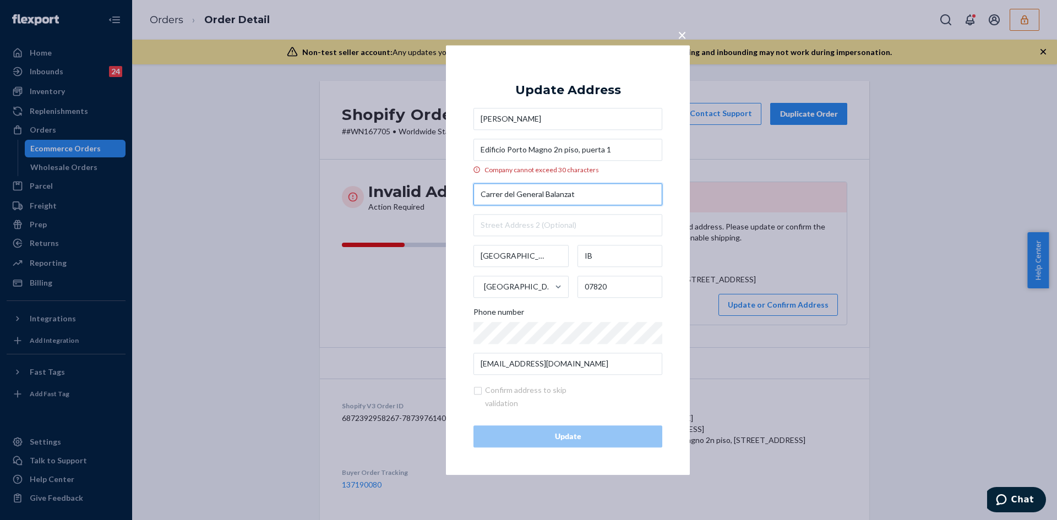
click at [502, 198] on input "Carrer del General Balanzat" at bounding box center [567, 194] width 189 height 22
click at [578, 198] on input "Carrer del General Balanzat" at bounding box center [567, 194] width 189 height 22
click at [583, 195] on input "Carrer del General Balanzat" at bounding box center [567, 194] width 189 height 22
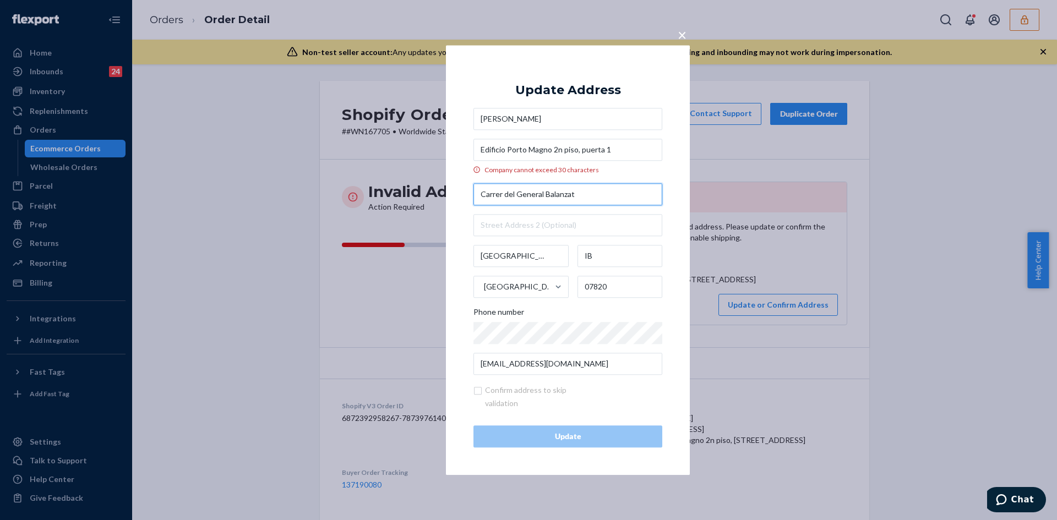
click at [583, 195] on input "Carrer del General Balanzat" at bounding box center [567, 194] width 189 height 22
paste input "[STREET_ADDRESS]"
type input "[STREET_ADDRESS]"
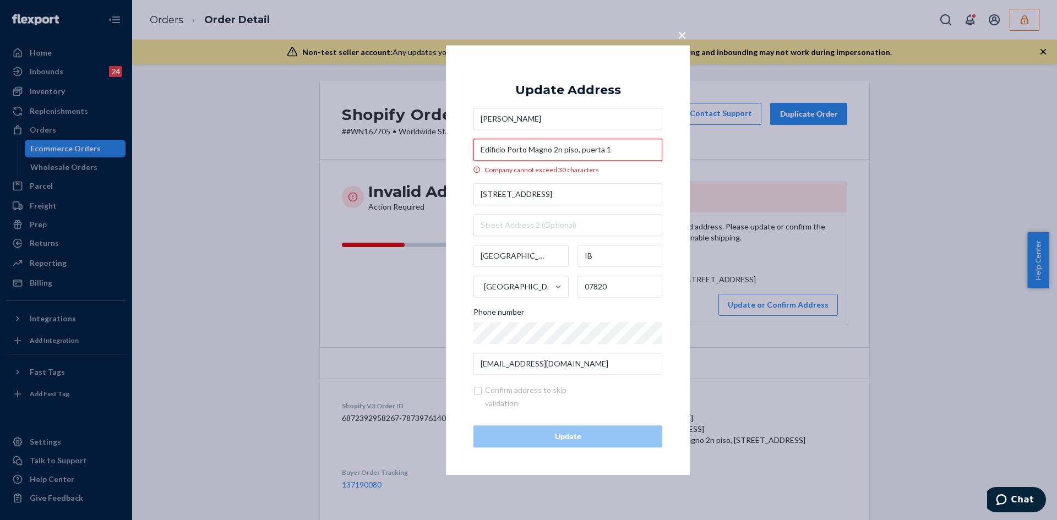
drag, startPoint x: 638, startPoint y: 150, endPoint x: 477, endPoint y: 154, distance: 160.2
click at [477, 154] on input "Edificio Porto Magno 2n piso, puerta 1" at bounding box center [567, 150] width 189 height 22
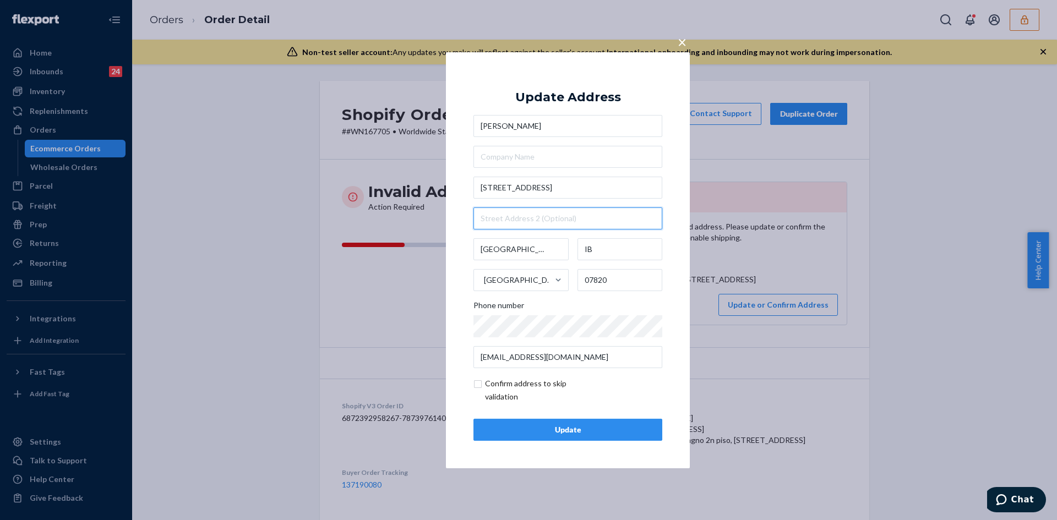
click at [502, 223] on input "text" at bounding box center [567, 219] width 189 height 22
paste input "Edificio Porto Magno 2n piso, puerta 1"
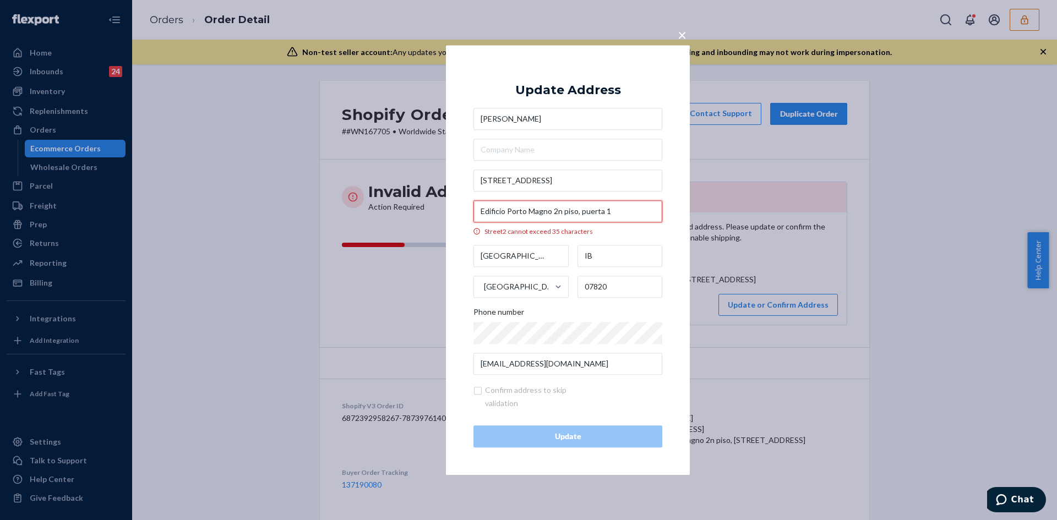
click at [508, 211] on input "Edificio Porto Magno 2n piso, puerta 1" at bounding box center [567, 211] width 189 height 22
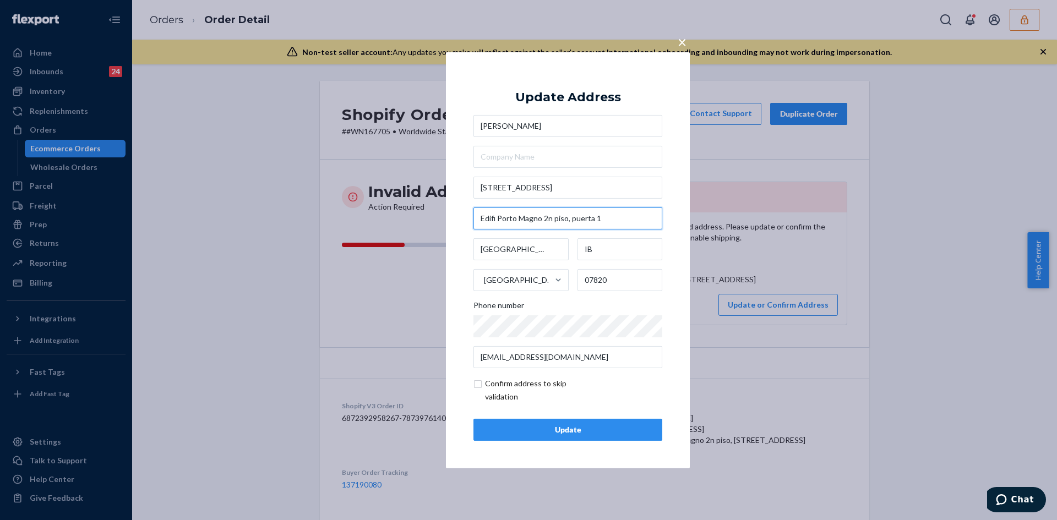
type input "Edifi Porto Magno 2n piso, puerta 1"
click at [479, 385] on input "checkbox" at bounding box center [537, 390] width 128 height 26
checkbox input "true"
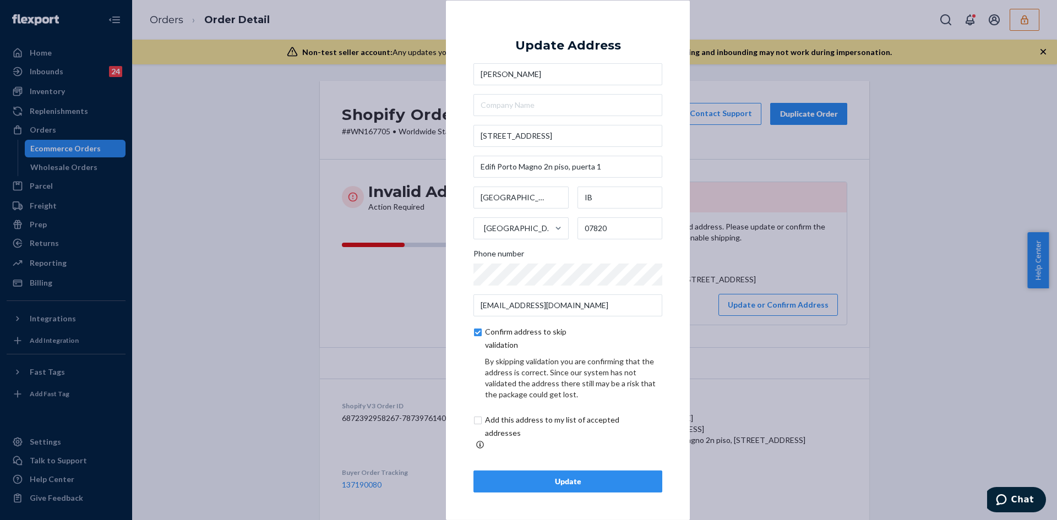
click at [565, 476] on div "Update" at bounding box center [568, 481] width 170 height 11
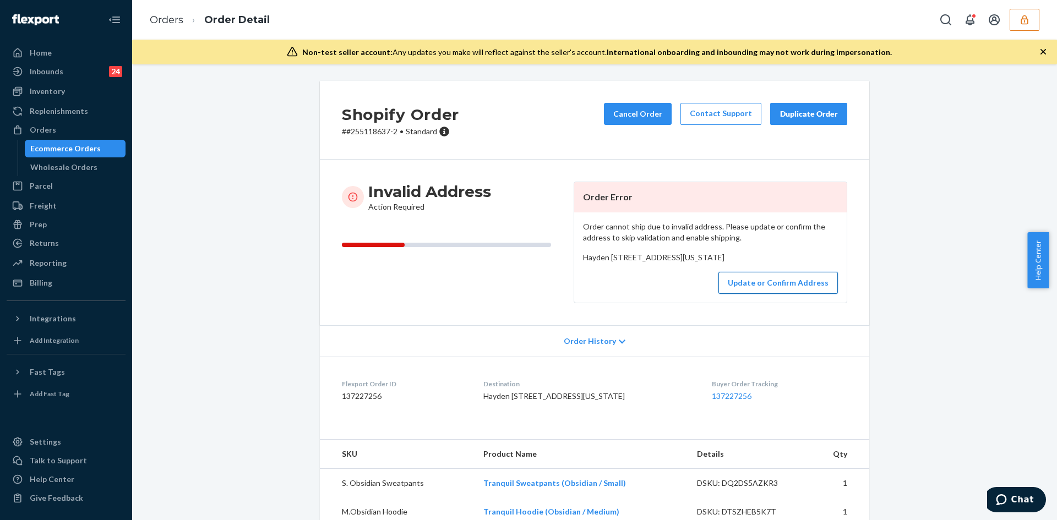
click at [771, 294] on button "Update or Confirm Address" at bounding box center [777, 283] width 119 height 22
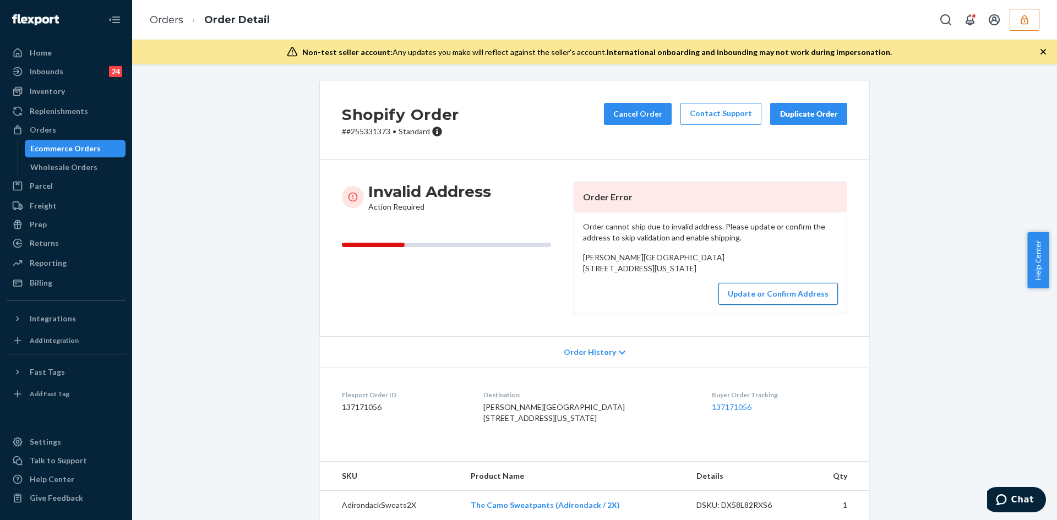
click at [780, 305] on button "Update or Confirm Address" at bounding box center [777, 294] width 119 height 22
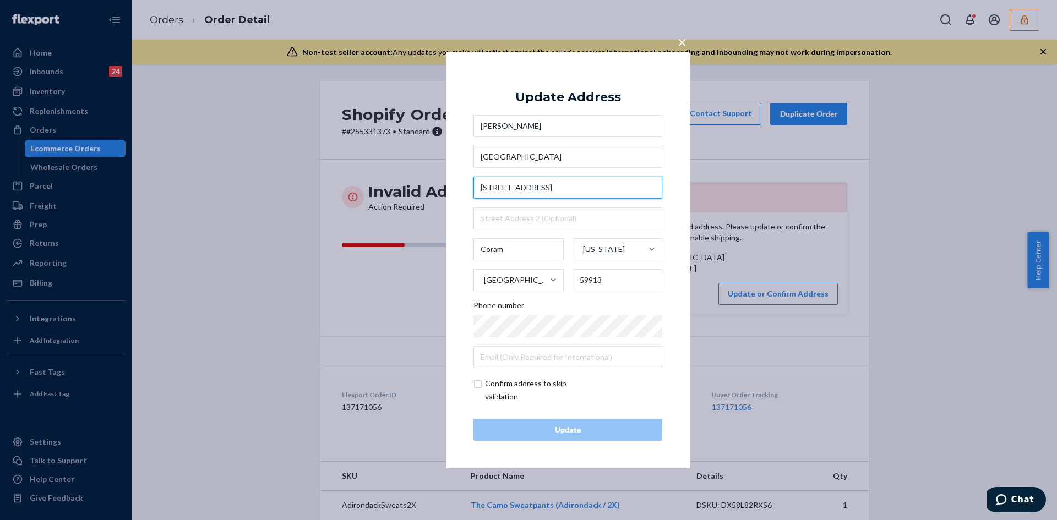
click at [519, 190] on input "300 Desert Lodge Road" at bounding box center [567, 188] width 189 height 22
paste input "dColumbia Falls, MT 59912"
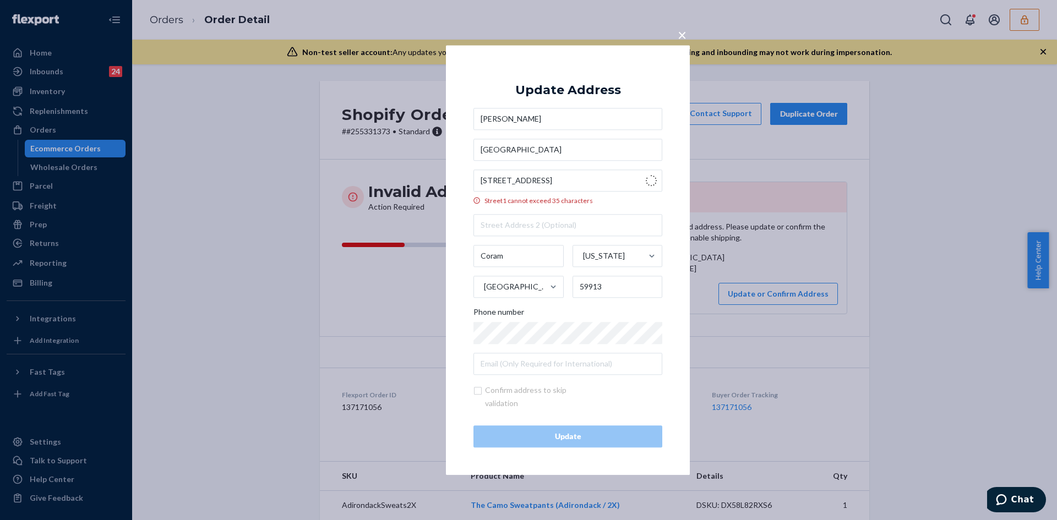
type input "300 Desert Lodge Rd"
type input "Columbia Falls"
type input "59912"
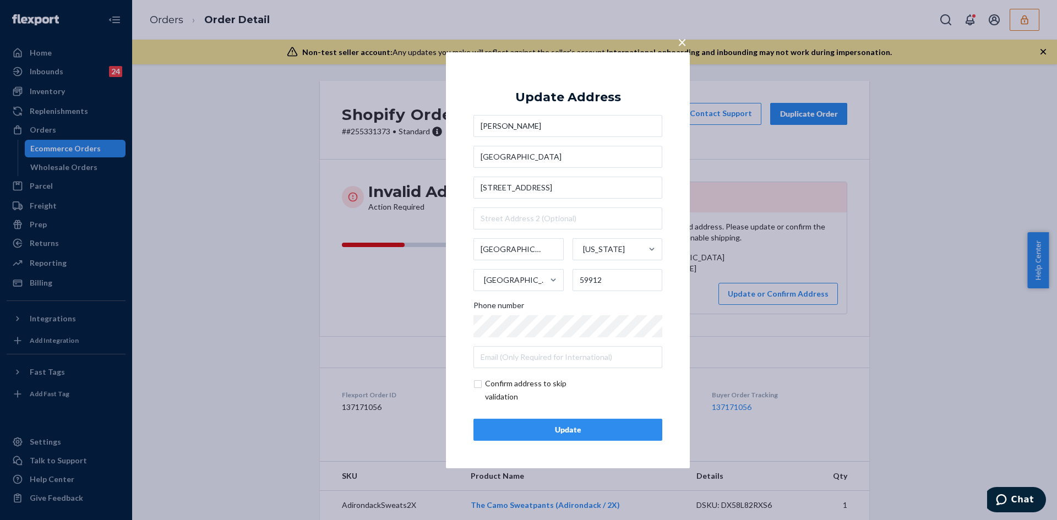
click at [477, 378] on input "checkbox" at bounding box center [537, 390] width 128 height 26
checkbox input "true"
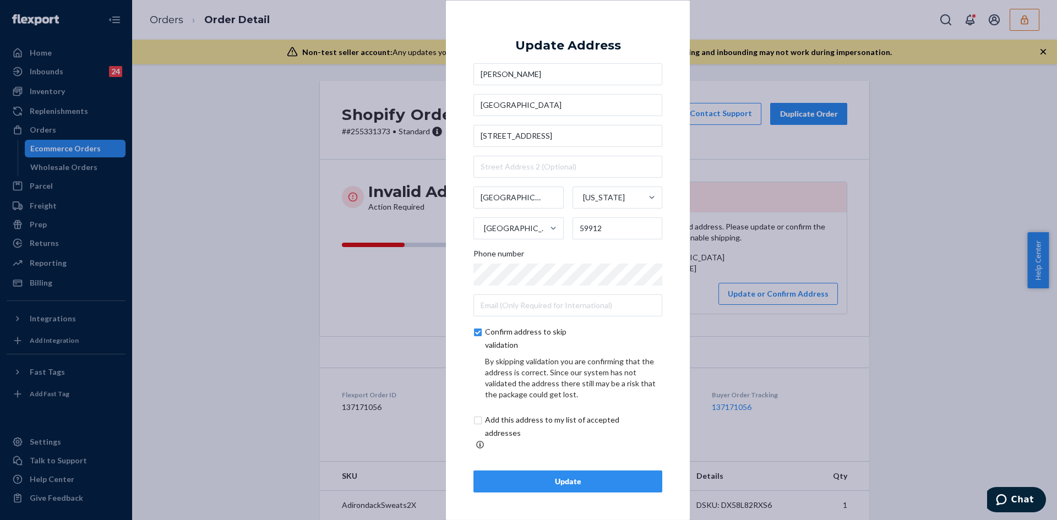
click at [575, 481] on div "Update" at bounding box center [568, 481] width 170 height 11
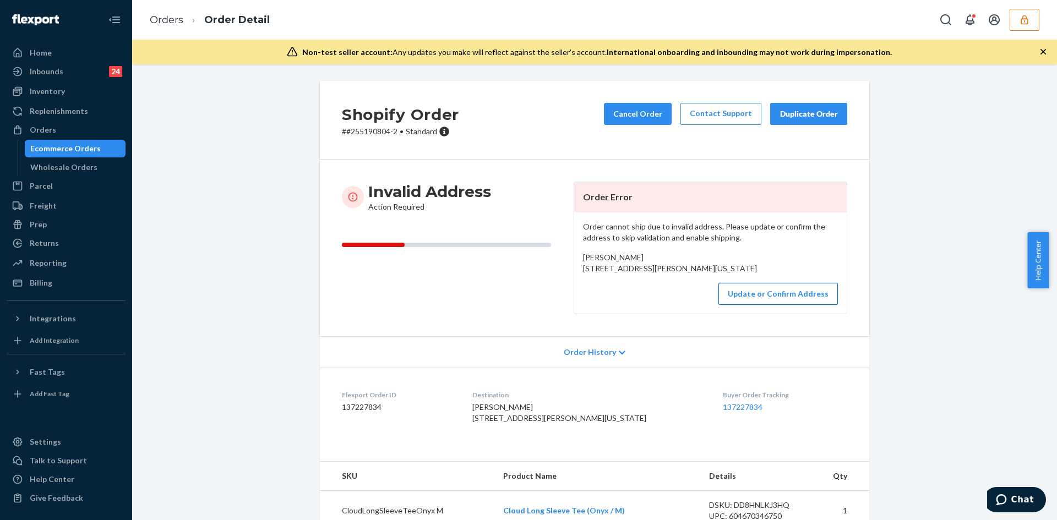
click at [775, 305] on button "Update or Confirm Address" at bounding box center [777, 294] width 119 height 22
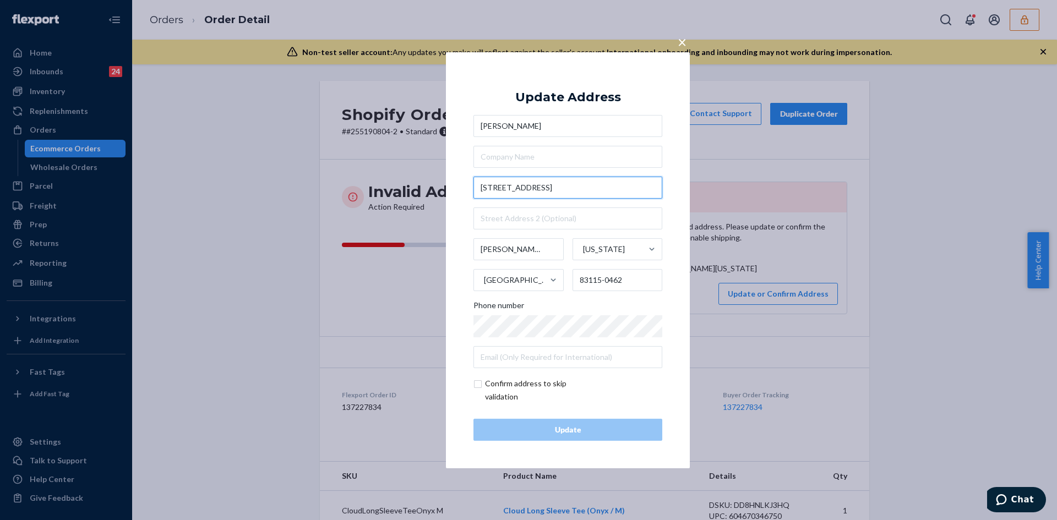
click at [556, 192] on input "[STREET_ADDRESS]" at bounding box center [567, 188] width 189 height 22
paste input "dPinedale, WY 82941"
type input "[GEOGRAPHIC_DATA]"
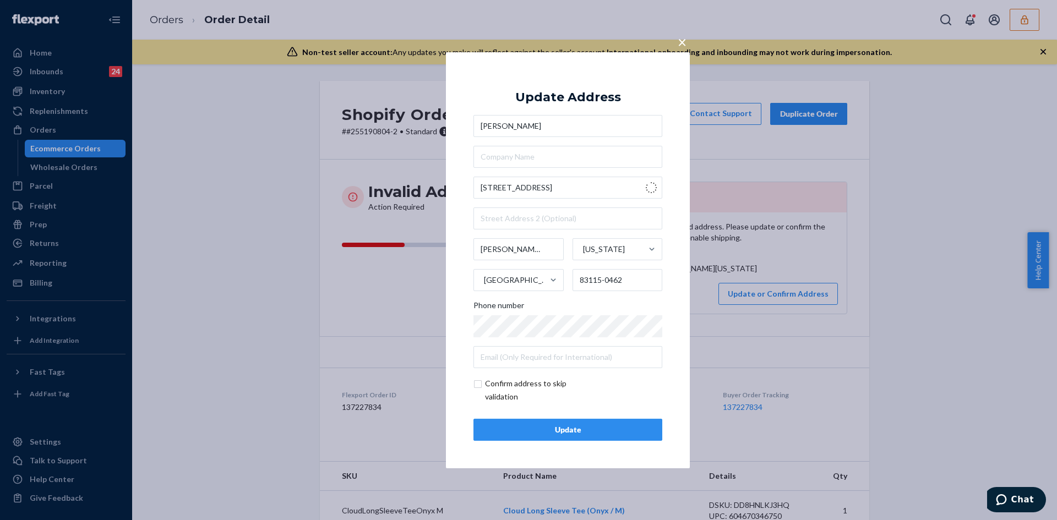
type input "Pinedale"
type input "82941"
click at [472, 384] on div "× Update Address [PERSON_NAME] [STREET_ADDRESS][US_STATE] Phone number Confirm …" at bounding box center [568, 260] width 244 height 416
click at [475, 384] on input "checkbox" at bounding box center [537, 390] width 128 height 26
checkbox input "true"
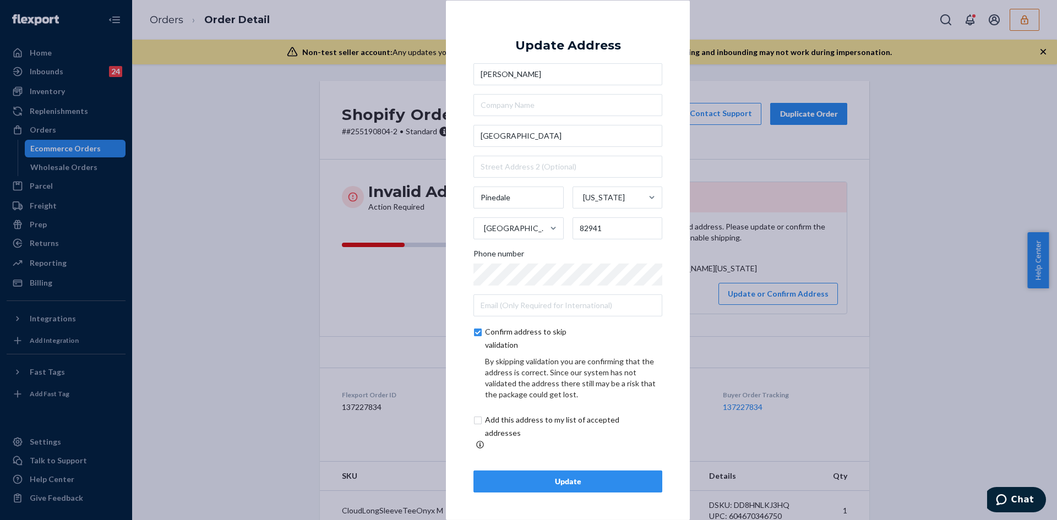
click at [559, 476] on div "Update" at bounding box center [568, 481] width 170 height 11
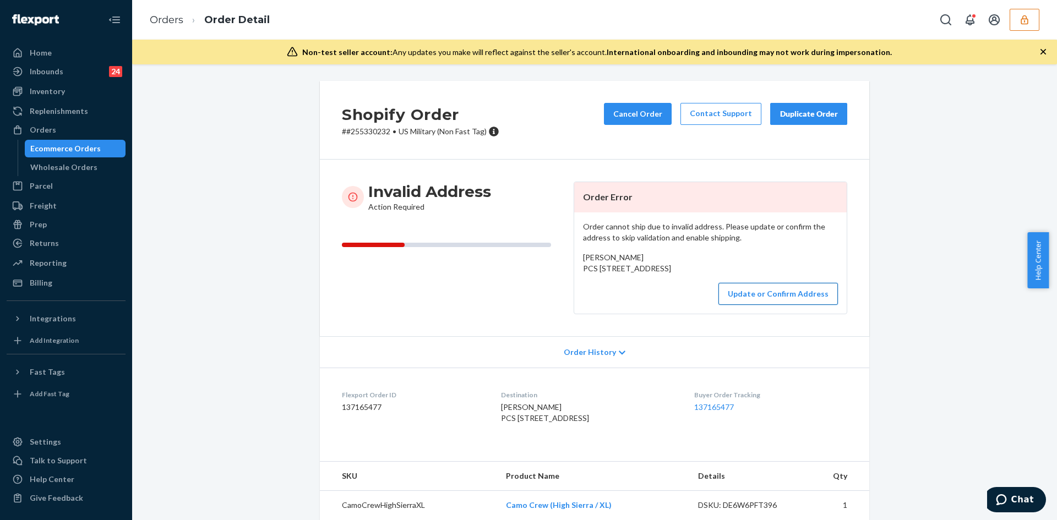
click at [742, 305] on button "Update or Confirm Address" at bounding box center [777, 294] width 119 height 22
